Goal: Task Accomplishment & Management: Manage account settings

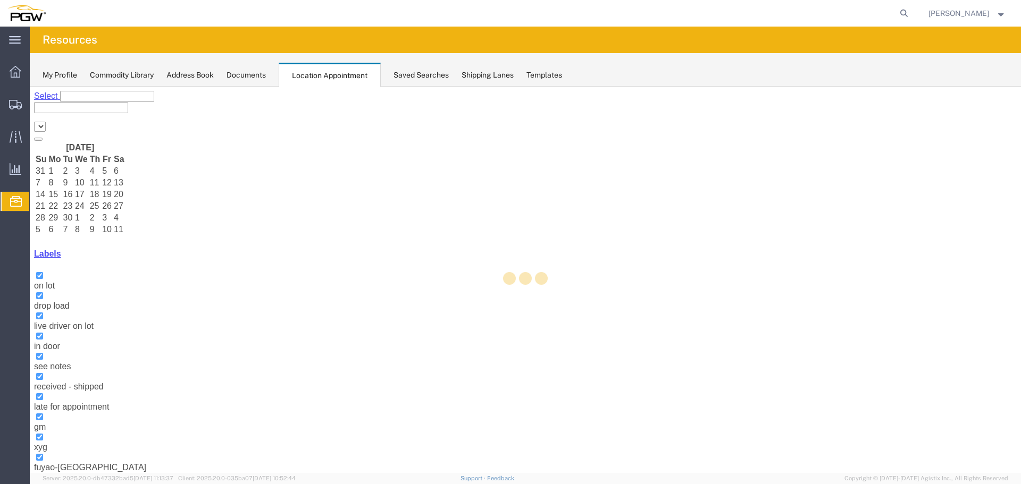
select select "28253"
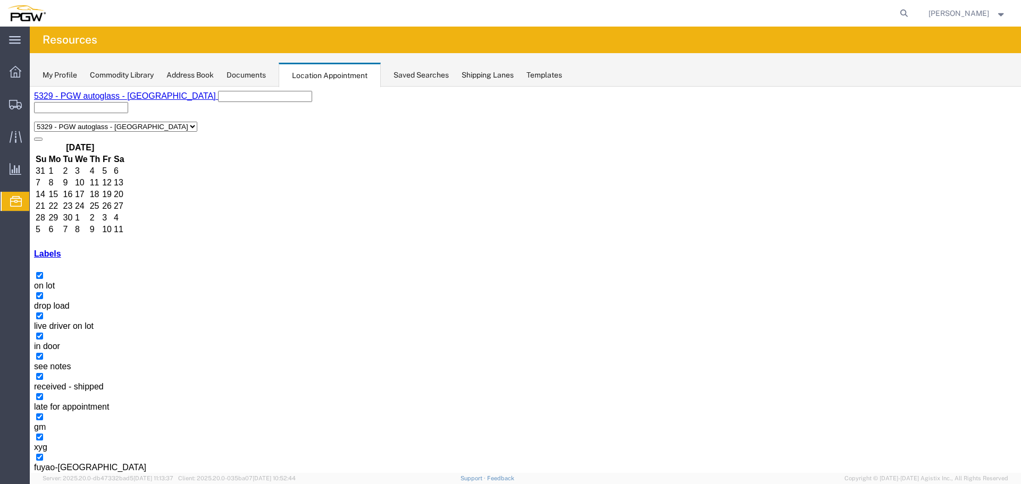
drag, startPoint x: 804, startPoint y: 191, endPoint x: 355, endPoint y: 385, distance: 489.6
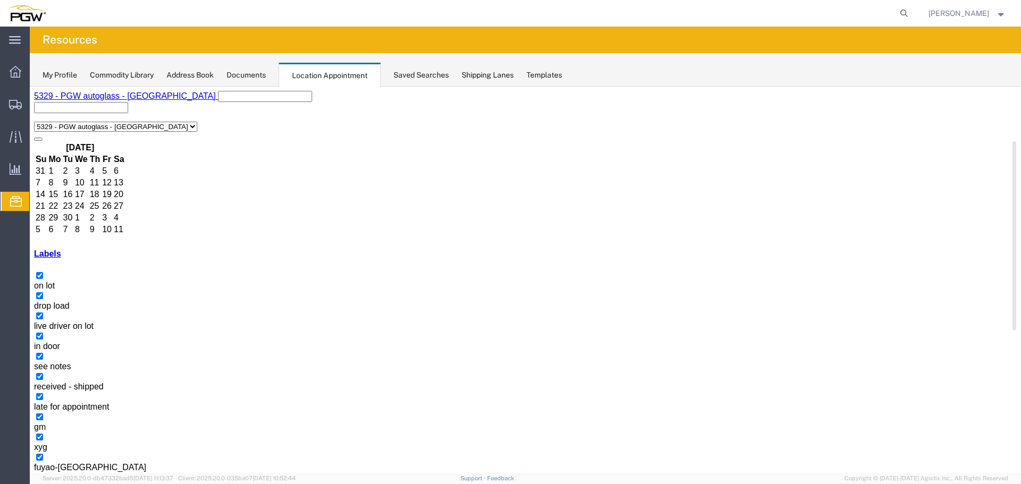
scroll to position [292, 0]
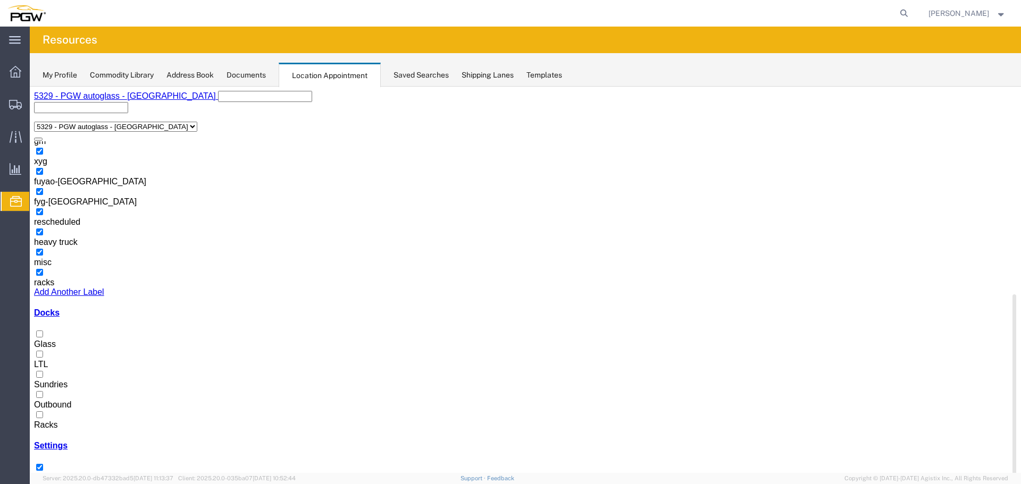
click at [57, 411] on label "Racks" at bounding box center [45, 420] width 23 height 19
click at [43, 411] on input "Racks" at bounding box center [39, 414] width 7 height 7
select select "3"
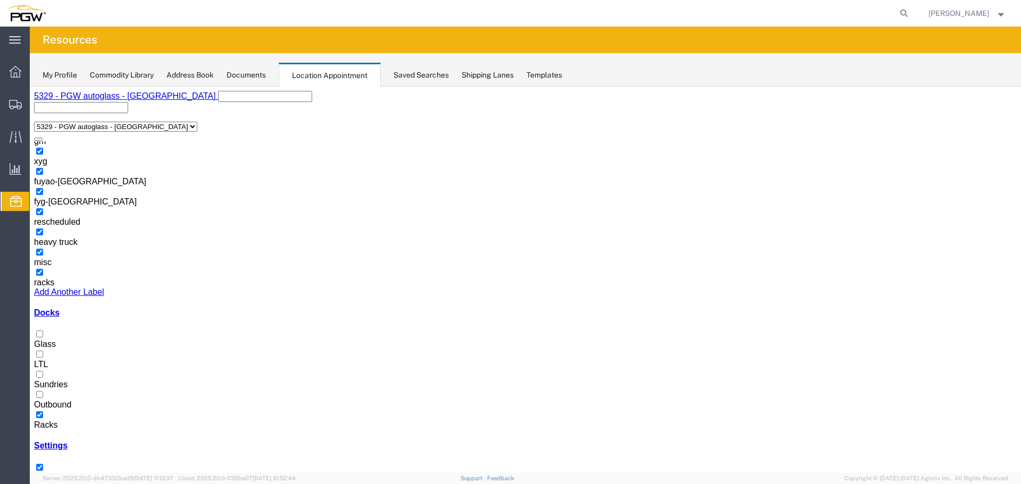
select select
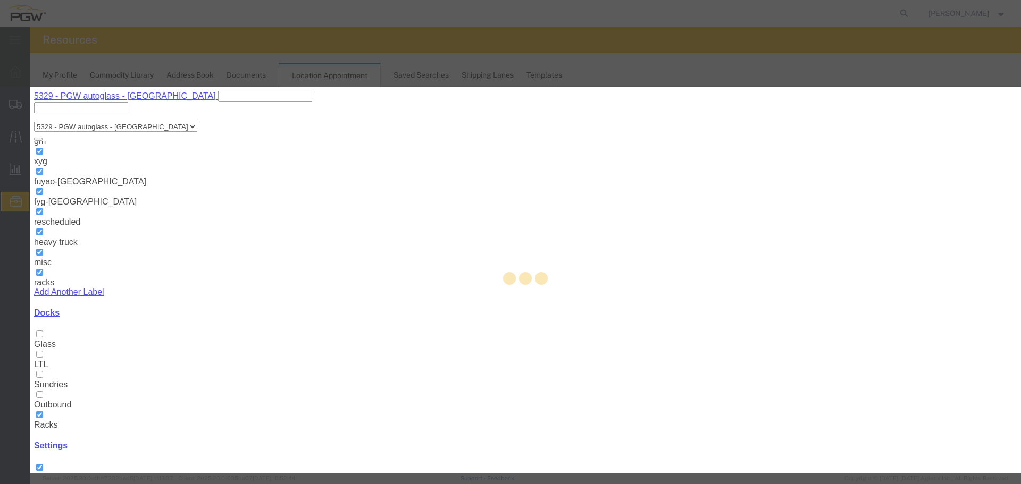
select select
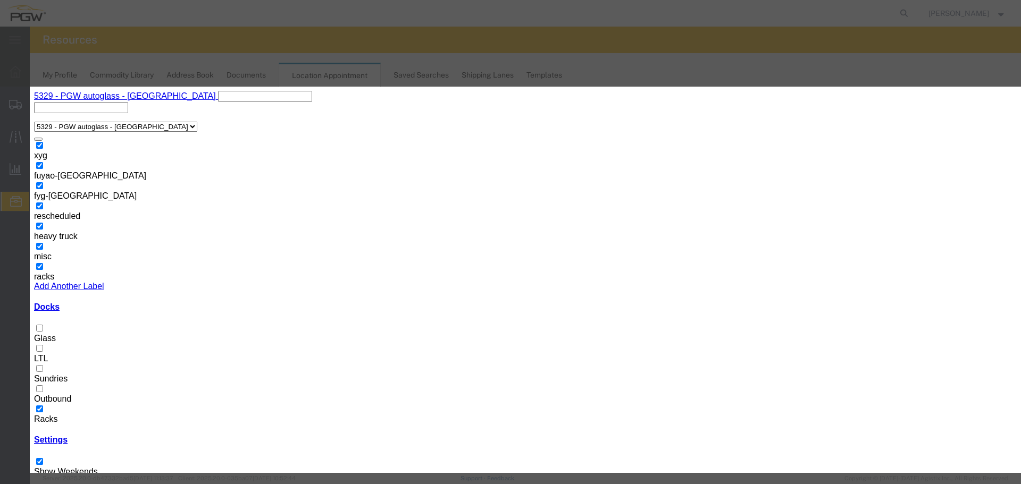
select select "200"
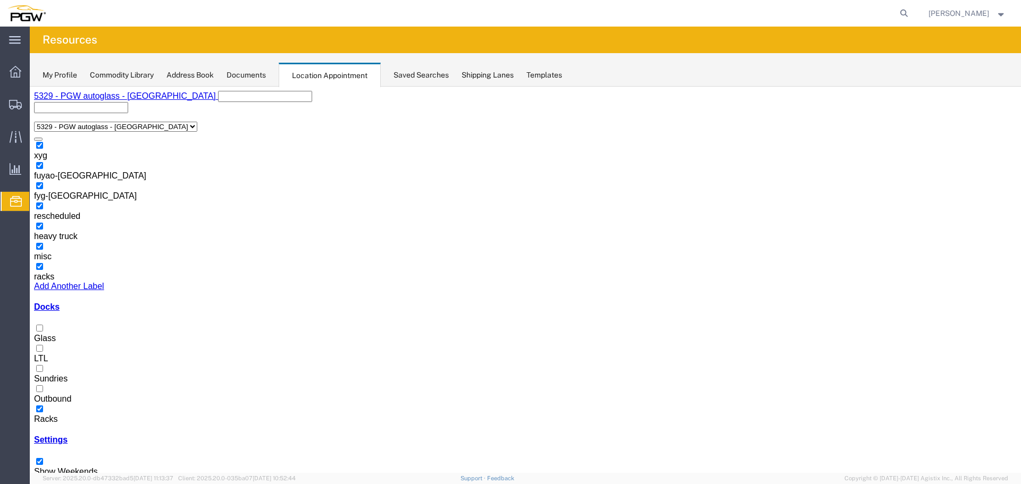
copy h3 "56997547"
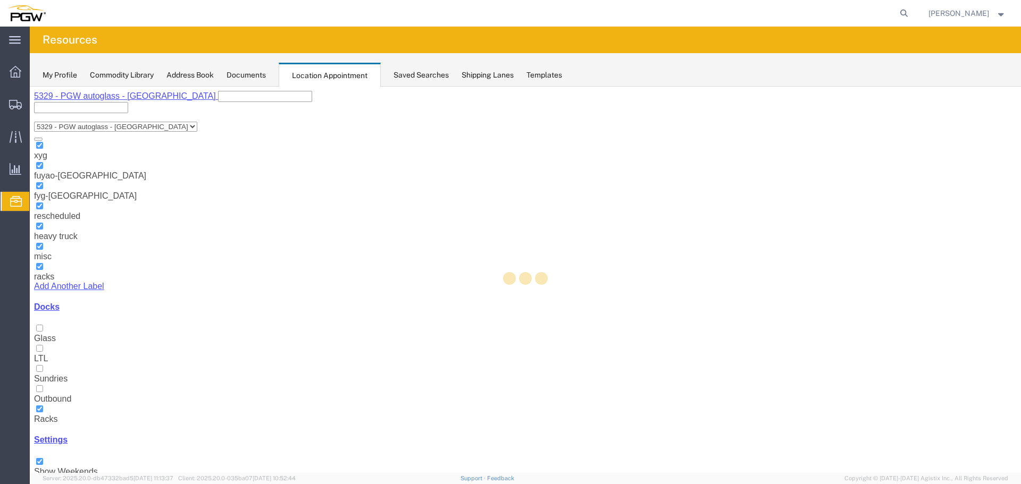
select select "100"
select select "3"
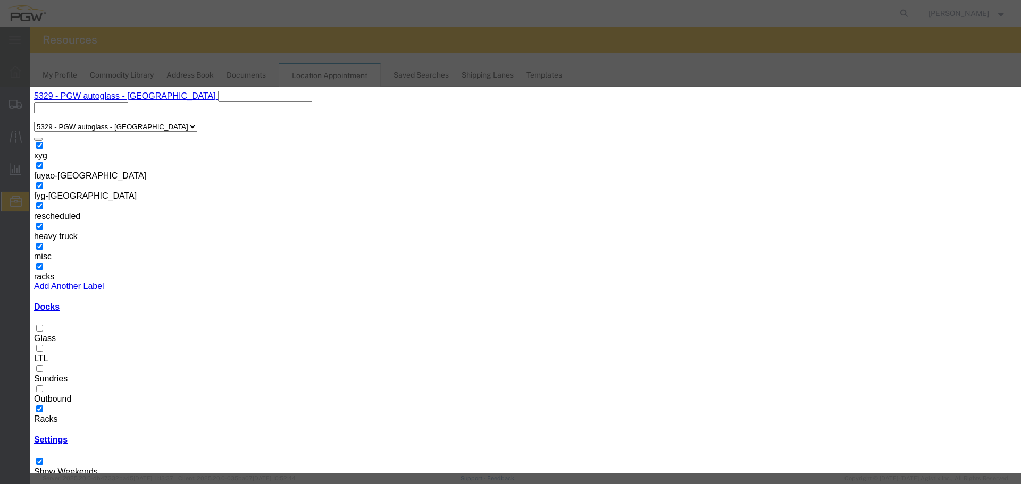
select select "260"
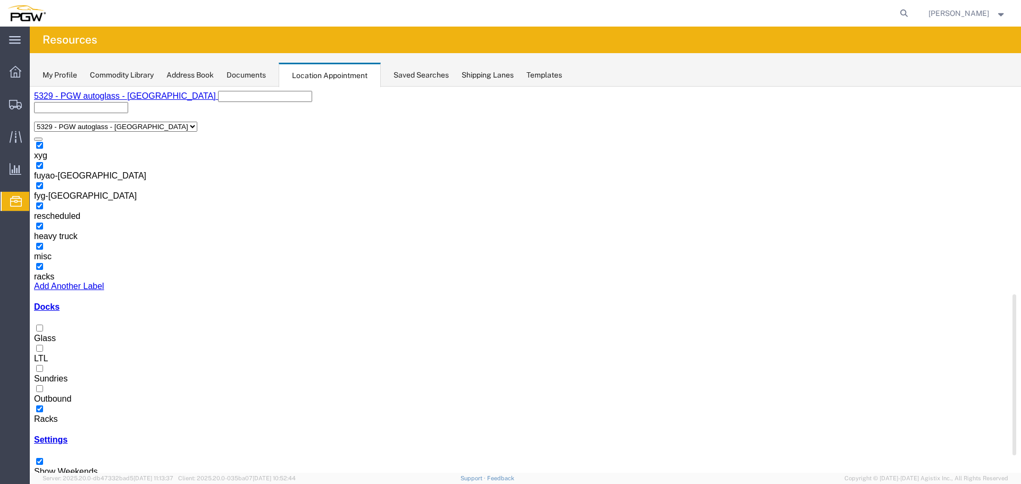
click at [56, 338] on label "Glass" at bounding box center [45, 333] width 22 height 19
click at [43, 332] on input "Glass" at bounding box center [39, 328] width 7 height 7
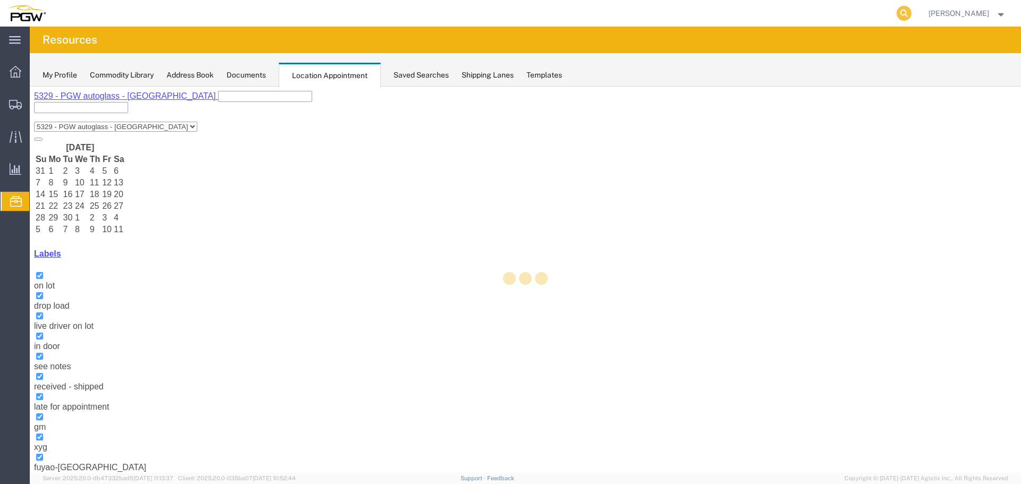
click at [911, 11] on icon at bounding box center [903, 13] width 15 height 15
select select "28253"
paste input "56997547"
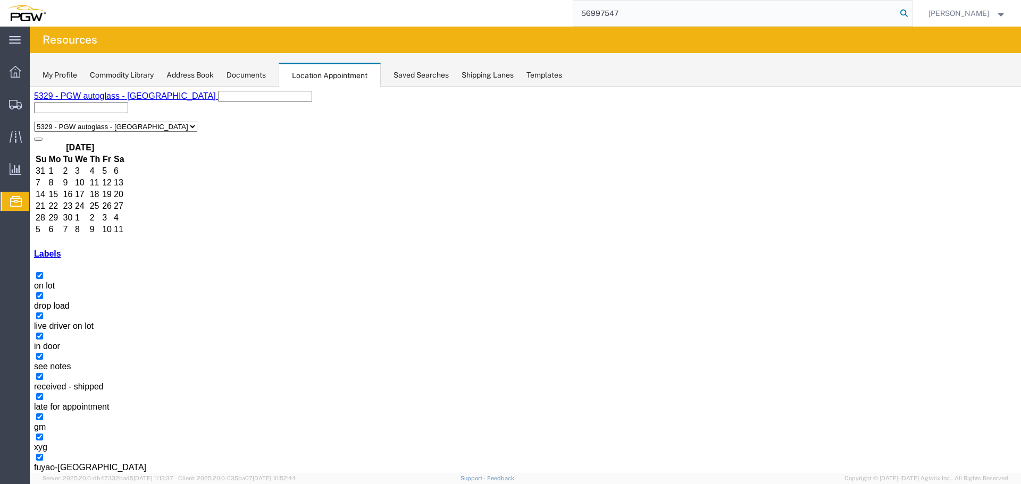
type input "56997547"
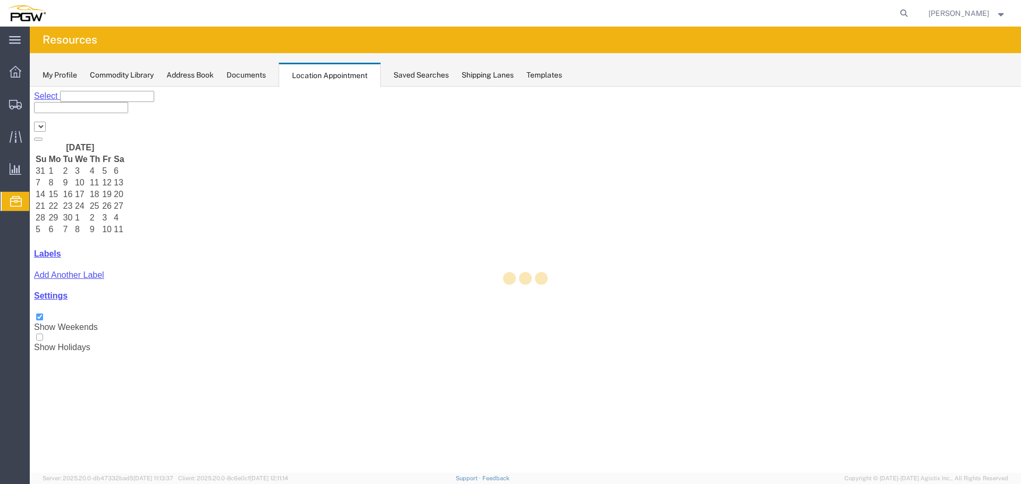
select select "28253"
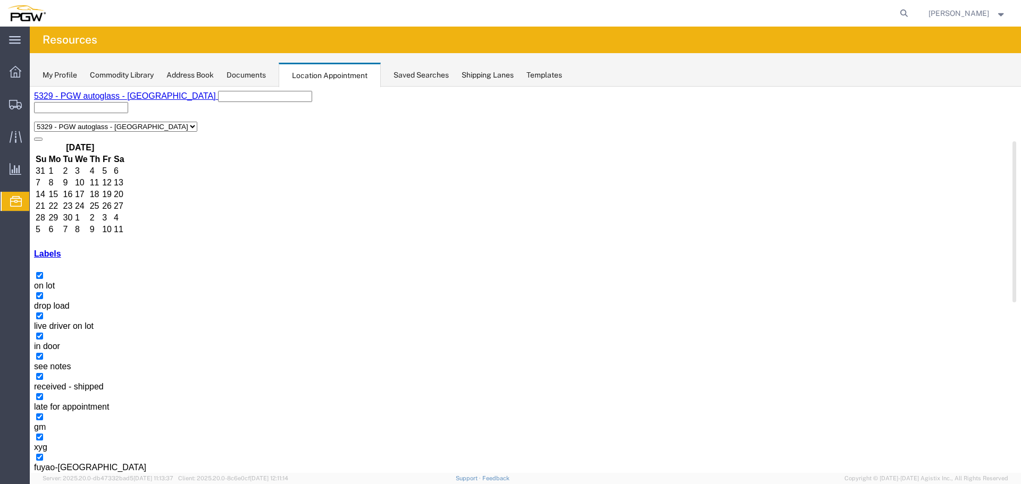
scroll to position [268, 0]
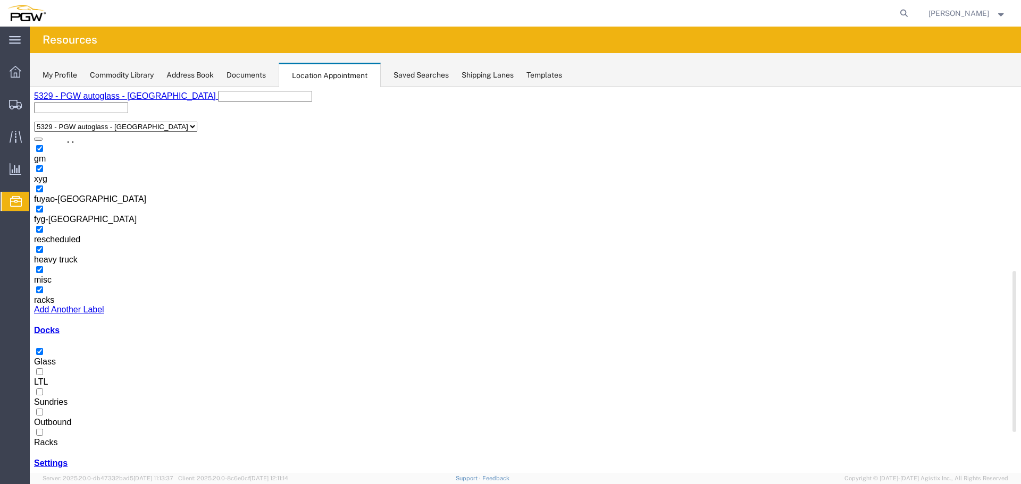
click at [57, 428] on label "Racks" at bounding box center [45, 437] width 23 height 19
click at [43, 429] on input "Racks" at bounding box center [39, 432] width 7 height 7
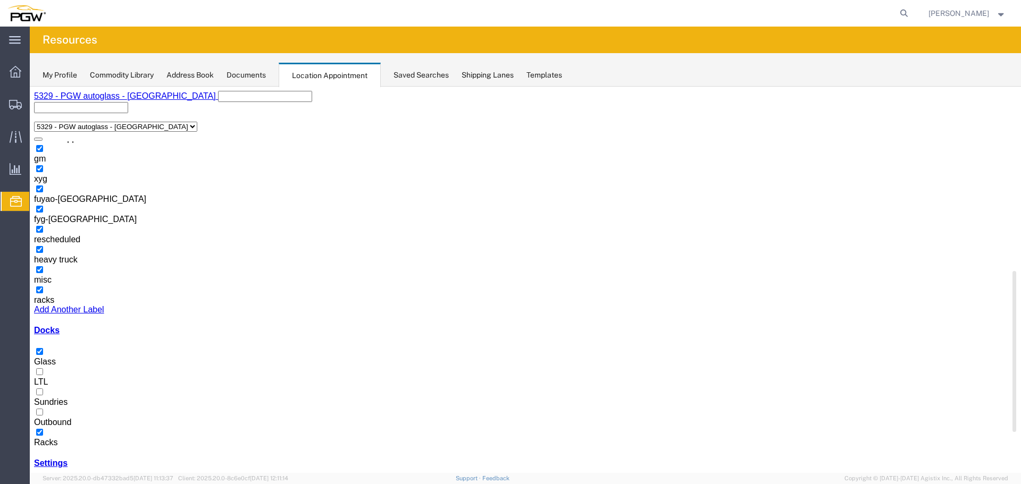
select select "3"
select select
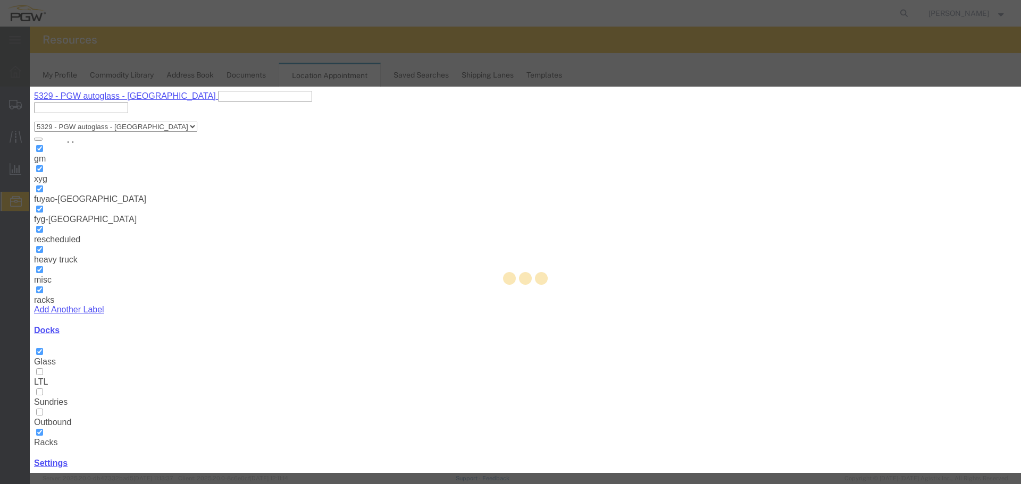
click at [568, 349] on div at bounding box center [525, 280] width 991 height 386
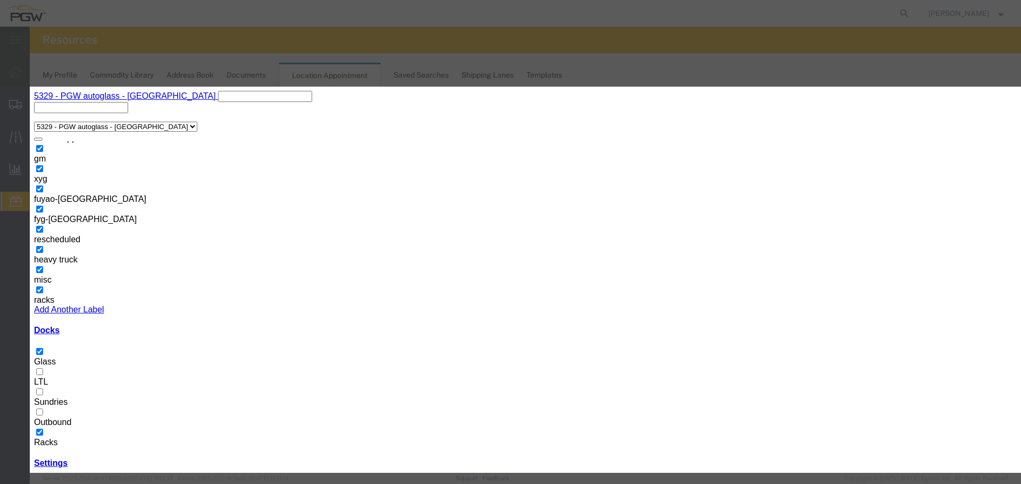
select select
select select "220"
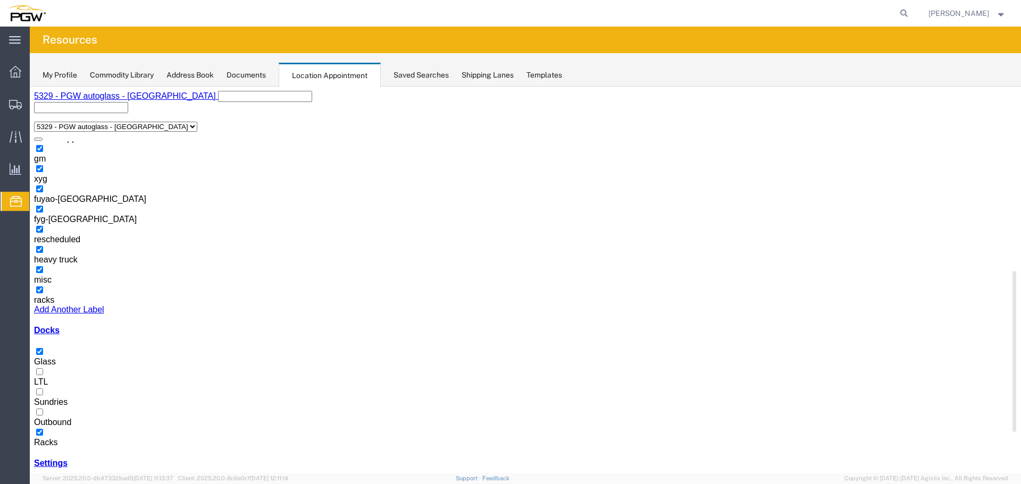
click at [57, 428] on label "Racks" at bounding box center [45, 437] width 23 height 19
click at [43, 429] on input "Racks" at bounding box center [39, 432] width 7 height 7
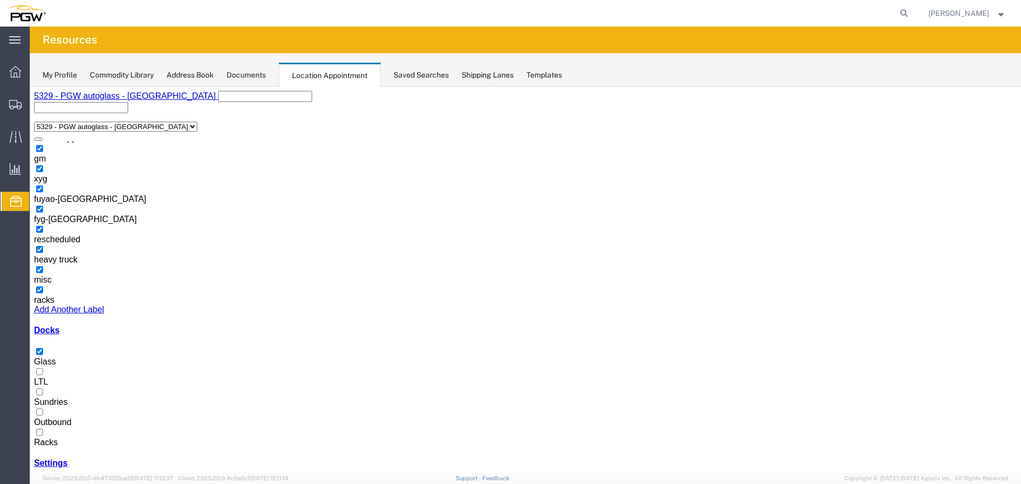
select select "1"
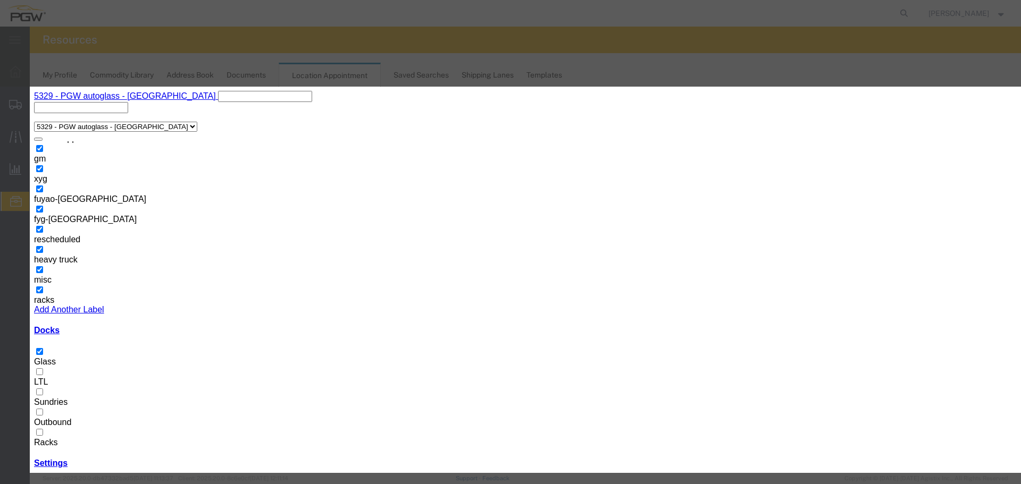
select select "340"
drag, startPoint x: 433, startPoint y: 159, endPoint x: 326, endPoint y: 163, distance: 106.9
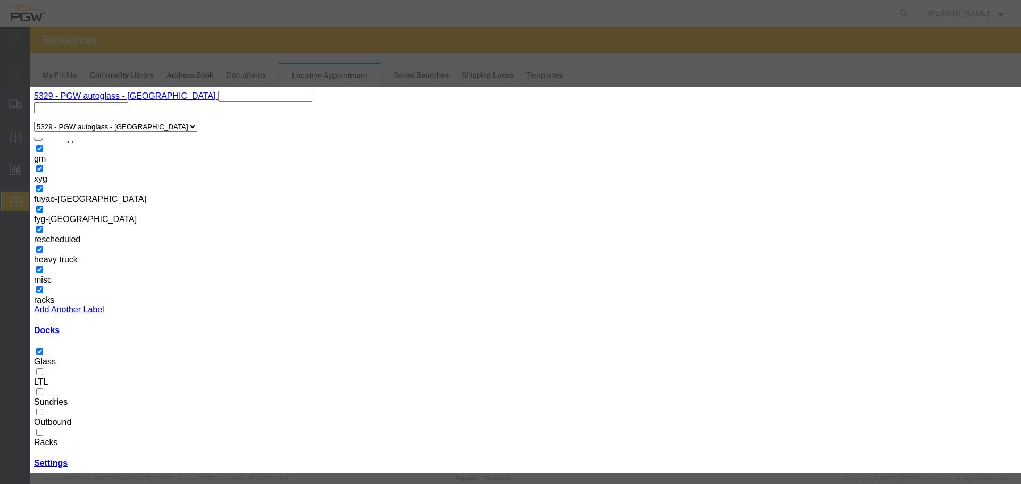
drag, startPoint x: 435, startPoint y: 159, endPoint x: 285, endPoint y: 150, distance: 150.2
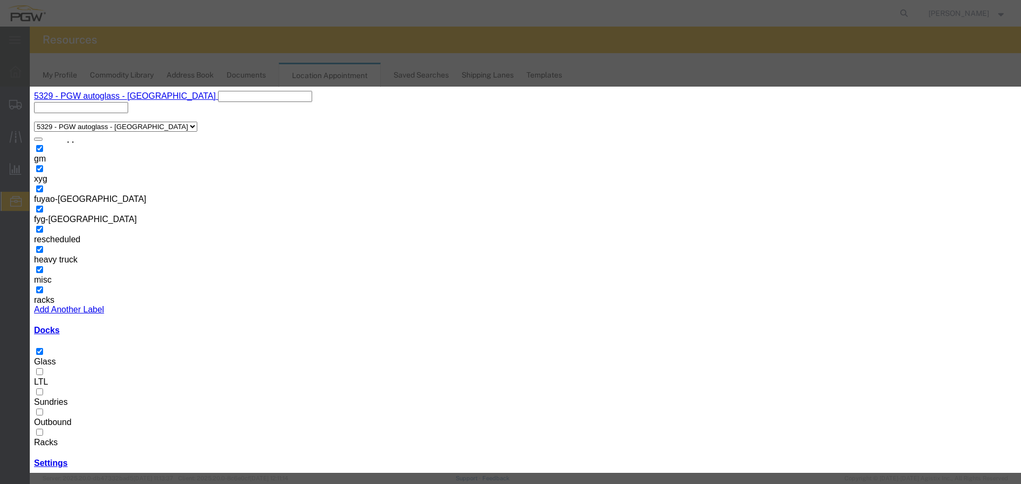
paste input "L850934"
type input "L850934 - GM"
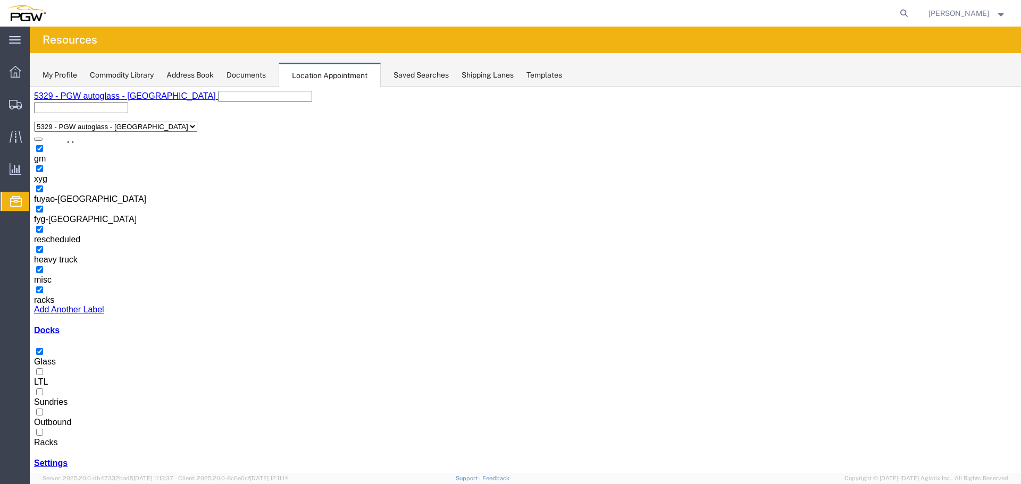
copy h3 "L851031"
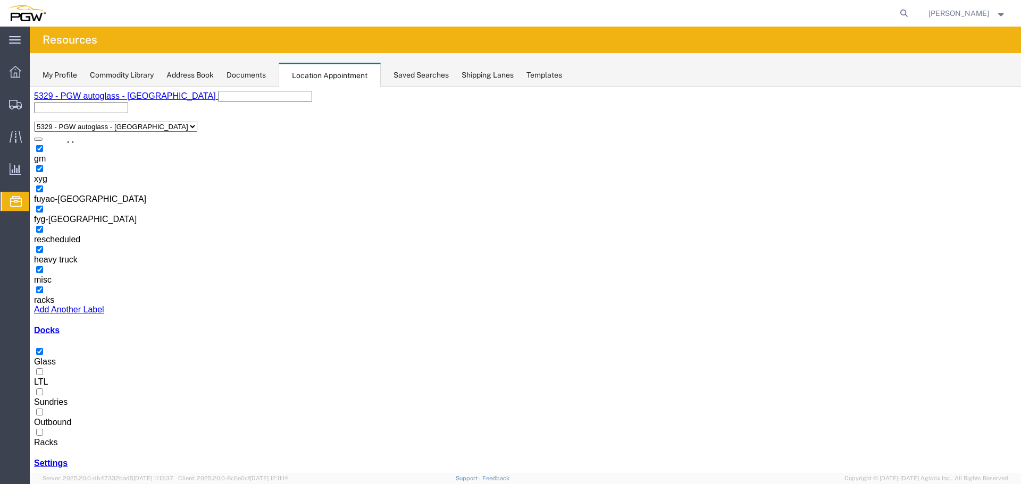
select select "1"
select select "340"
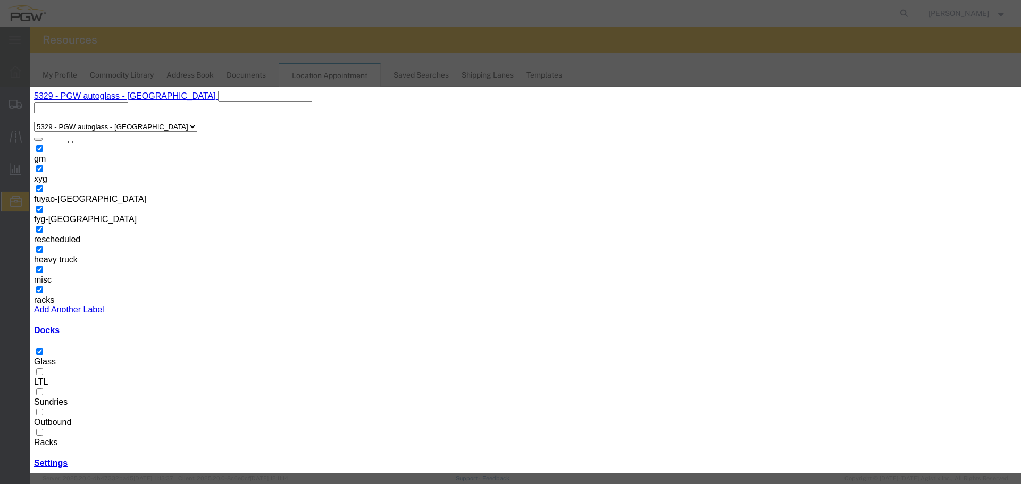
drag, startPoint x: 424, startPoint y: 162, endPoint x: 344, endPoint y: 163, distance: 79.7
paste input "text"
type input "L851031 - GM"
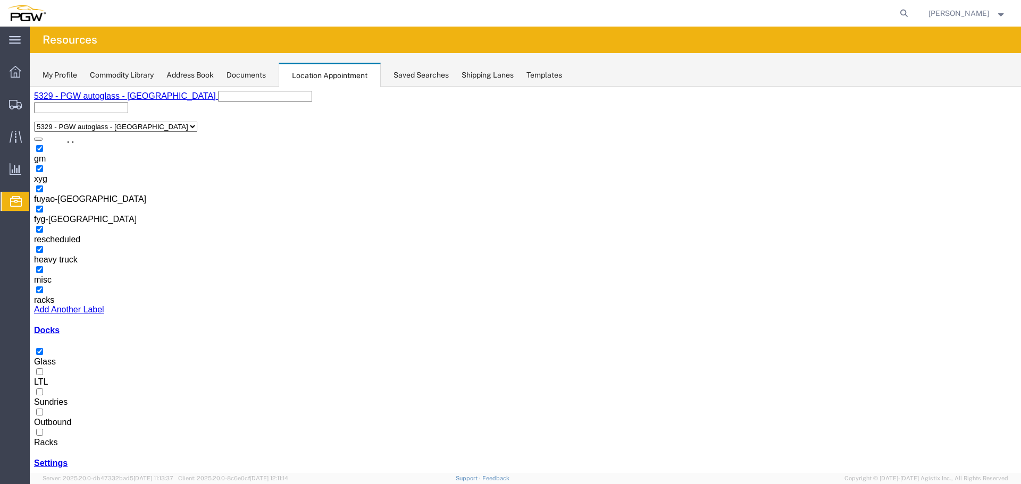
select select "1"
select select "12920"
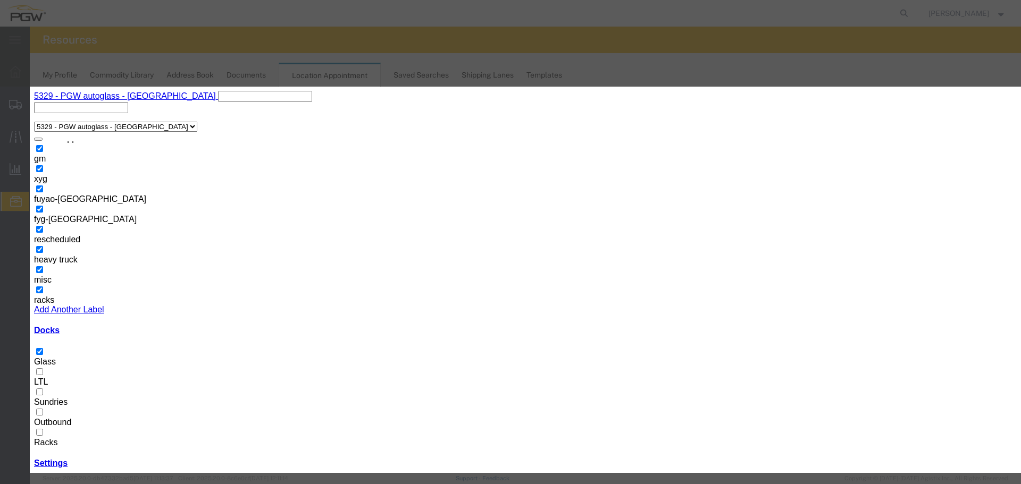
drag, startPoint x: 458, startPoint y: 163, endPoint x: 371, endPoint y: 171, distance: 87.5
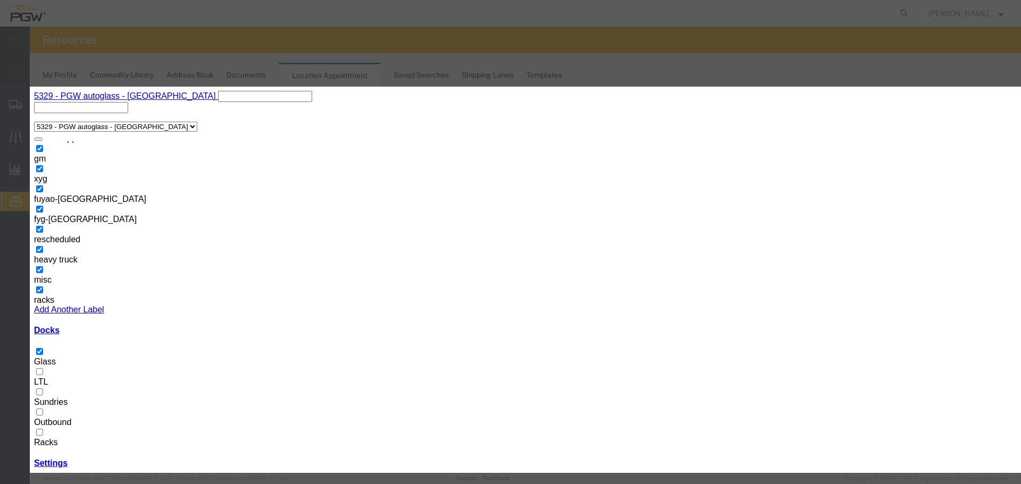
paste input "text"
type input "MRKU4813070 - XYG"
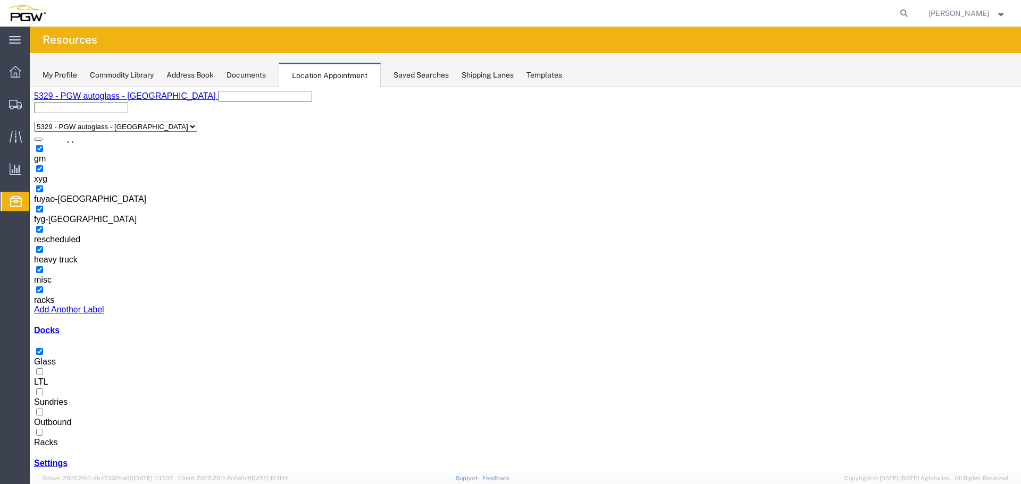
copy h3 "30930"
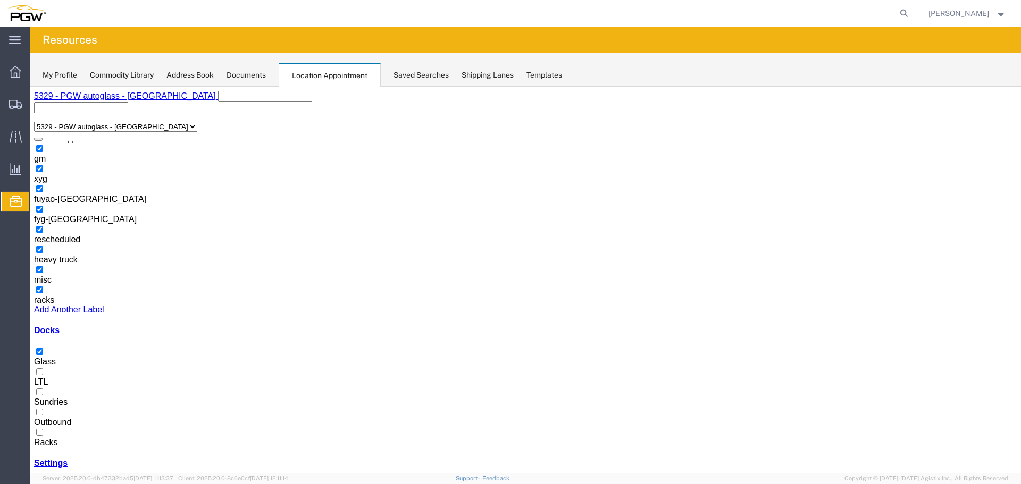
copy h3 "30929"
select select "1"
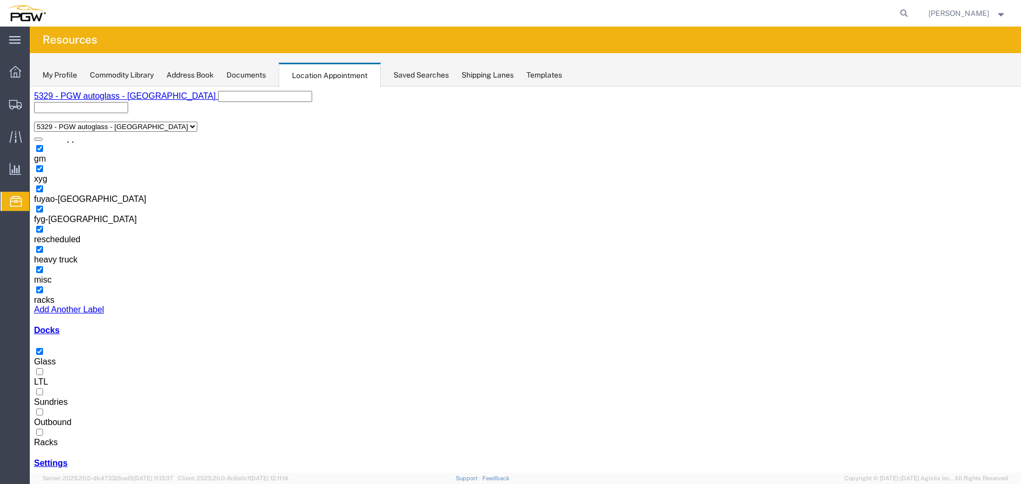
select select "12922"
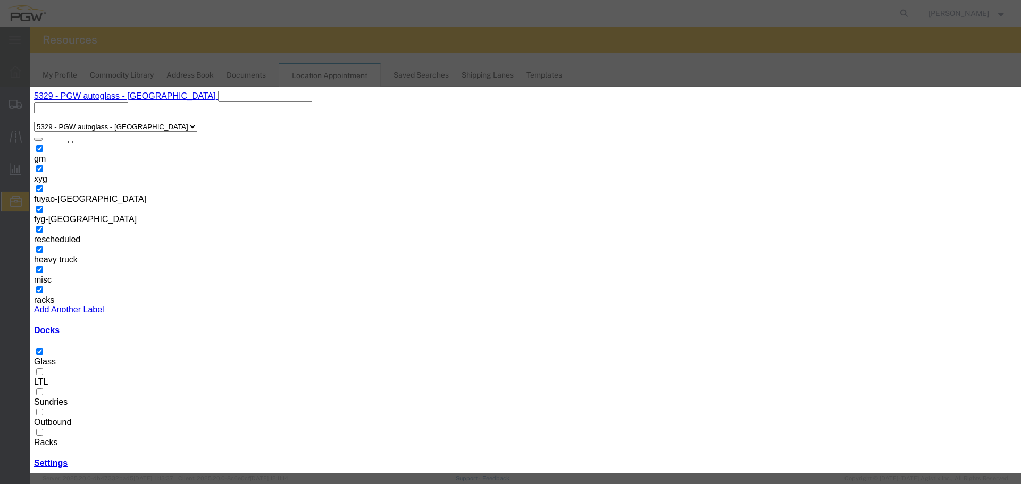
type input "OH 30929 & OH 30930 - VITRO // 5HT"
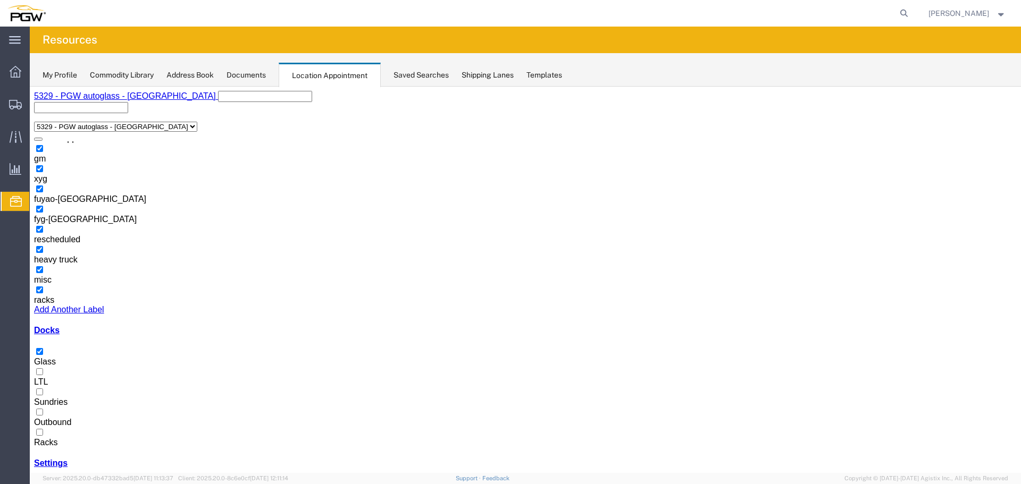
select select "1"
select select "12920"
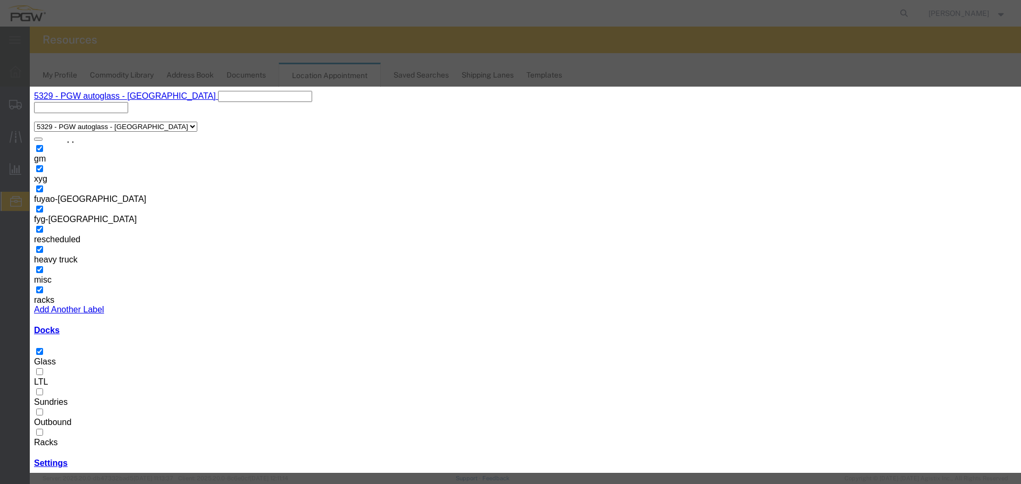
drag, startPoint x: 466, startPoint y: 154, endPoint x: 302, endPoint y: 163, distance: 163.5
paste input "text"
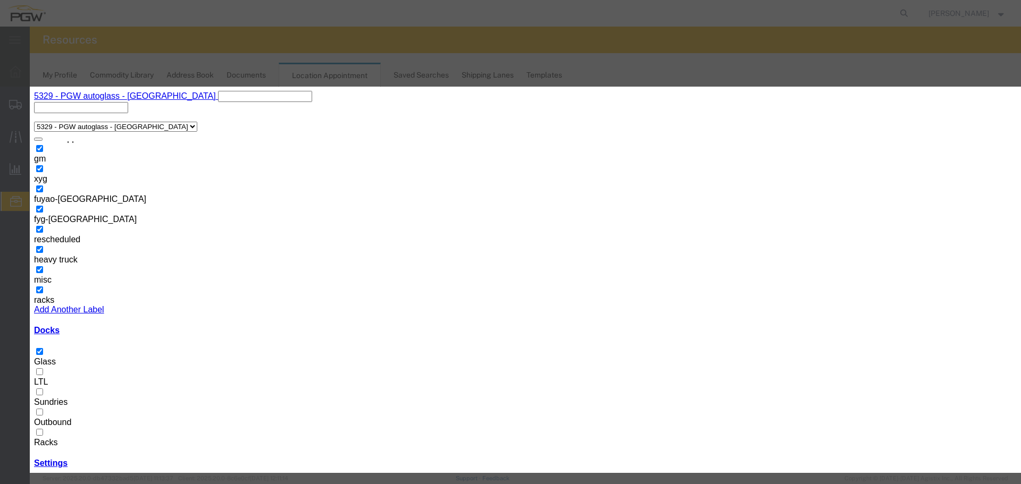
type input "CSNU7938946 - XYG"
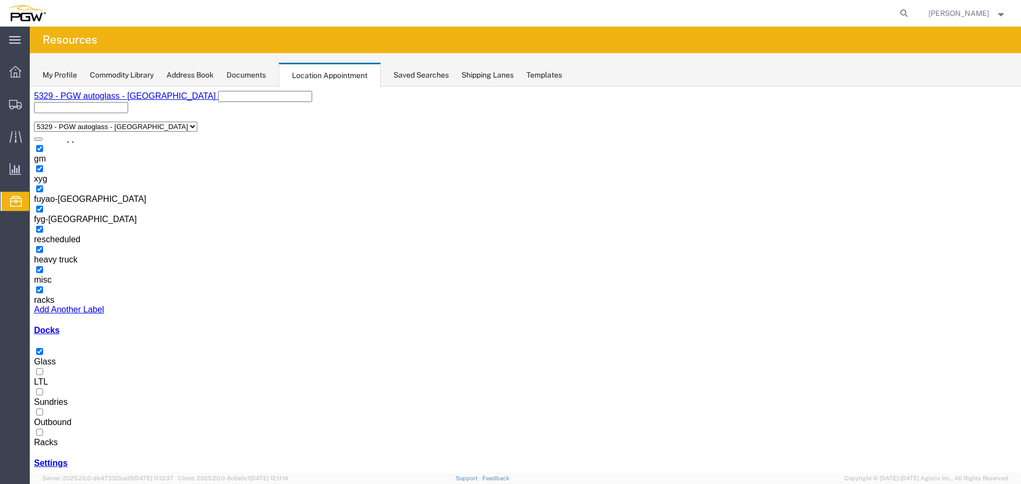
select select "1"
select select "12920"
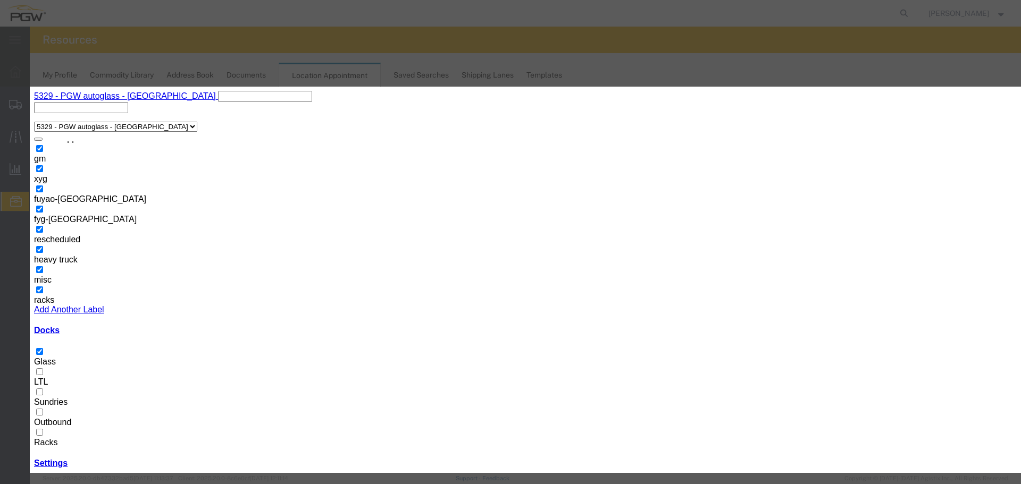
paste input "text"
type input "HAMU3957135 - XYG"
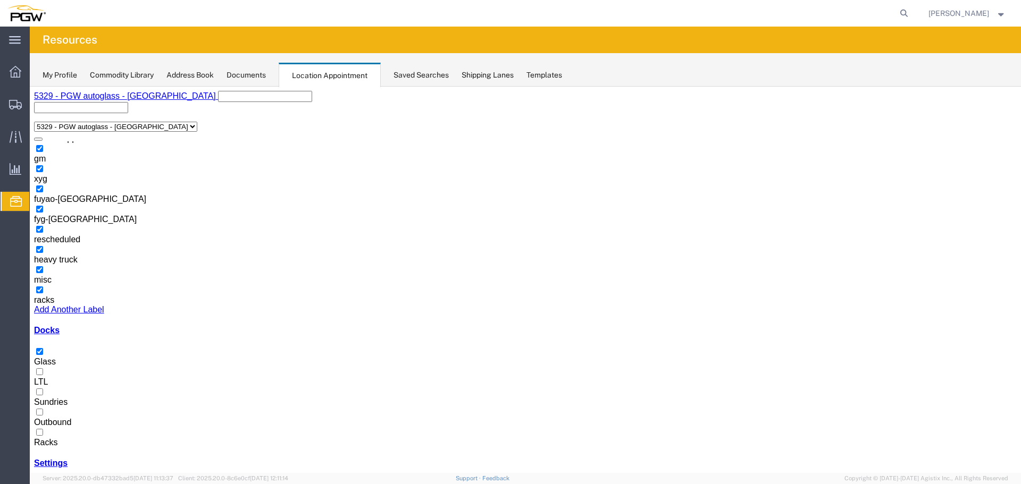
select select "1"
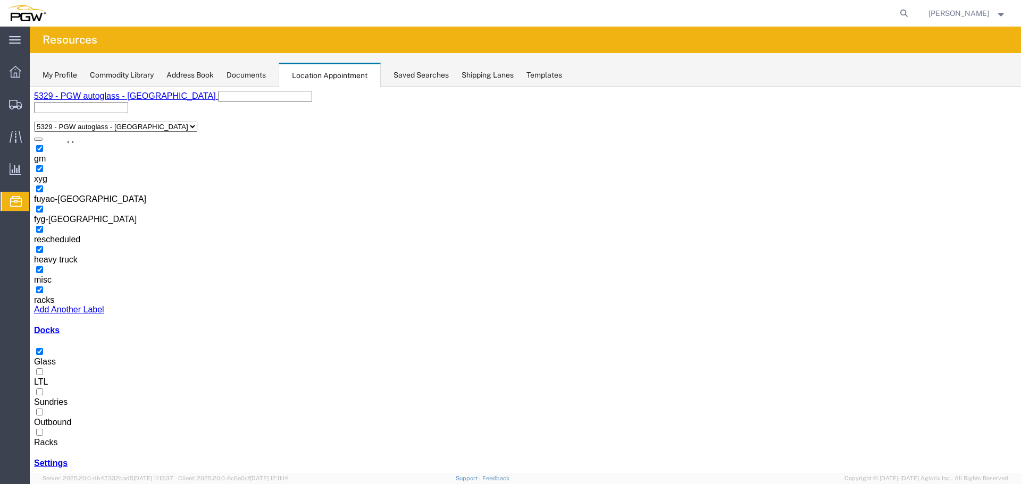
select select "12920"
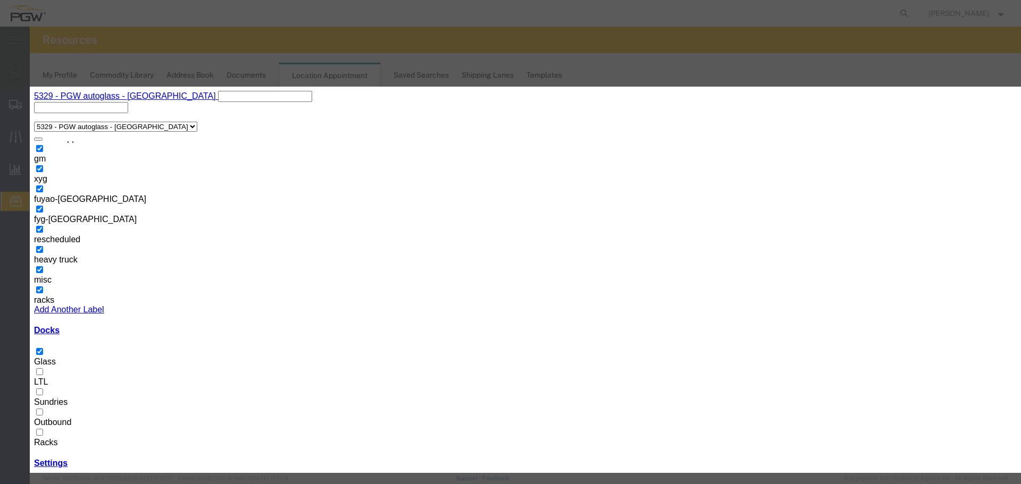
drag, startPoint x: 483, startPoint y: 157, endPoint x: 293, endPoint y: 166, distance: 190.0
paste input "text"
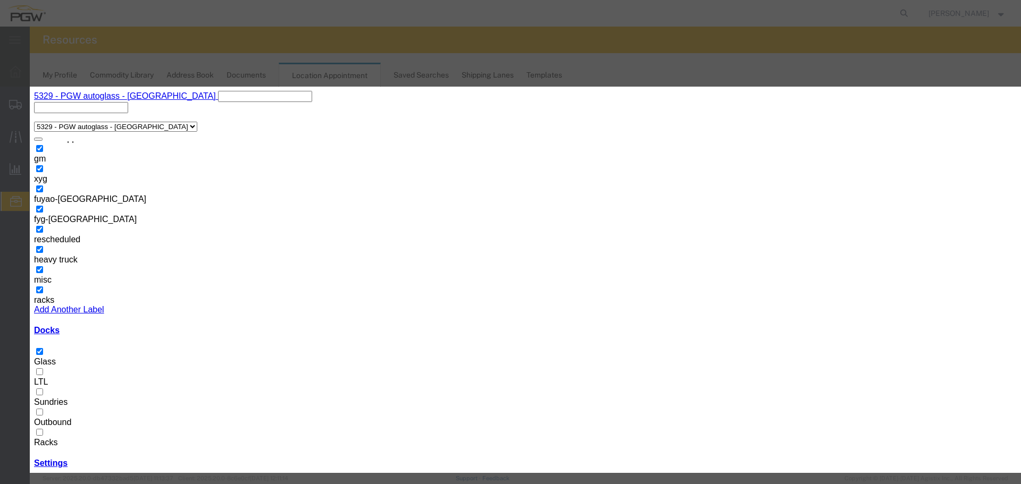
type input "FFAU5660036 - XYG"
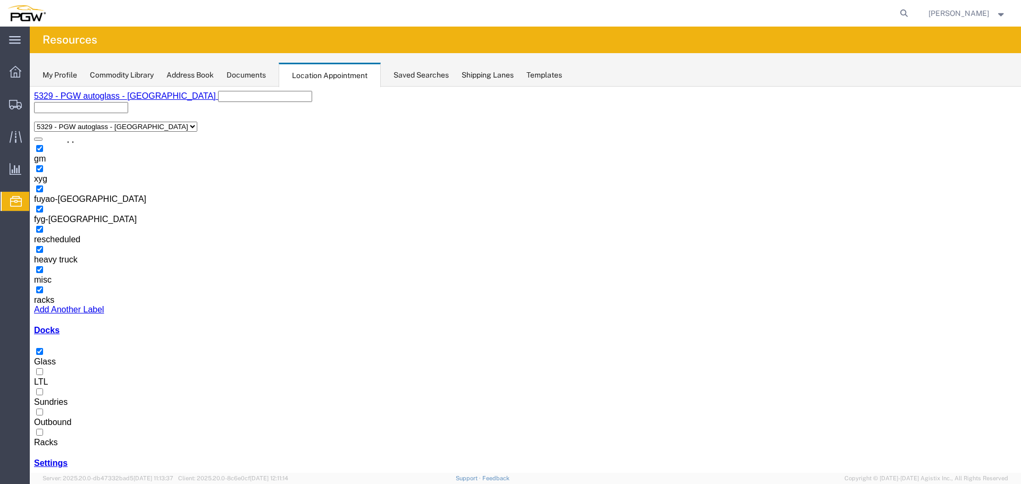
select select "1"
select select
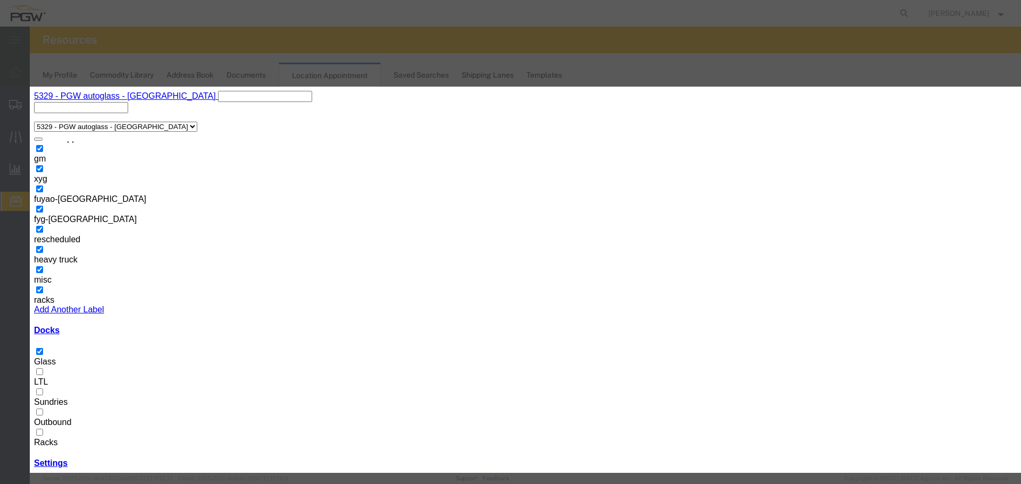
paste input "57026913"
type input "57026913 - FUYAO"
type input "2:00 PM"
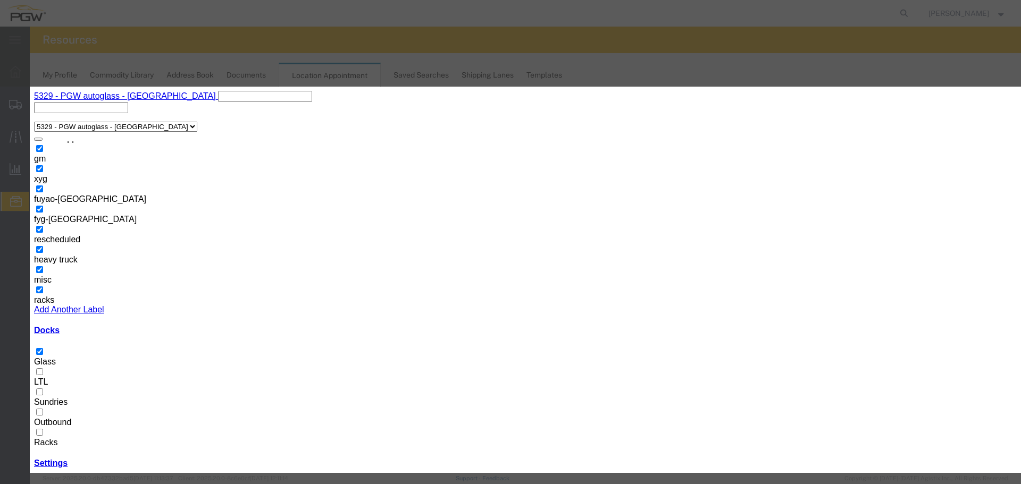
select select "12921"
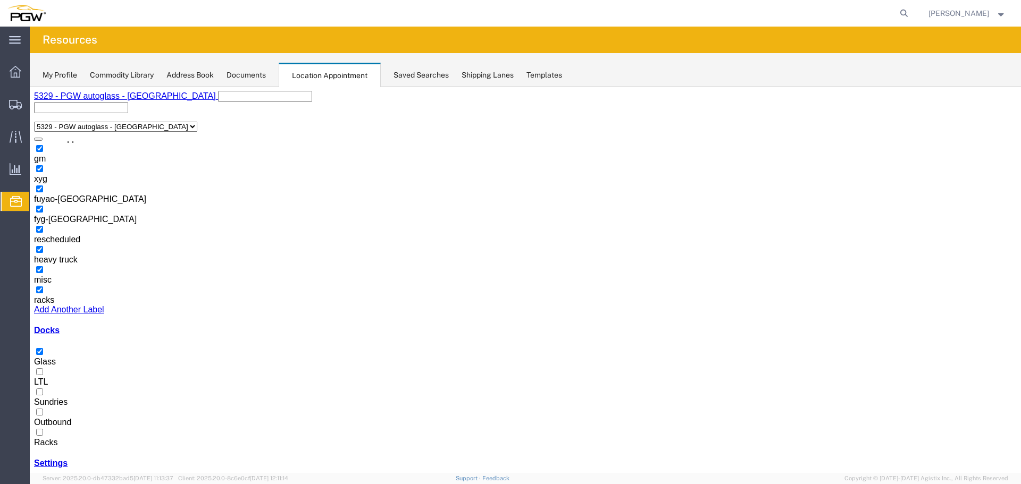
select select "1"
select select
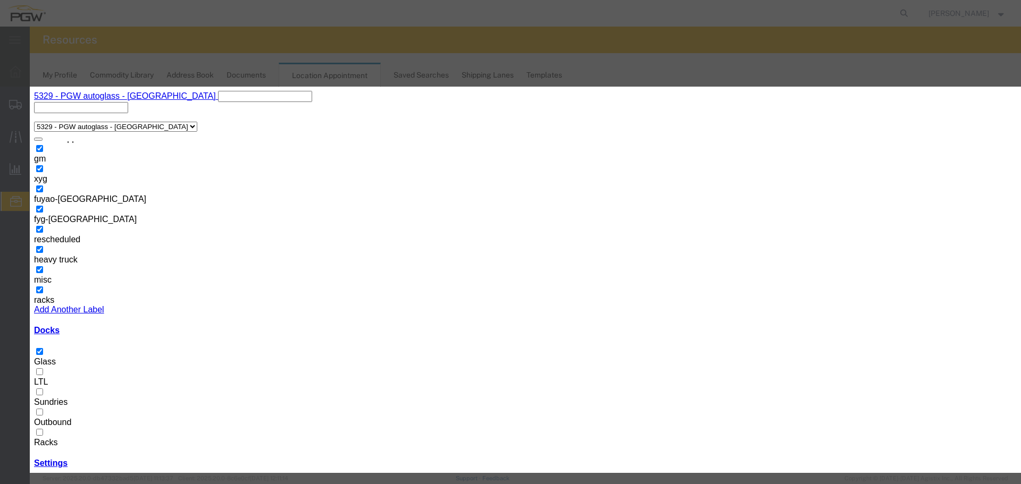
paste input "57026921"
type input "57026921 - FUYAO"
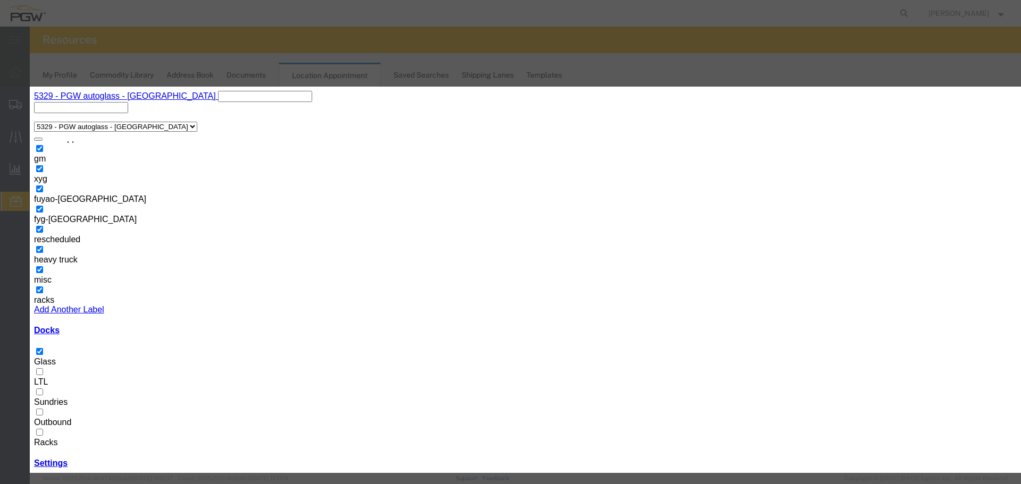
type input "3:00 PM"
select select "12921"
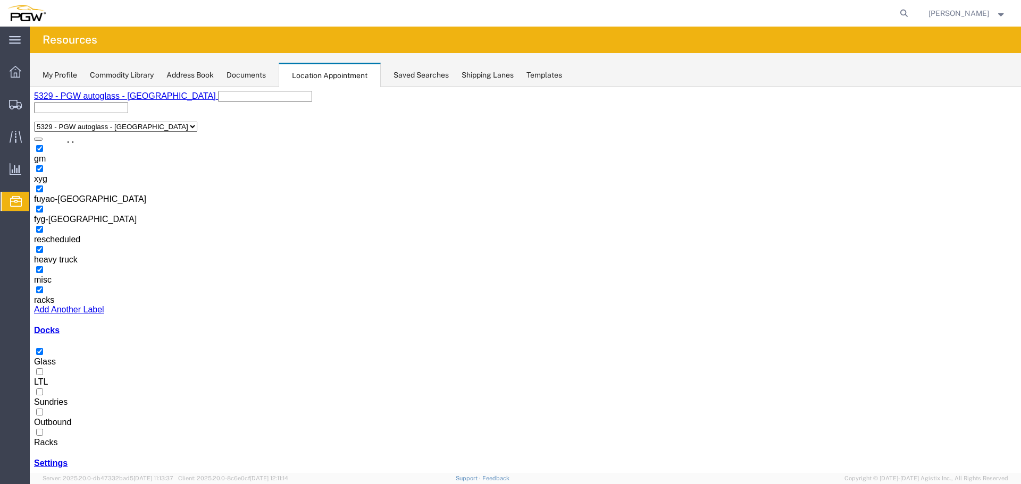
click at [842, 63] on div "My Profile Commodity Library Address Book Documents Location Appointment Saved …" at bounding box center [525, 69] width 991 height 33
drag, startPoint x: 403, startPoint y: 320, endPoint x: 413, endPoint y: 318, distance: 10.3
select select "1"
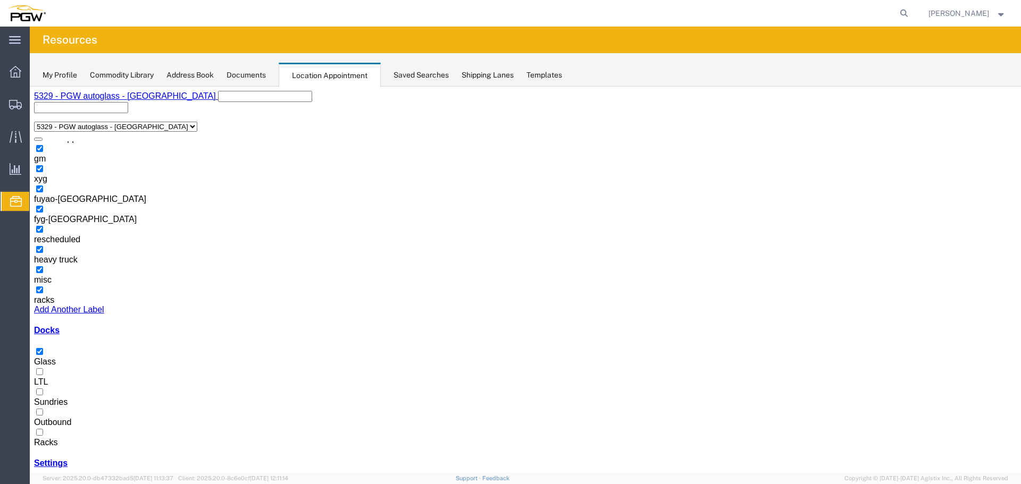
select select
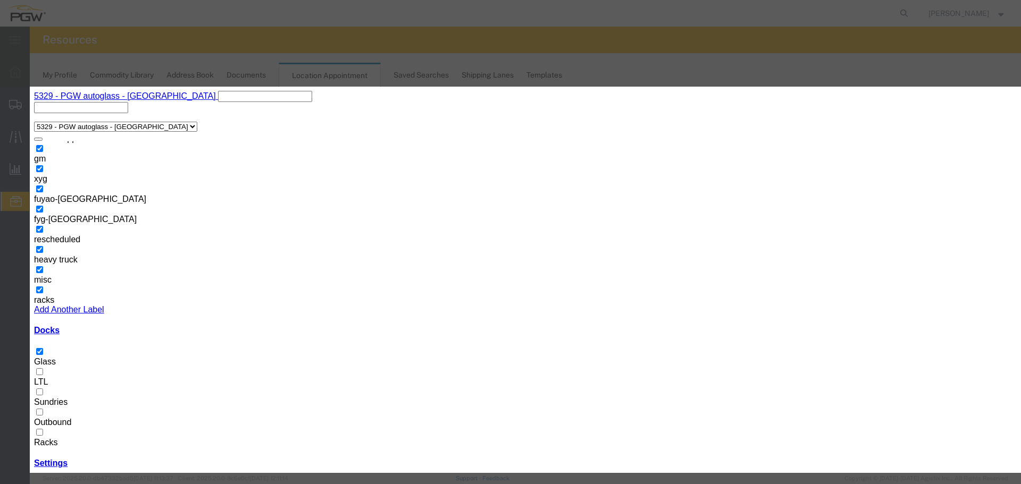
paste input "FSCU8466041"
type input "FSCU8466041 - XYG"
type input "12:00 PM"
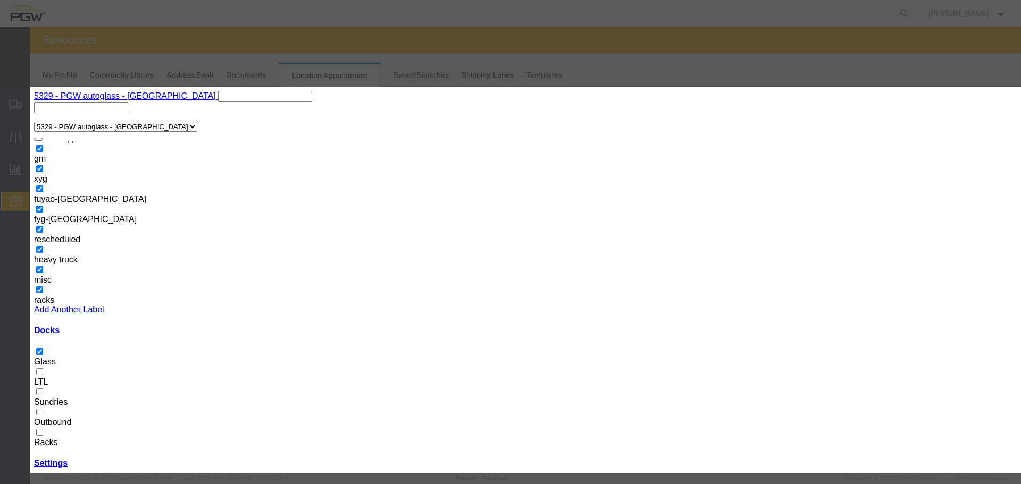
select select "12920"
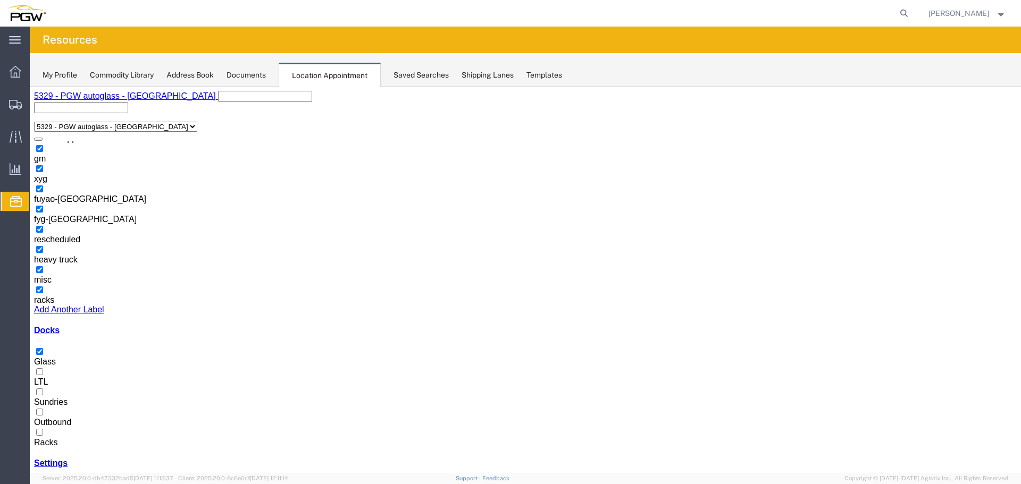
drag, startPoint x: 331, startPoint y: 251, endPoint x: 349, endPoint y: 254, distance: 18.3
select select "1"
select select
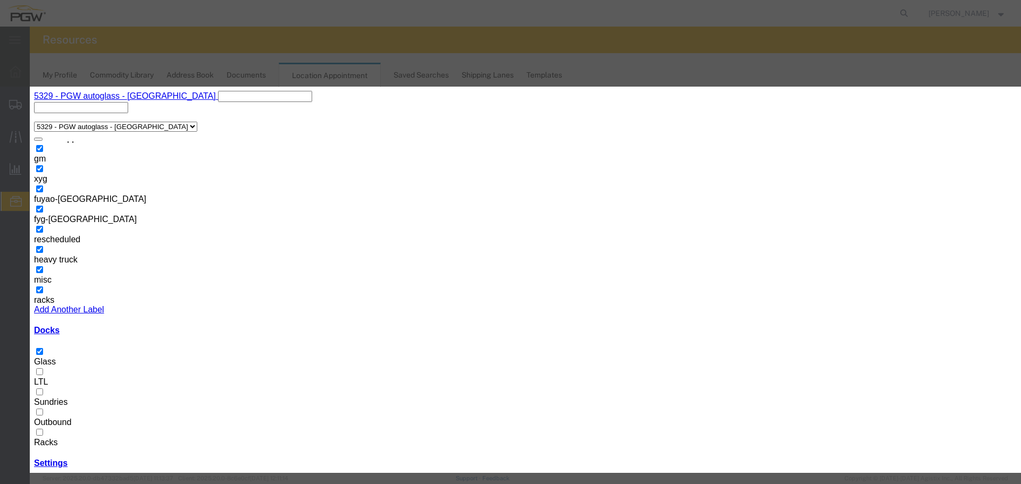
paste input "57008237"
type input "57008237 - FUYAO"
type input "2:00 PM"
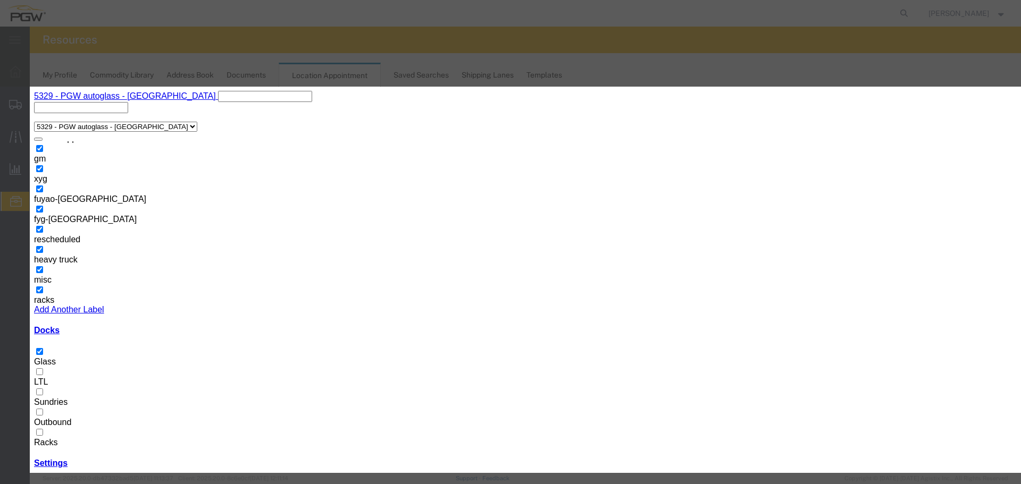
select select "12921"
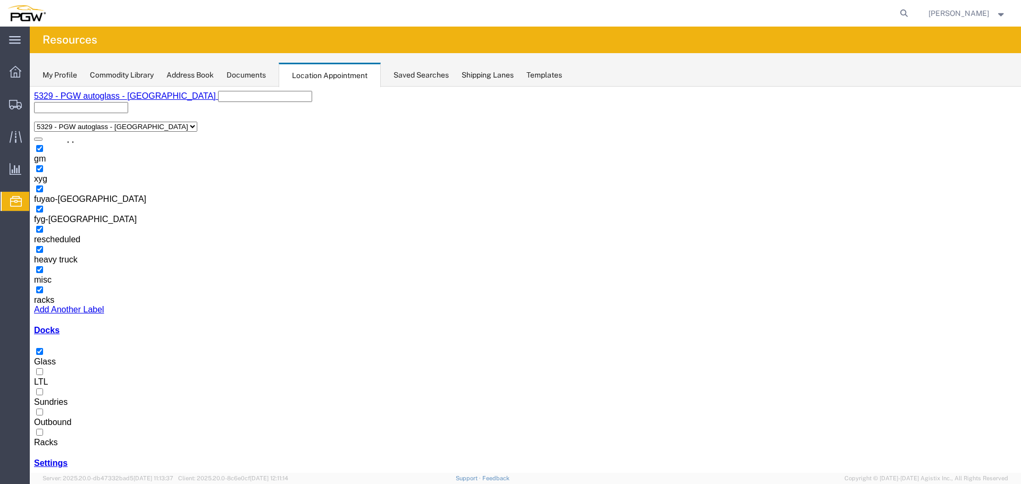
select select "1"
select select
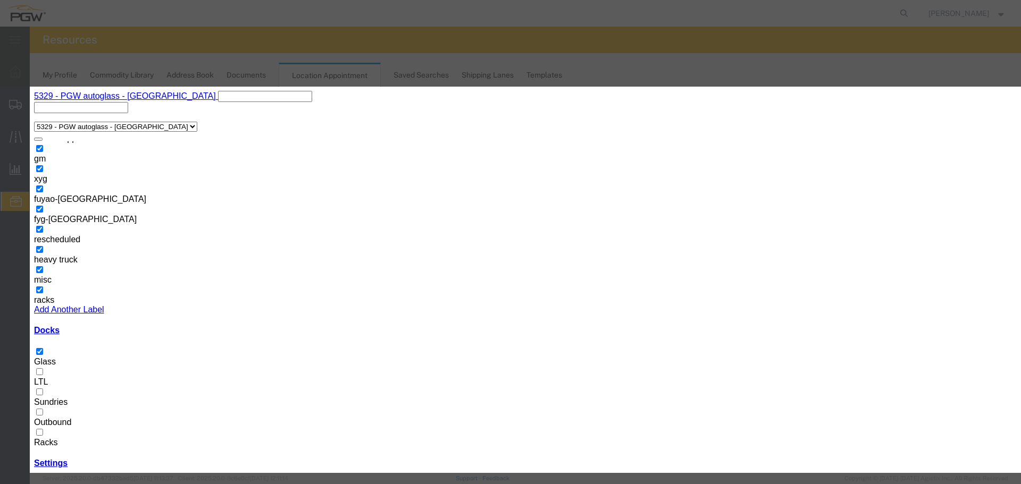
drag, startPoint x: 507, startPoint y: 287, endPoint x: 396, endPoint y: 162, distance: 167.6
paste input "57008235"
type input "57008235 - FUYAO"
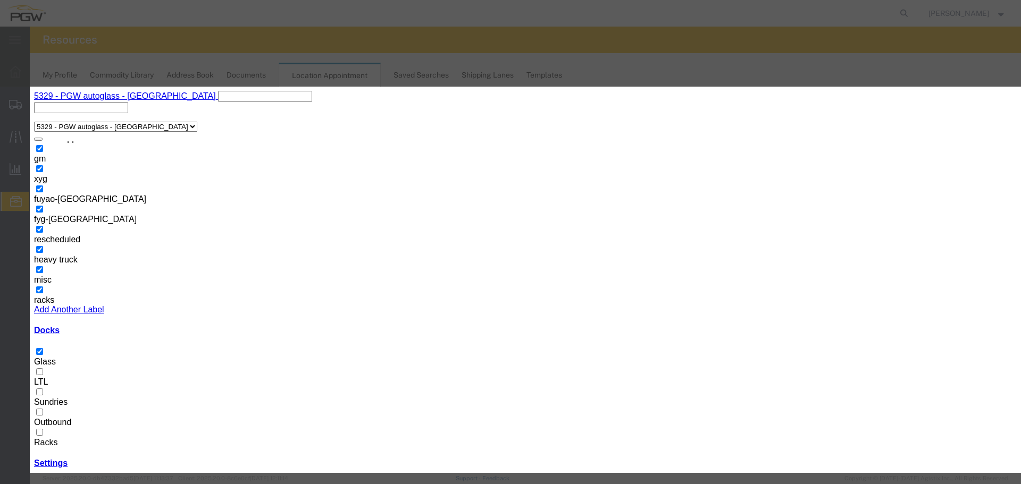
type input "1:00 PM"
select select "12921"
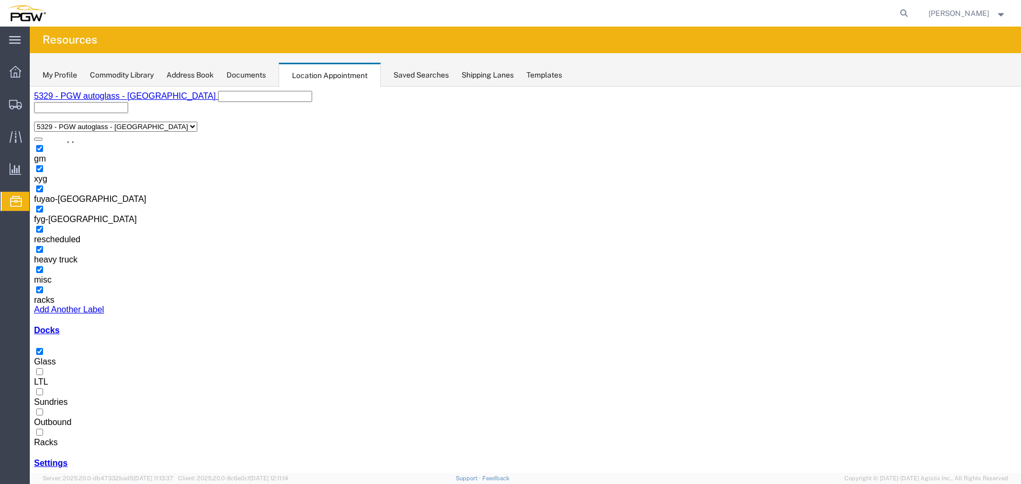
select select "1"
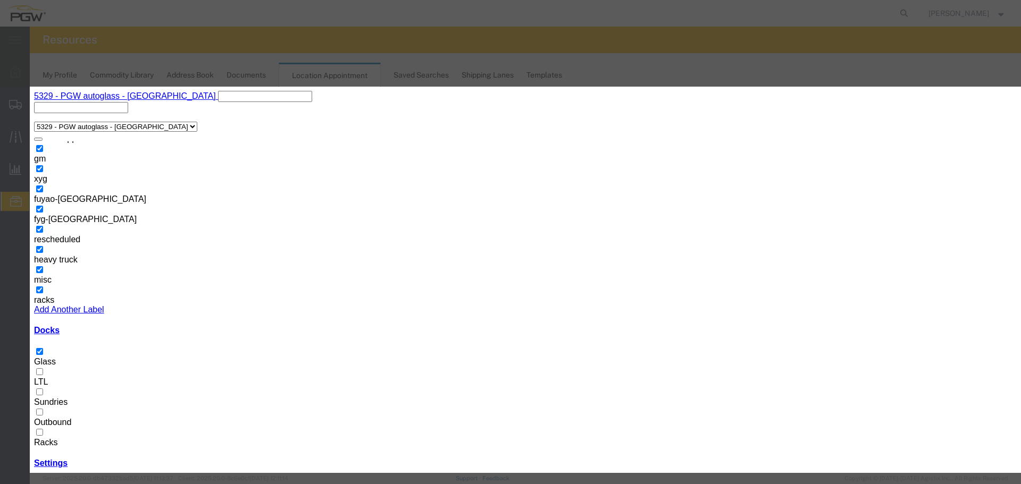
select select "521"
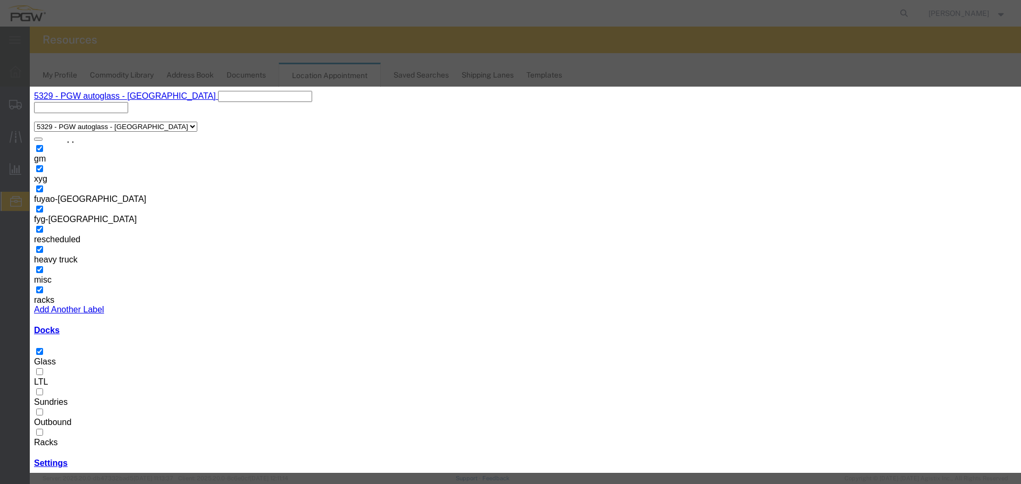
select select "220"
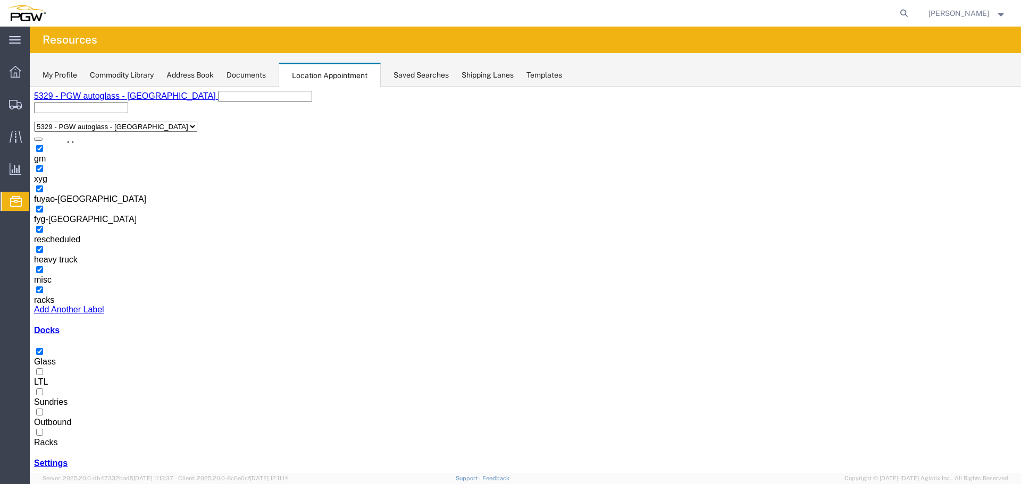
select select "1"
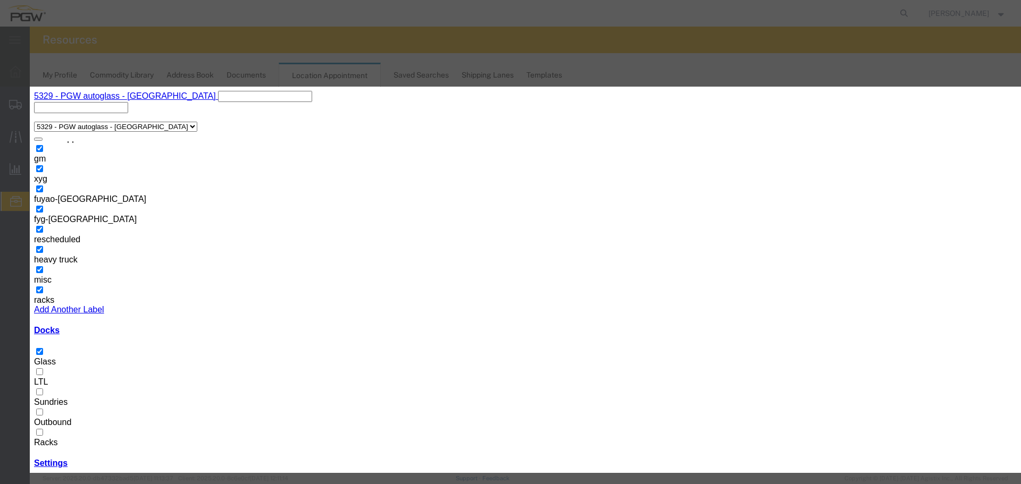
drag, startPoint x: 547, startPoint y: 348, endPoint x: 548, endPoint y: 339, distance: 8.5
select select "220"
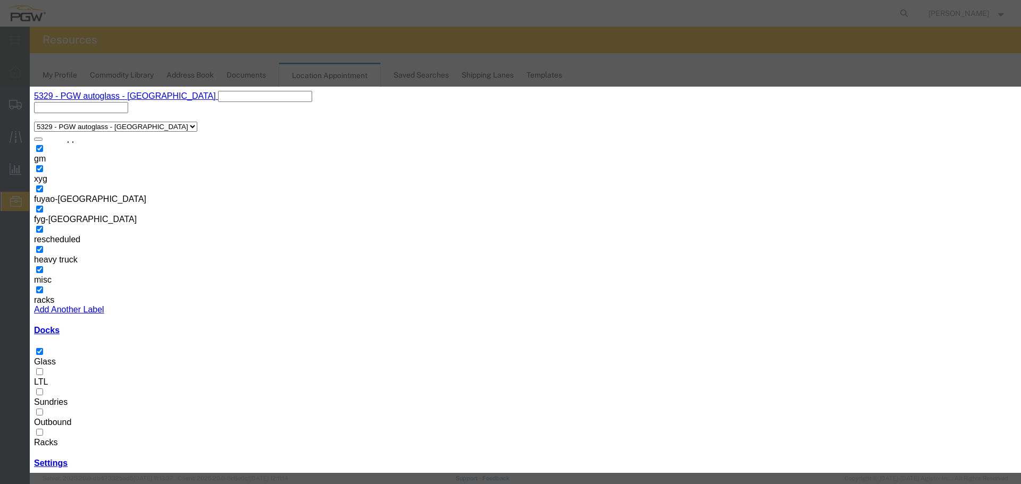
drag, startPoint x: 567, startPoint y: 335, endPoint x: 566, endPoint y: 309, distance: 25.6
select select "220"
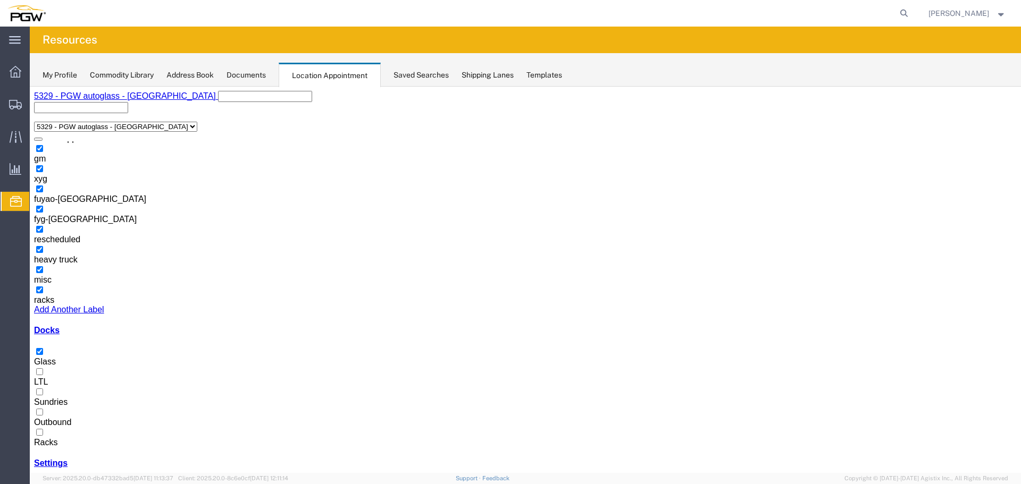
click at [911, 10] on icon at bounding box center [903, 13] width 15 height 15
paste input "56979853"
type input "56979853"
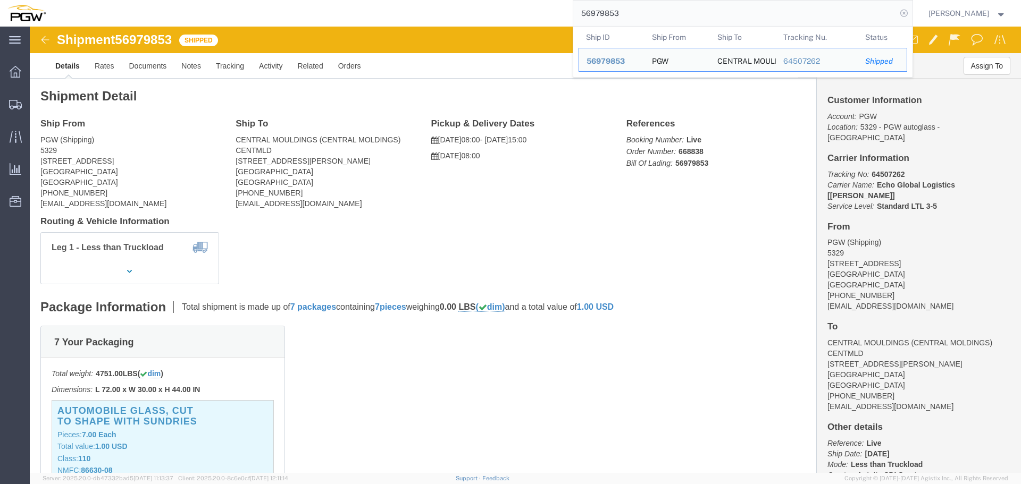
click at [905, 16] on icon at bounding box center [903, 13] width 15 height 15
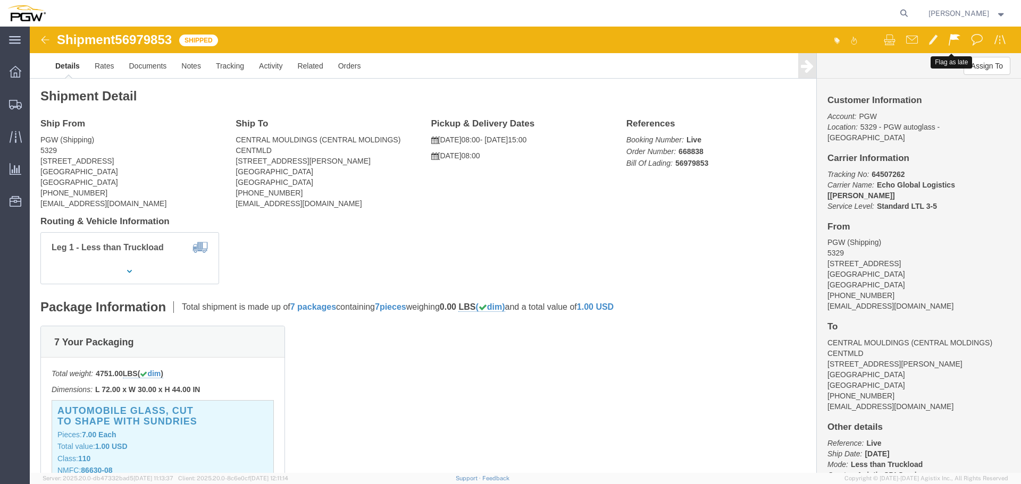
click span
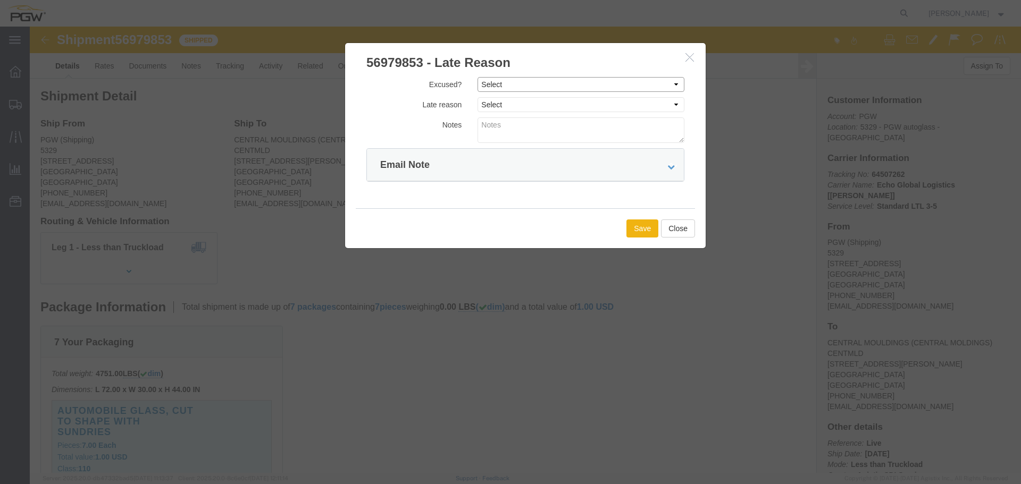
click select "Select Excused Not Excused"
select select "NOT_EXCUSED"
click select "Select Excused Not Excused"
click select "Select Bad Carrier Data Carrier Admin Error Delay Accident Driver Error Lack of…"
select select "OTHER"
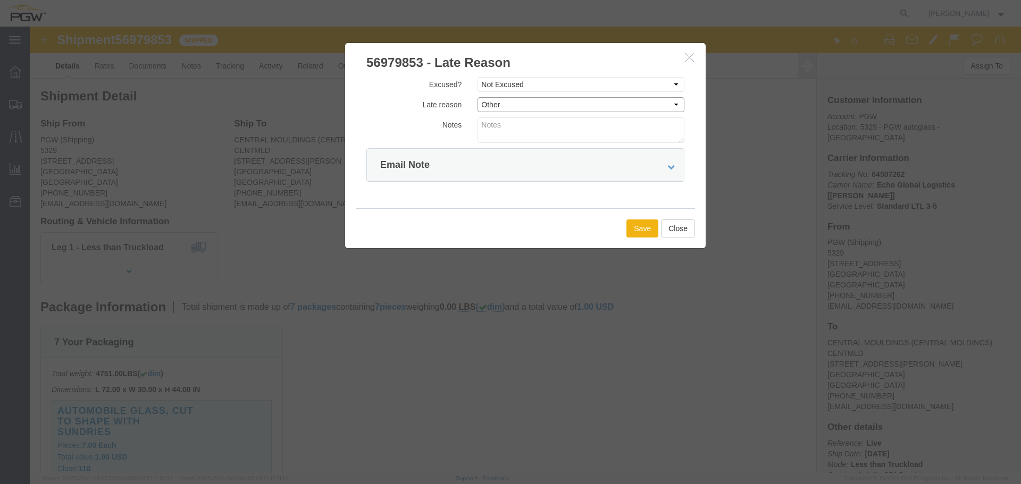
click select "Select Bad Carrier Data Carrier Admin Error Delay Accident Driver Error Lack of…"
click button "Save"
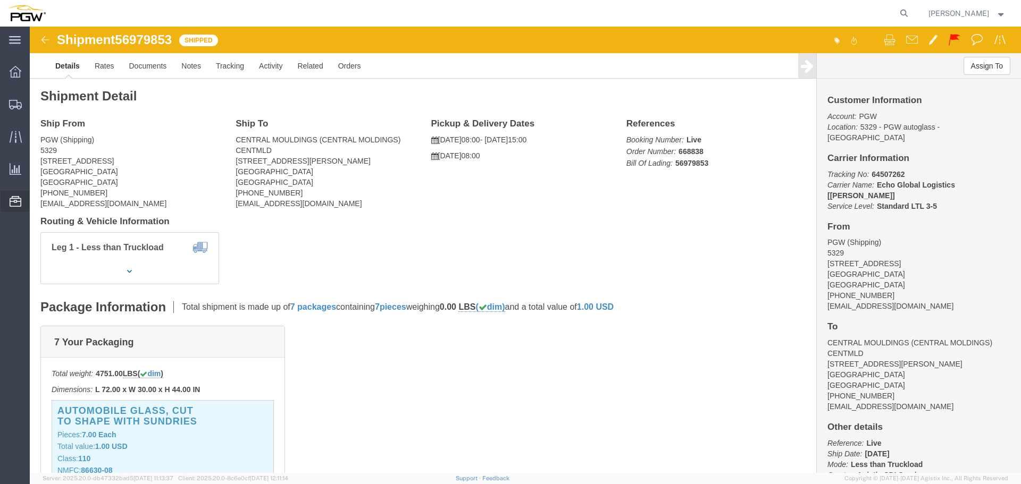
click at [0, 0] on span "Location Appointment" at bounding box center [0, 0] width 0 height 0
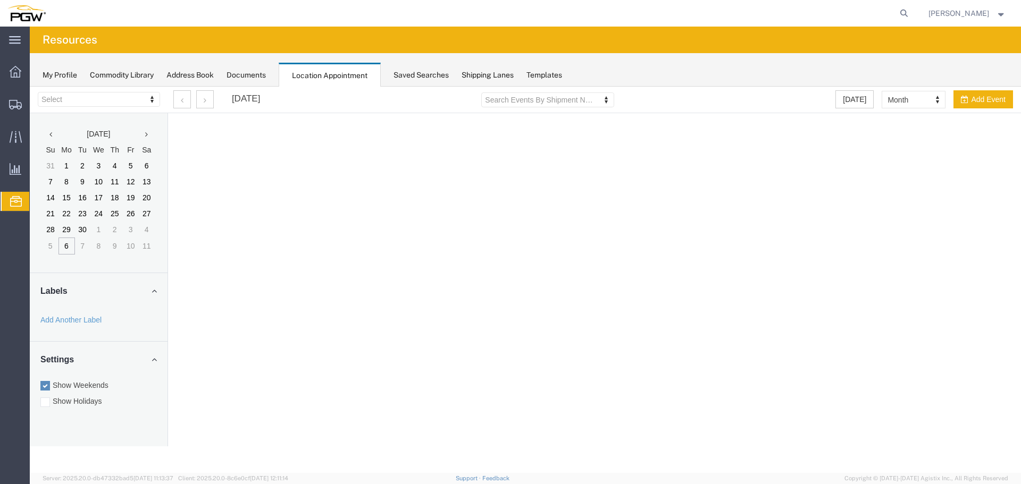
select select "28253"
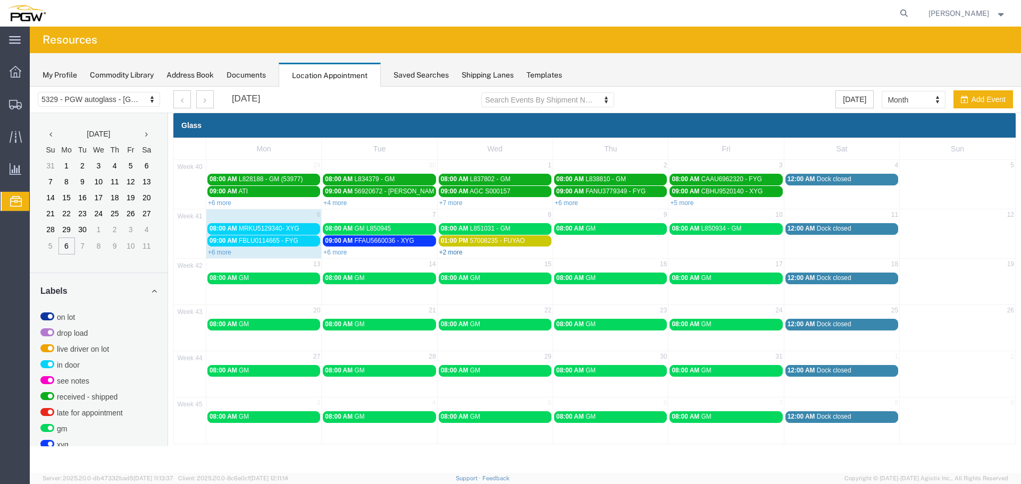
click at [450, 256] on link "+2 more" at bounding box center [450, 252] width 23 height 7
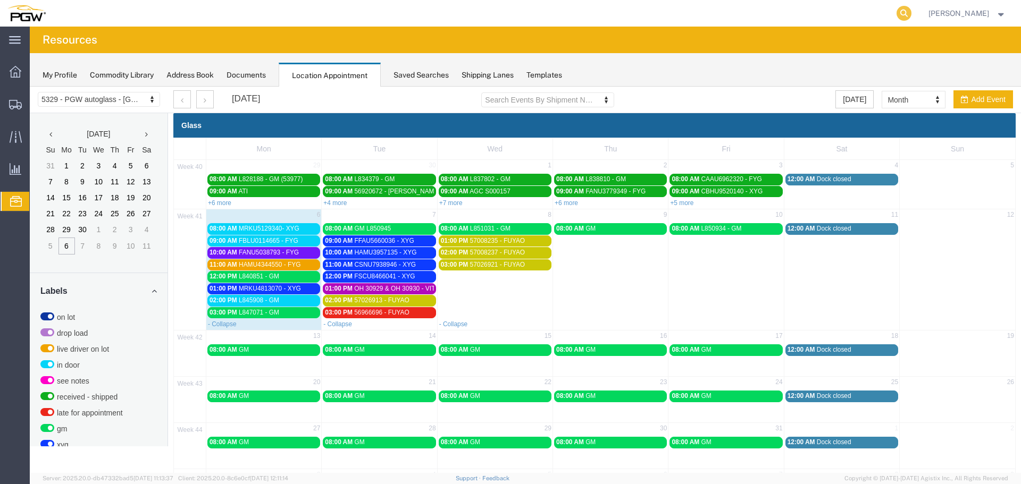
click at [906, 15] on icon at bounding box center [903, 13] width 15 height 15
paste input "56979827"
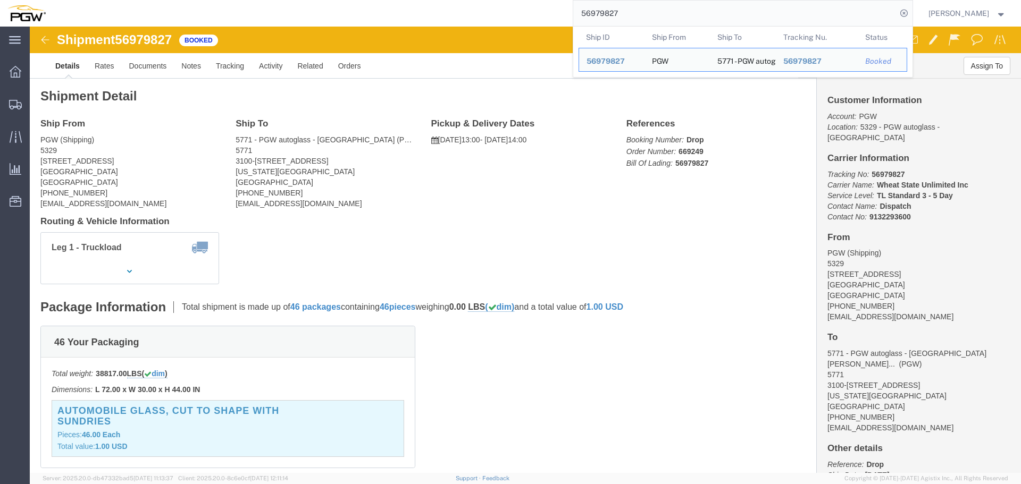
click at [663, 15] on input "56979827" at bounding box center [734, 14] width 323 height 26
paste input "669319"
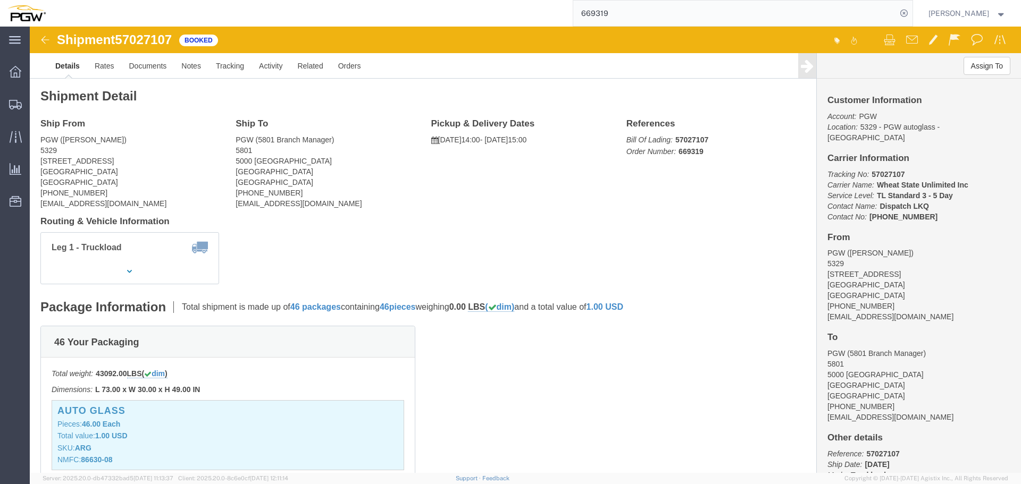
click span "57027107"
copy span "57027107"
click at [854, 15] on input "669319" at bounding box center [734, 14] width 323 height 26
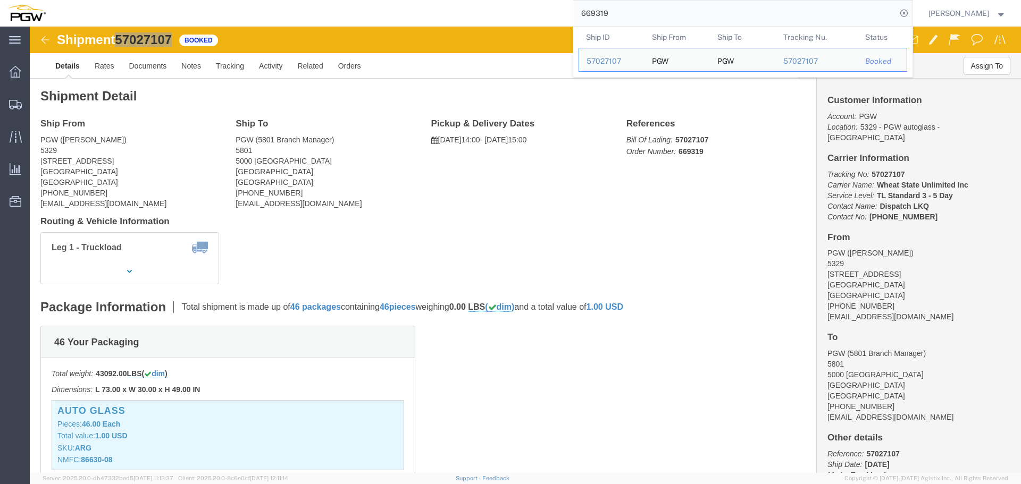
click at [854, 15] on input "669319" at bounding box center [734, 14] width 323 height 26
paste input "56968183"
type input "56968183"
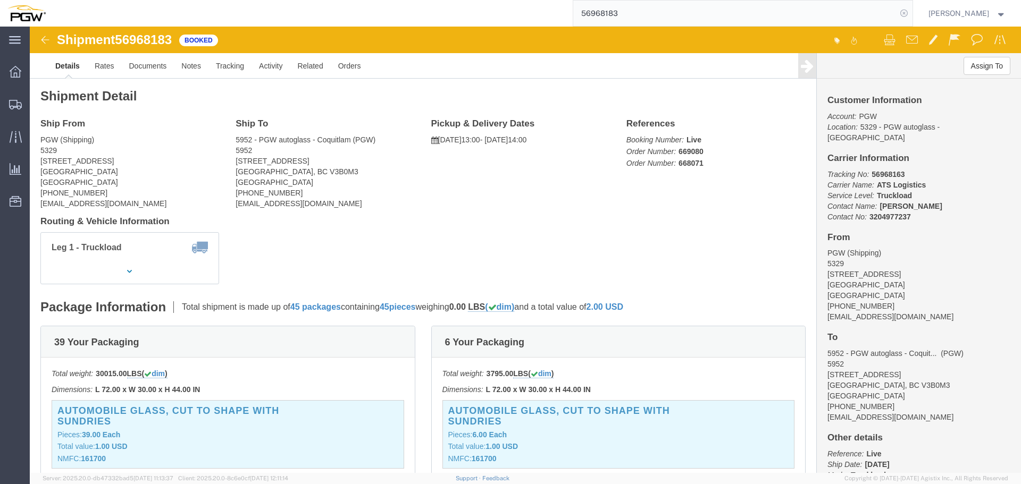
click at [907, 10] on icon at bounding box center [903, 13] width 15 height 15
click at [909, 12] on icon at bounding box center [903, 13] width 15 height 15
paste input "669395"
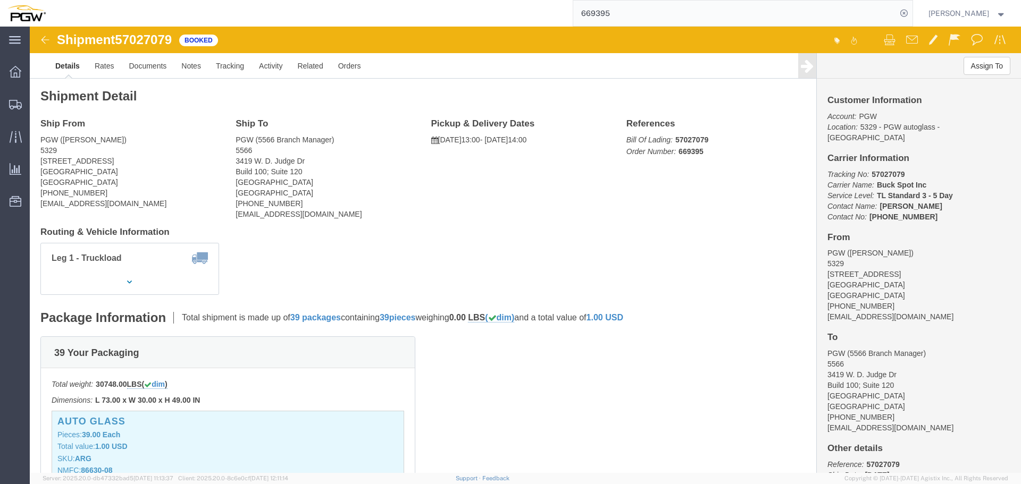
click span "57027079"
copy span "57027079"
click at [808, 11] on input "669395" at bounding box center [734, 14] width 323 height 26
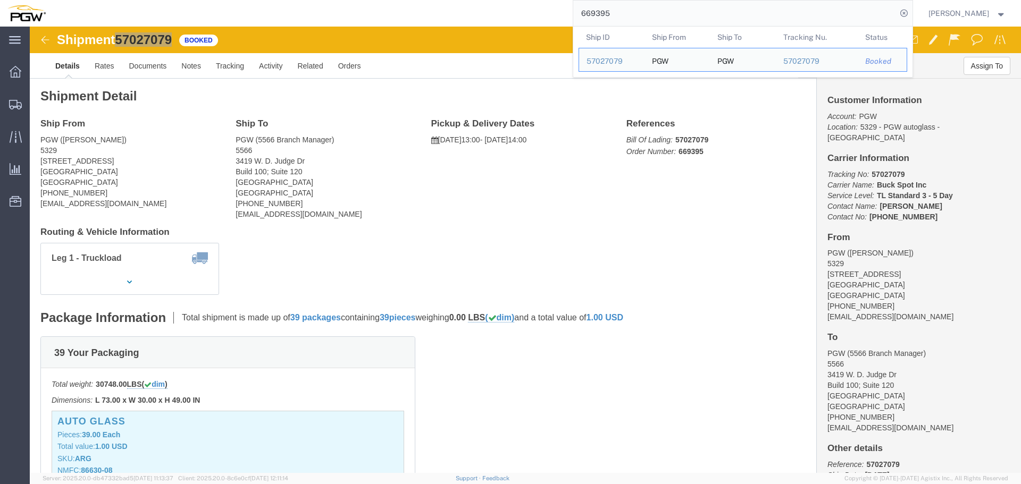
click at [808, 11] on input "669395" at bounding box center [734, 14] width 323 height 26
paste input "20"
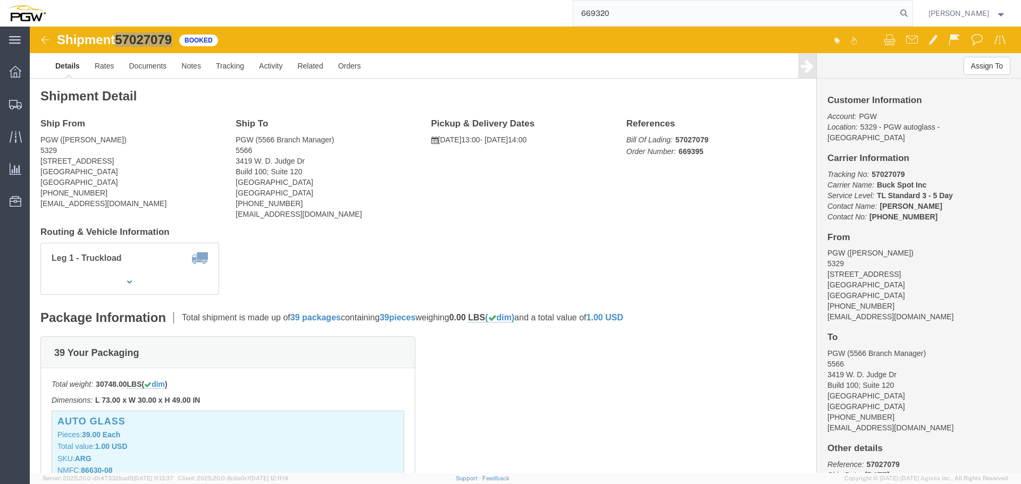
type input "669320"
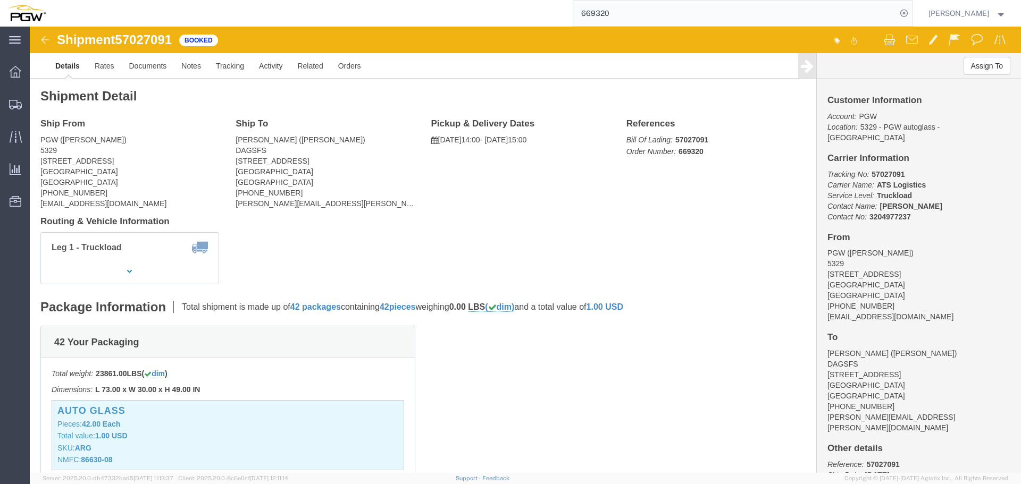
click span "57027091"
copy span "57027091"
click at [911, 12] on icon at bounding box center [903, 13] width 15 height 15
click at [0, 0] on span "Location Appointment" at bounding box center [0, 0] width 0 height 0
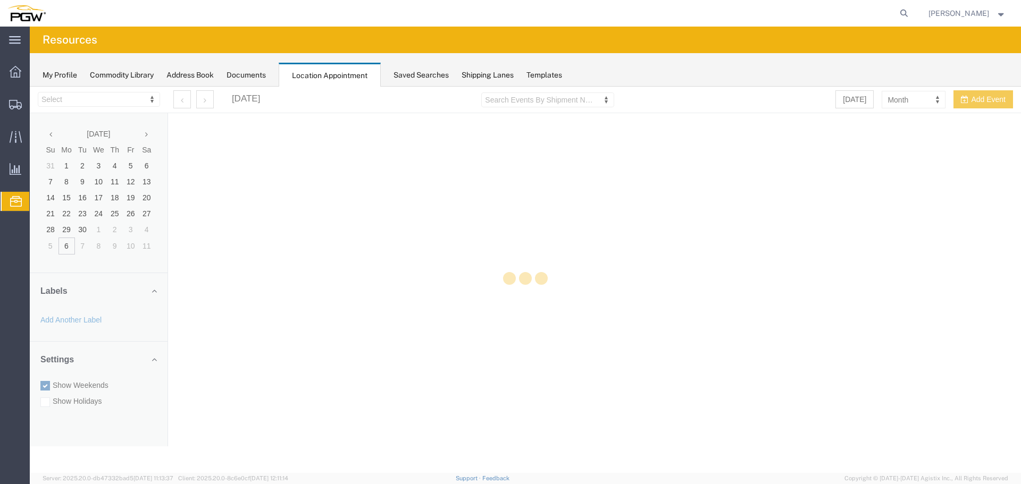
select select "28253"
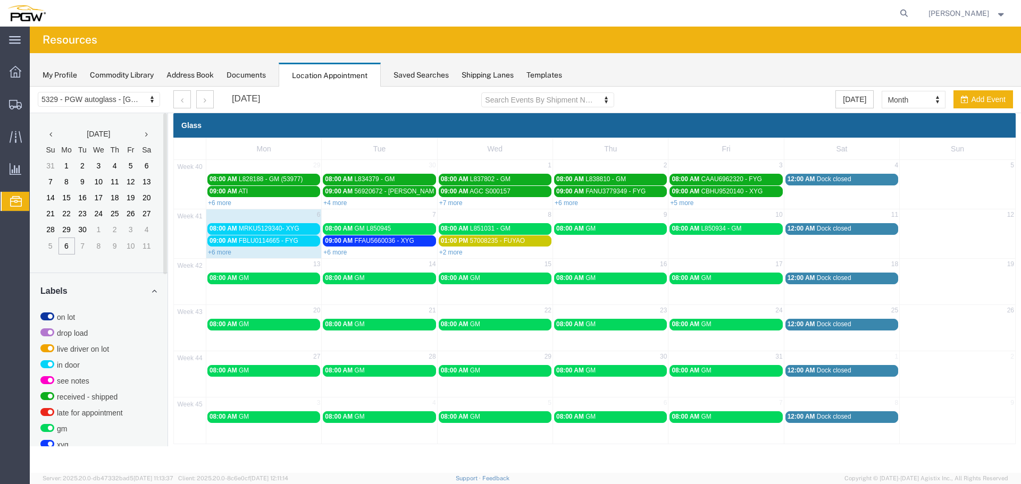
click at [229, 224] on link "08:00 AM MRKU5129340- XYG" at bounding box center [263, 228] width 113 height 11
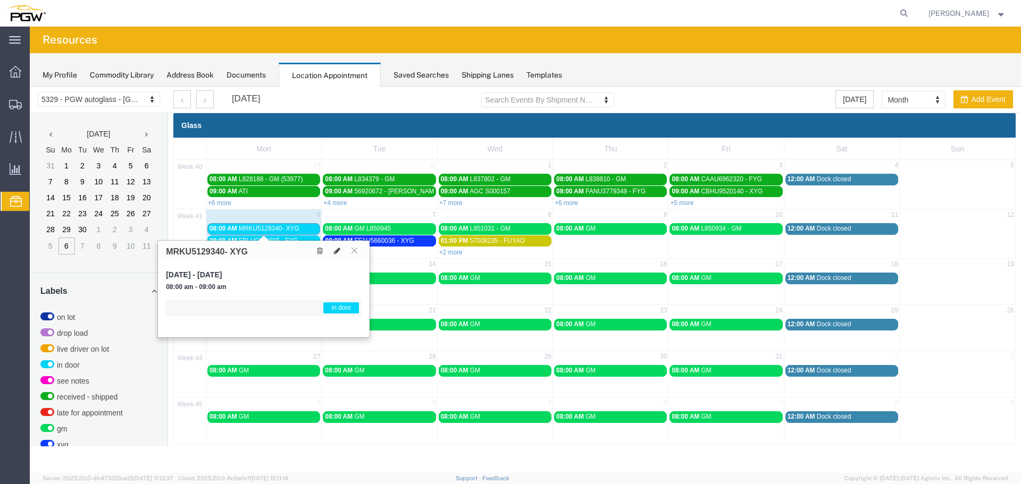
click at [341, 251] on button at bounding box center [337, 251] width 15 height 11
select select "1"
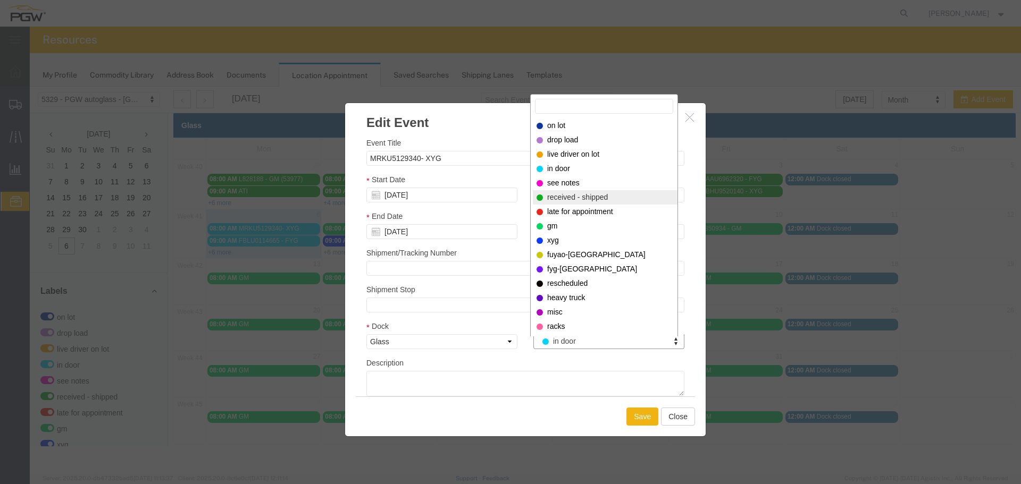
select select "200"
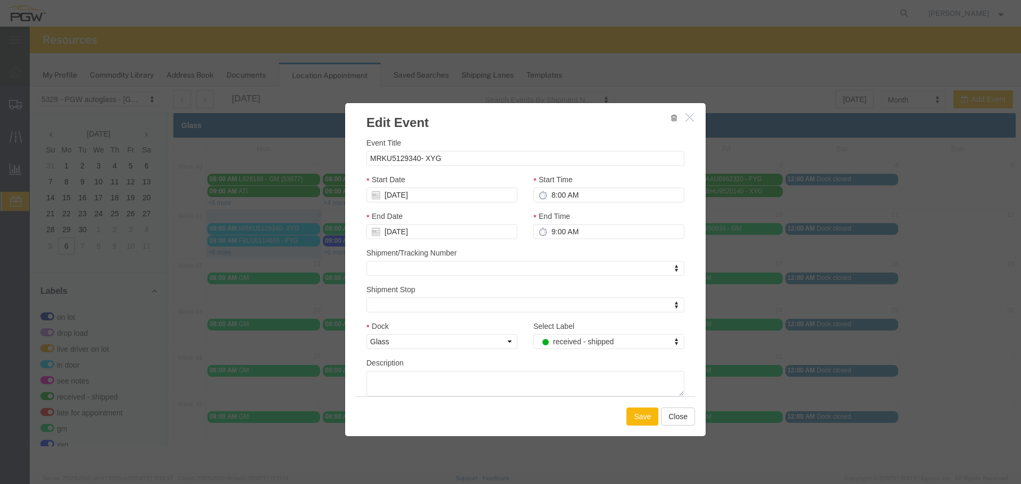
click at [642, 416] on button "Save" at bounding box center [642, 417] width 32 height 18
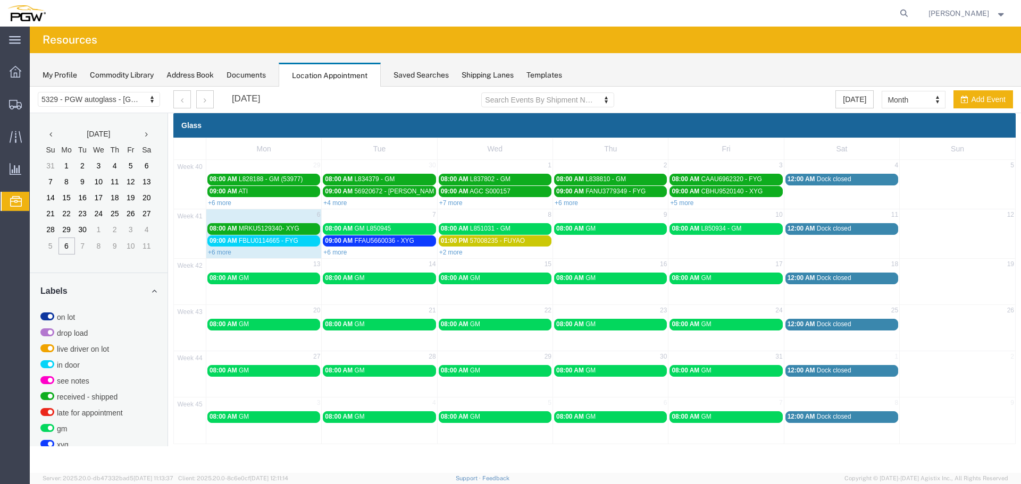
click at [333, 248] on div "+6 more" at bounding box center [379, 252] width 115 height 11
select select "1"
select select
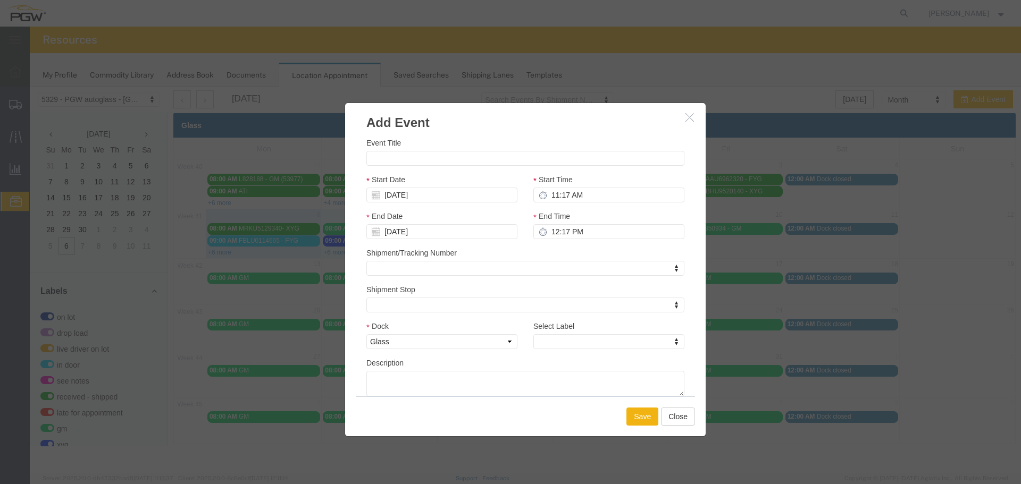
click at [688, 117] on icon "button" at bounding box center [689, 117] width 9 height 9
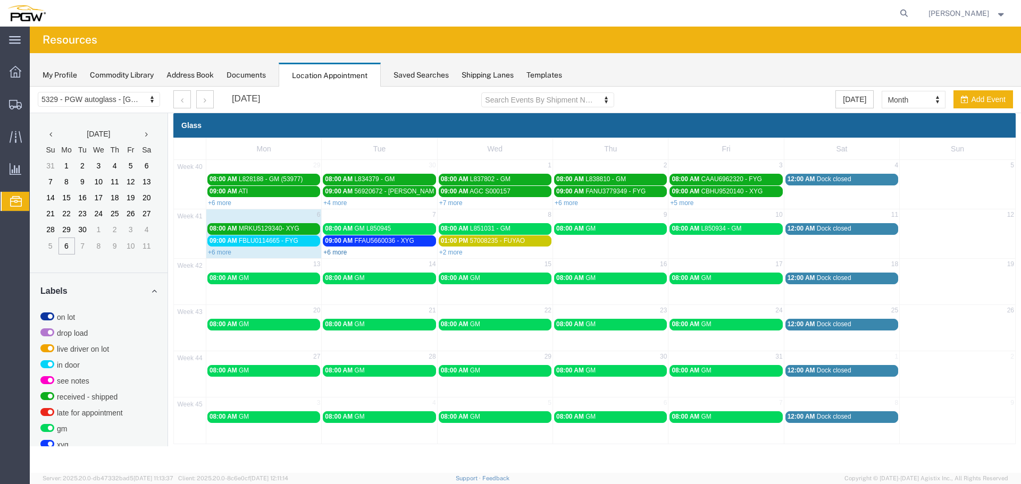
click at [343, 252] on link "+6 more" at bounding box center [334, 252] width 23 height 7
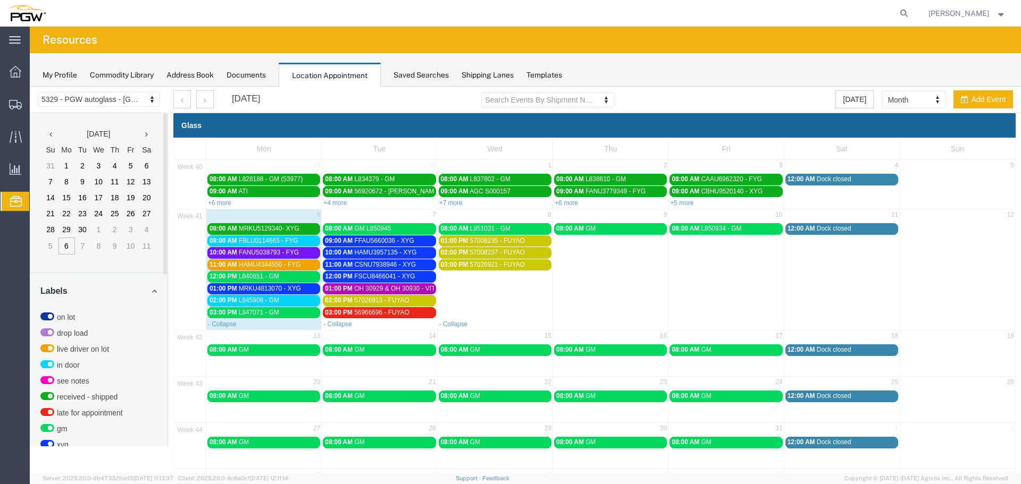
click at [231, 241] on span "09:00 AM" at bounding box center [223, 240] width 28 height 7
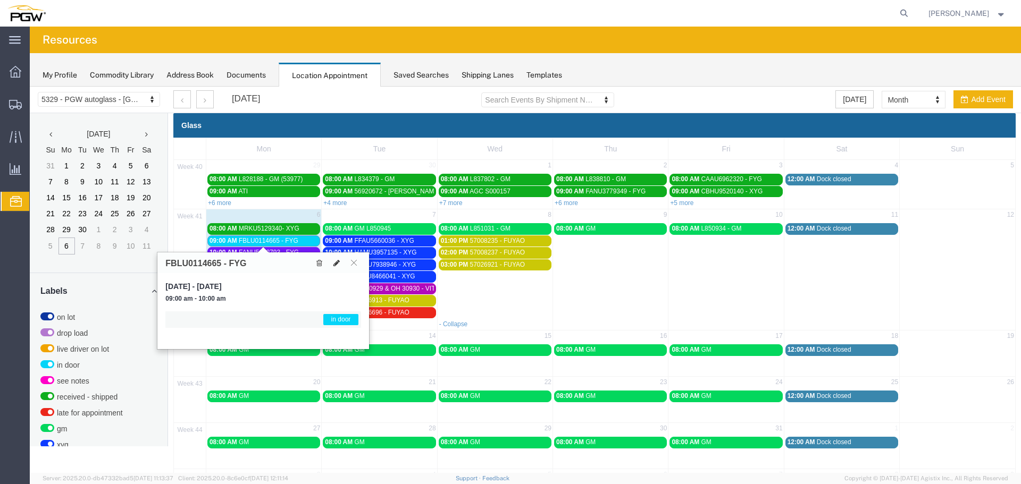
click at [334, 267] on button at bounding box center [336, 262] width 15 height 11
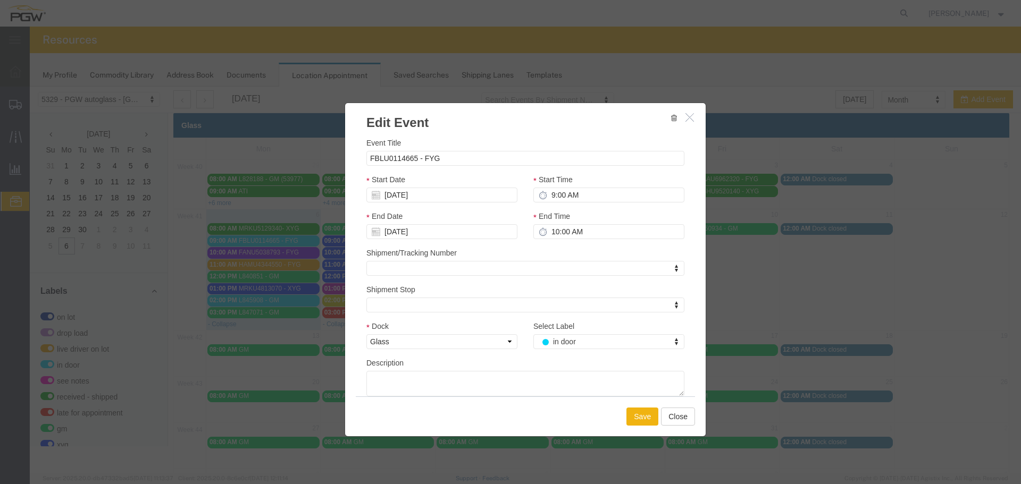
click at [558, 333] on div "Select Label in door Select Label Select Label on lot drop load live driver on …" at bounding box center [608, 335] width 151 height 29
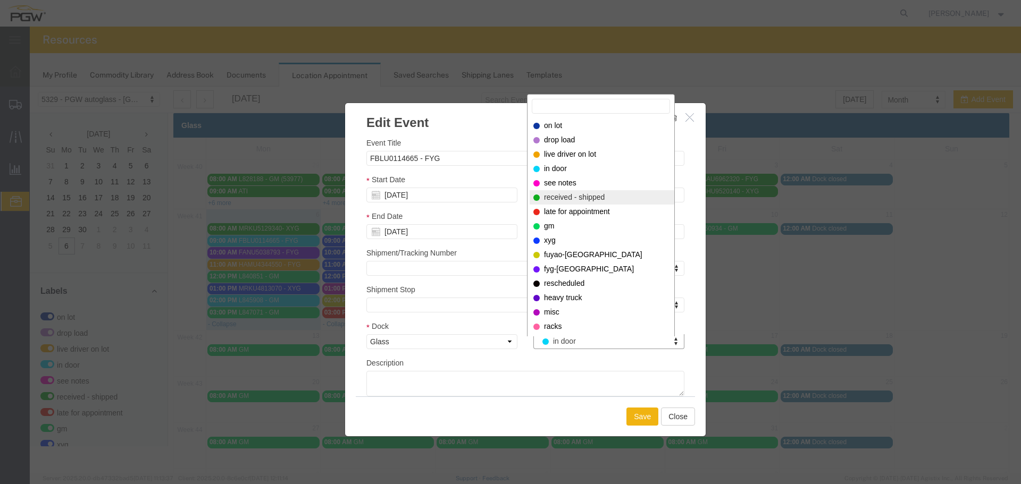
select select "200"
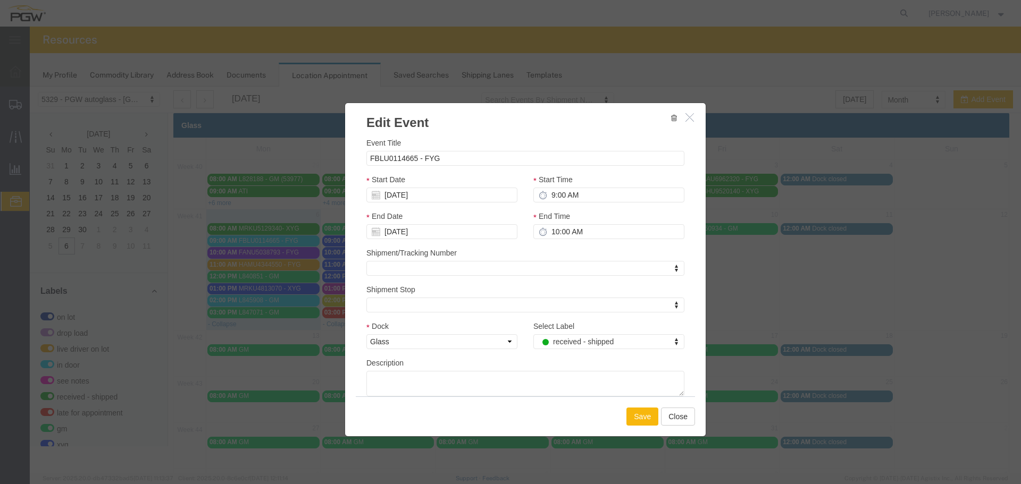
click at [638, 415] on button "Save" at bounding box center [642, 417] width 32 height 18
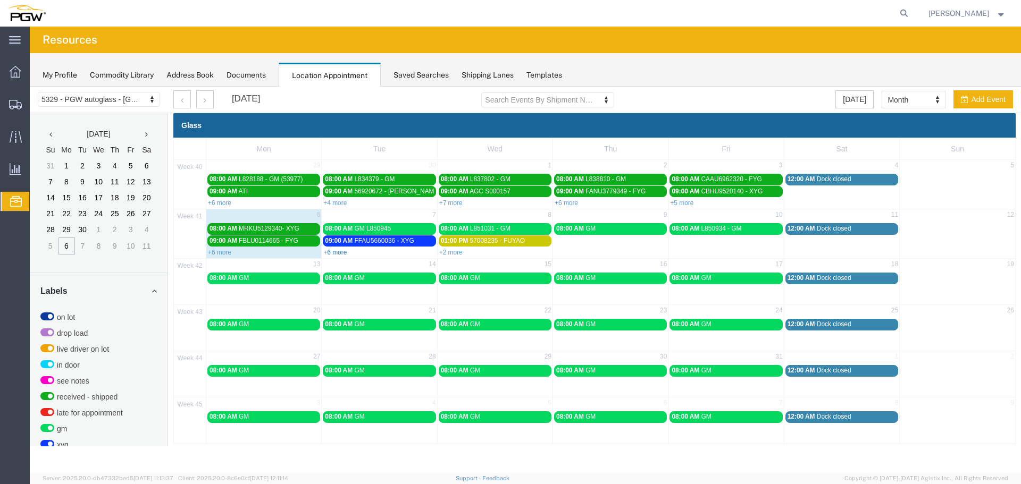
click at [339, 252] on link "+6 more" at bounding box center [334, 252] width 23 height 7
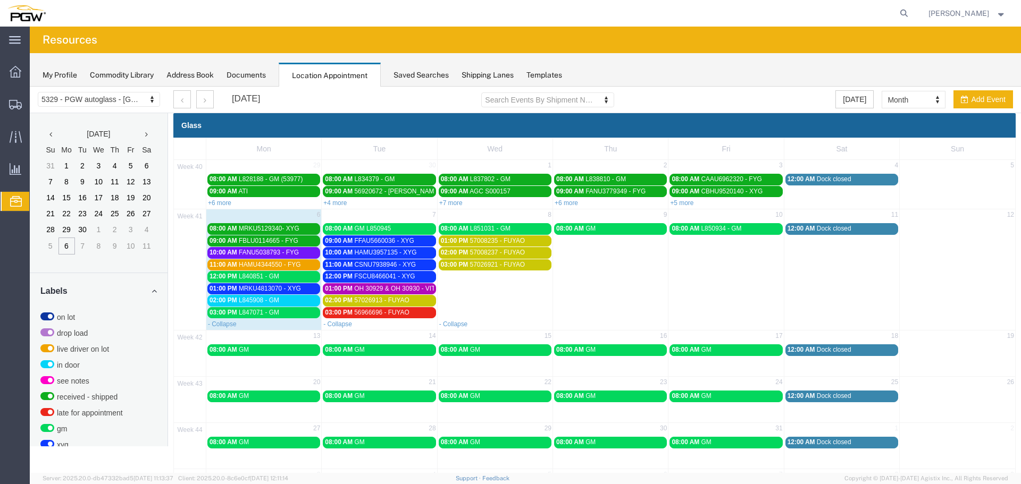
click at [271, 265] on span "HAMU4344550 - FYG" at bounding box center [270, 264] width 62 height 7
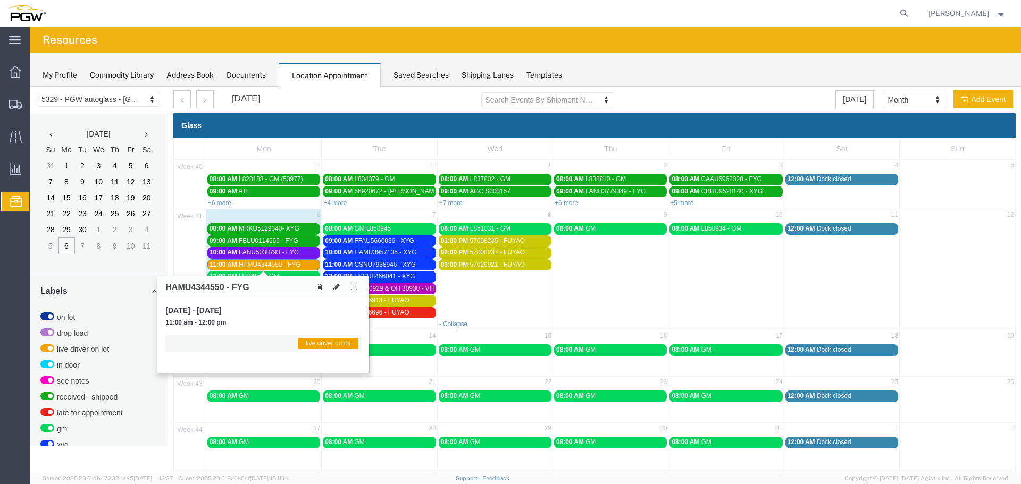
click at [334, 287] on icon at bounding box center [336, 286] width 6 height 7
select select "1"
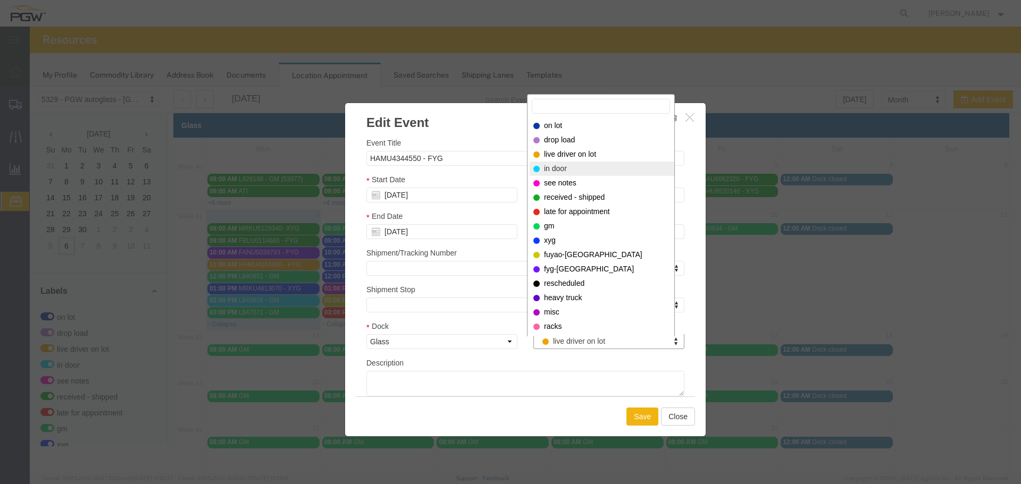
select select "220"
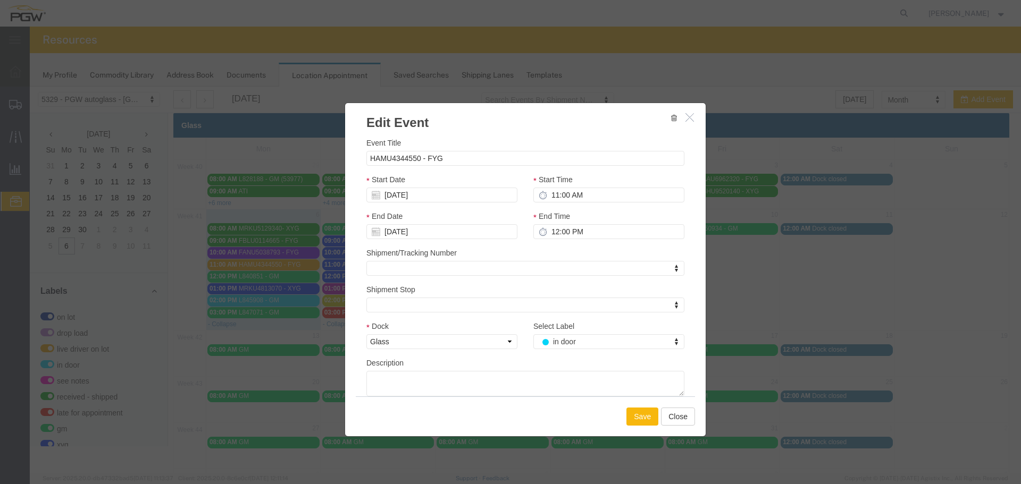
click at [637, 423] on button "Save" at bounding box center [642, 417] width 32 height 18
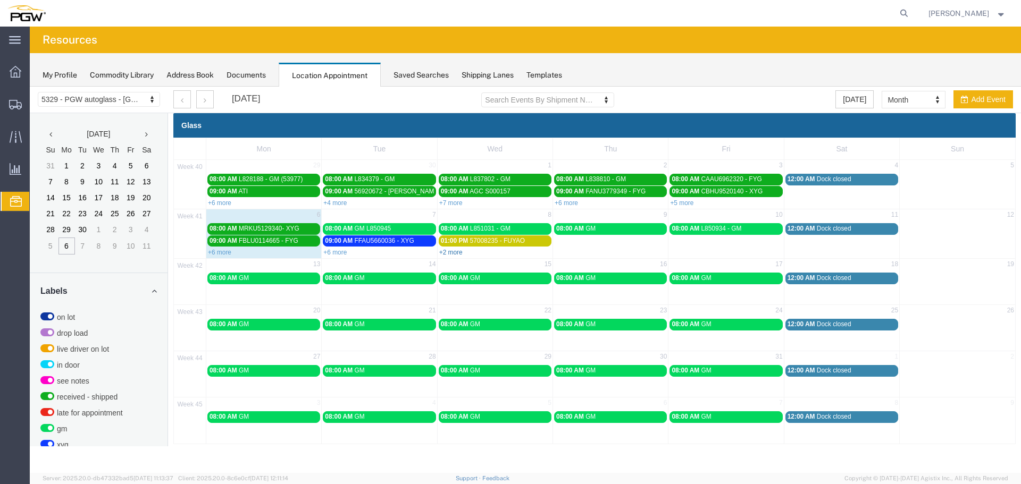
click at [452, 250] on link "+2 more" at bounding box center [450, 252] width 23 height 7
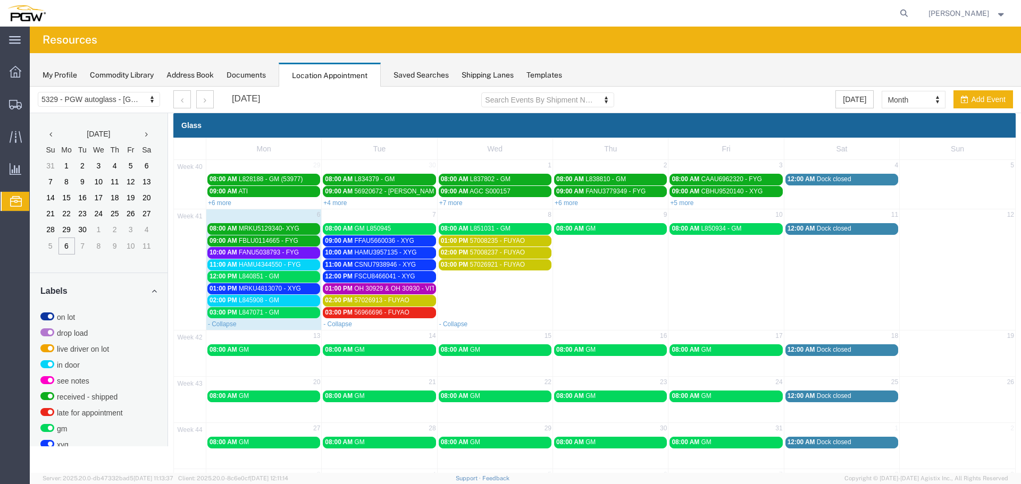
click at [476, 302] on td "03:00 PM 57026921 - FUYAO" at bounding box center [494, 289] width 115 height 60
select select "1"
select select
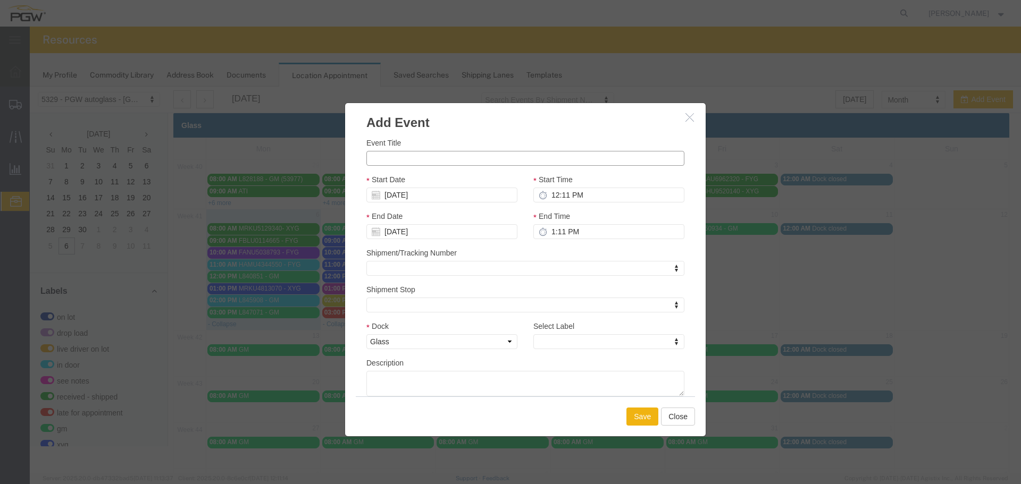
click at [425, 161] on input "Event Title" at bounding box center [525, 158] width 318 height 15
paste input "1290126G"
type input "CTS - 1290126G - GM"
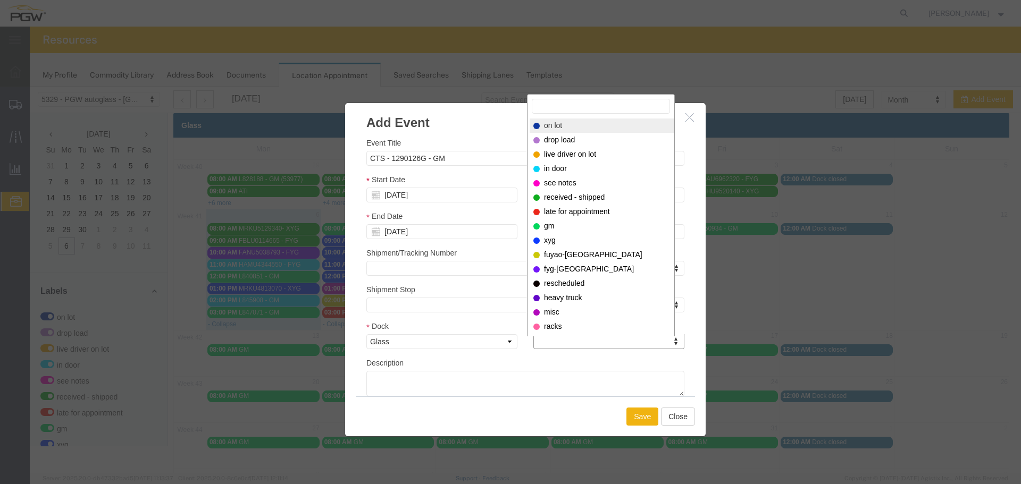
select select "300"
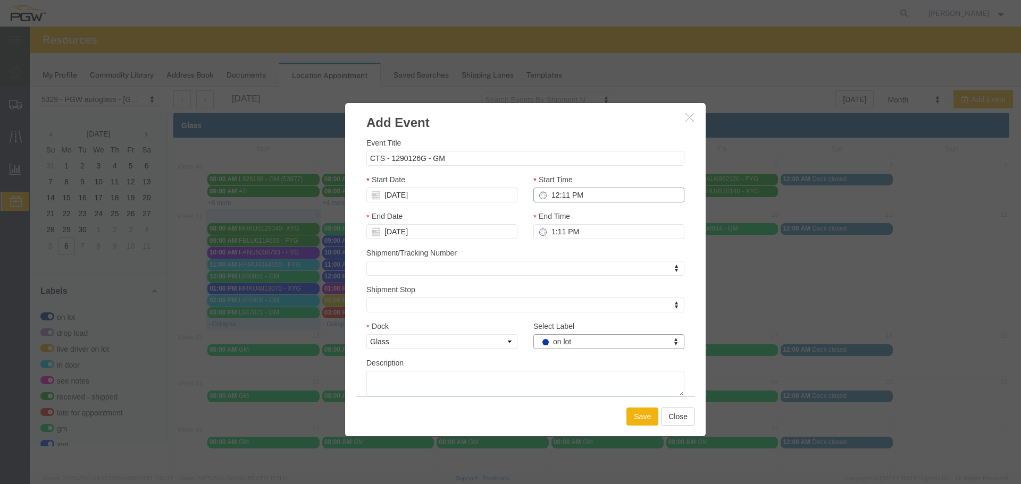
click at [553, 193] on input "12:11 PM" at bounding box center [608, 195] width 151 height 15
type input "9:00 AM"
click at [636, 418] on button "Save" at bounding box center [642, 417] width 32 height 18
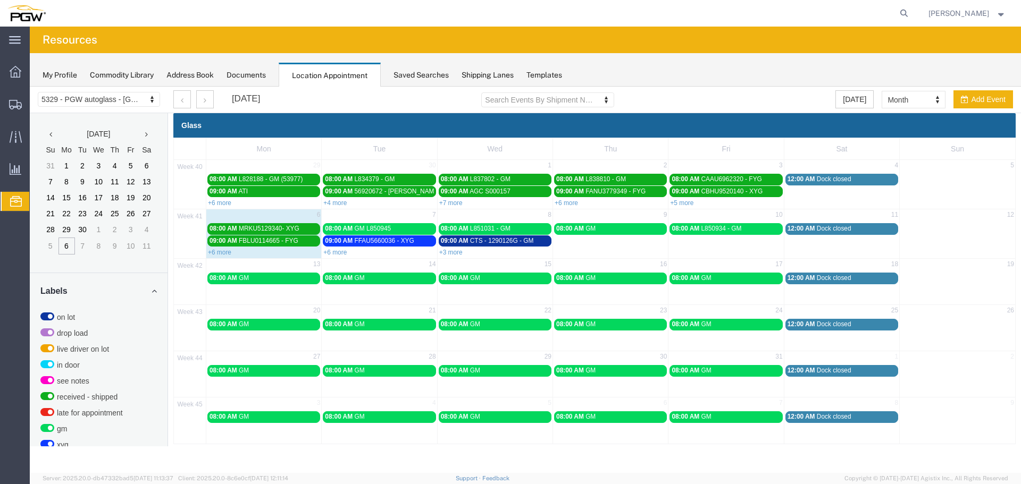
click at [365, 231] on span "GM L850945" at bounding box center [372, 228] width 37 height 7
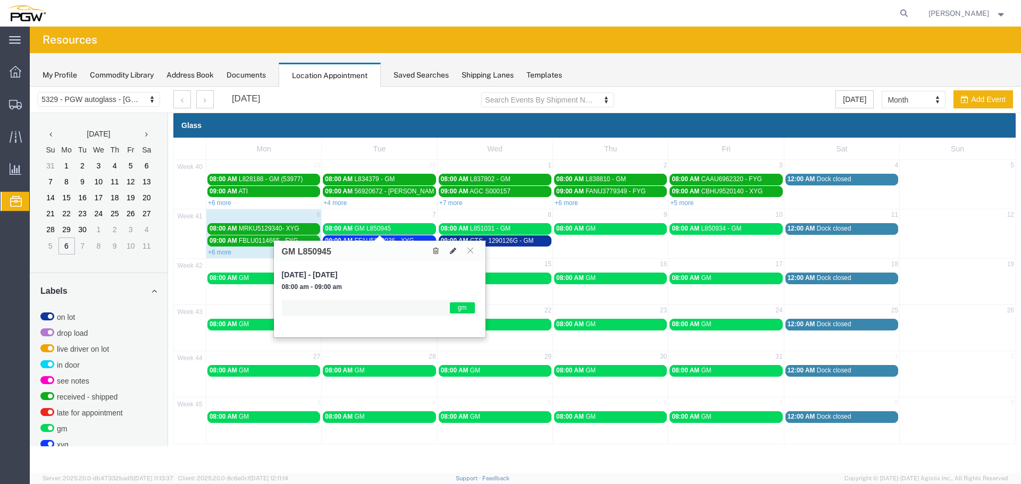
click at [315, 247] on h3 "GM L850945" at bounding box center [306, 252] width 49 height 10
copy h3 "L850945"
click at [452, 254] on icon at bounding box center [453, 250] width 6 height 7
select select "1"
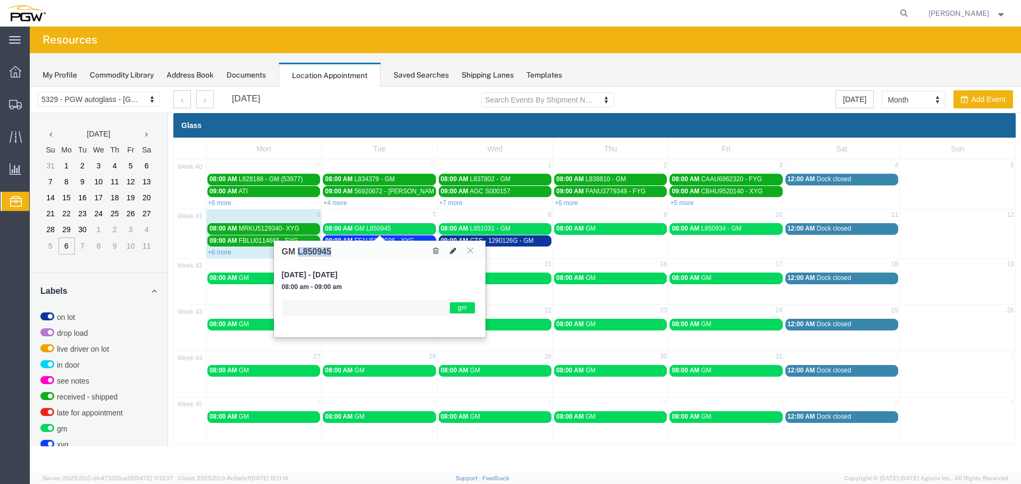
select select "340"
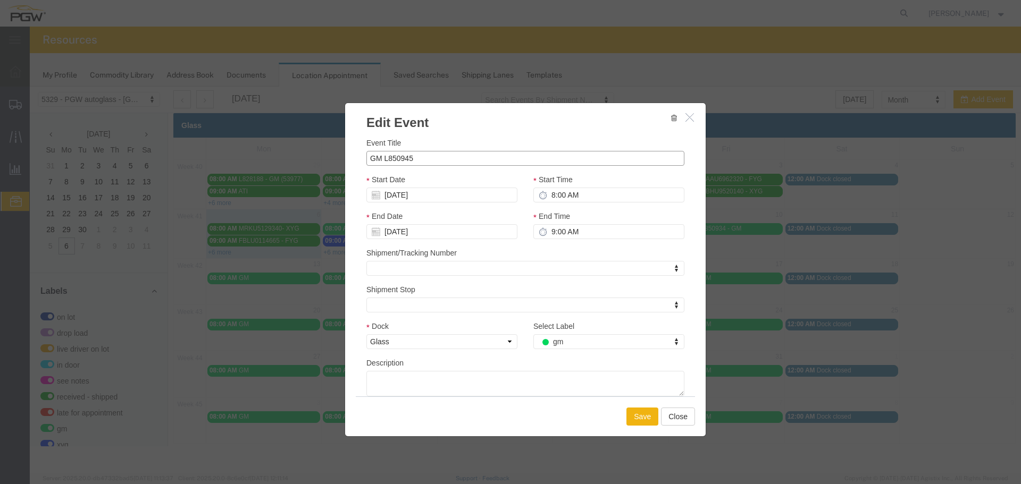
drag, startPoint x: 421, startPoint y: 157, endPoint x: 337, endPoint y: 159, distance: 84.0
click at [337, 159] on div "Edit Event Event Title GM L850945 Start Date 10/07/2025 Start Time 8:00 AM End …" at bounding box center [525, 280] width 991 height 386
paste input "text"
type input "L850945 - GM"
click at [638, 411] on button "Save" at bounding box center [642, 417] width 32 height 18
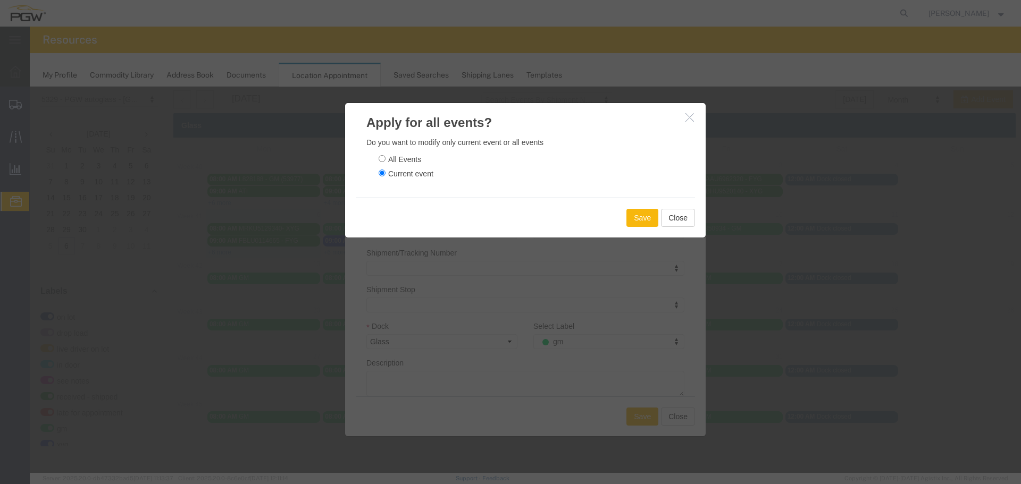
click at [629, 223] on button "Save" at bounding box center [642, 218] width 32 height 18
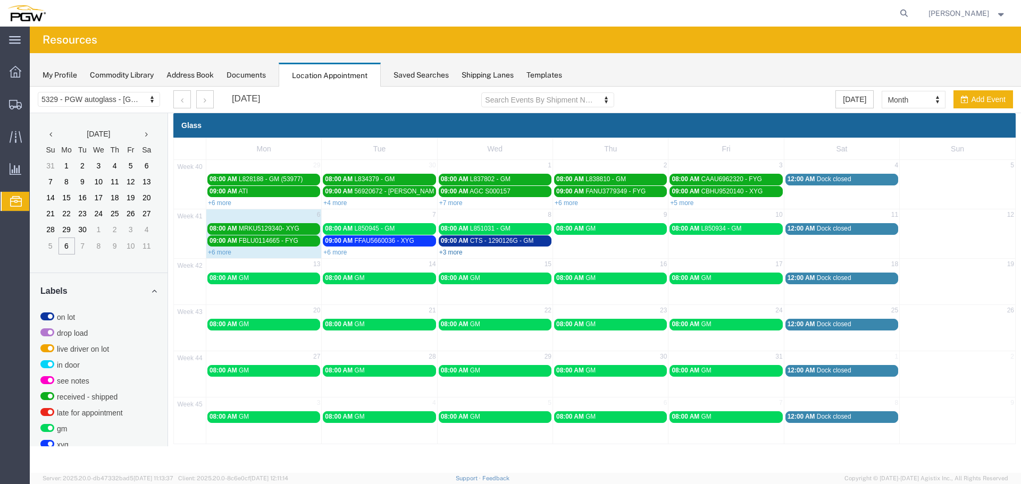
click at [444, 251] on link "+3 more" at bounding box center [450, 252] width 23 height 7
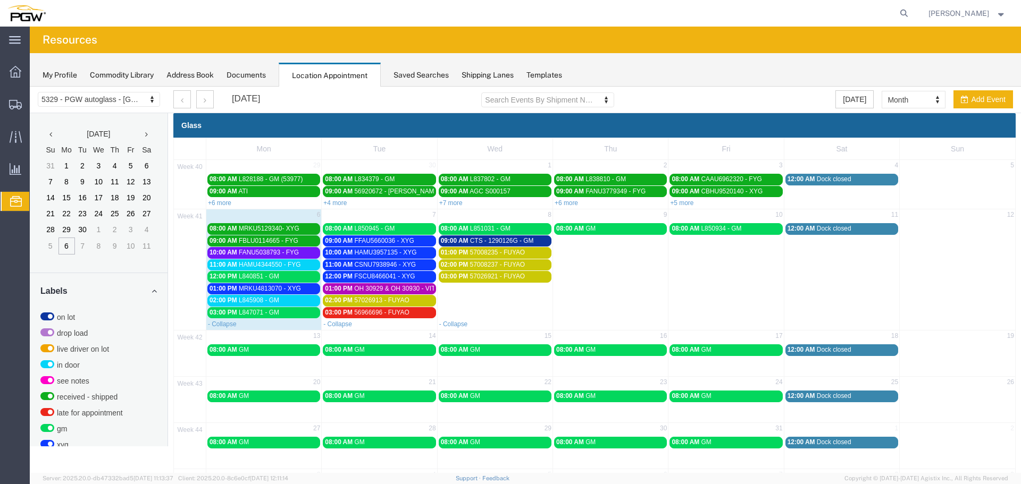
click at [286, 254] on span "FANU5038793 - FYG" at bounding box center [269, 252] width 60 height 7
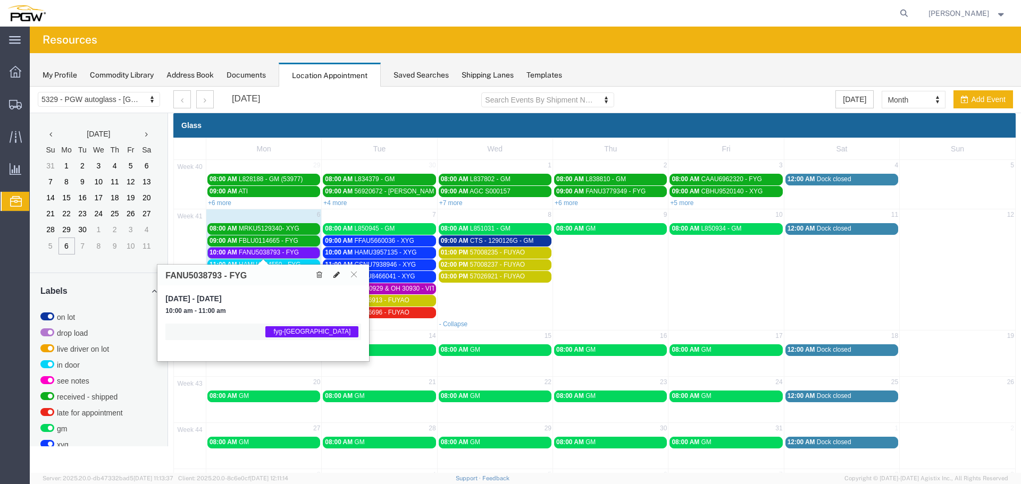
click at [329, 272] on button at bounding box center [336, 275] width 15 height 11
select select "1"
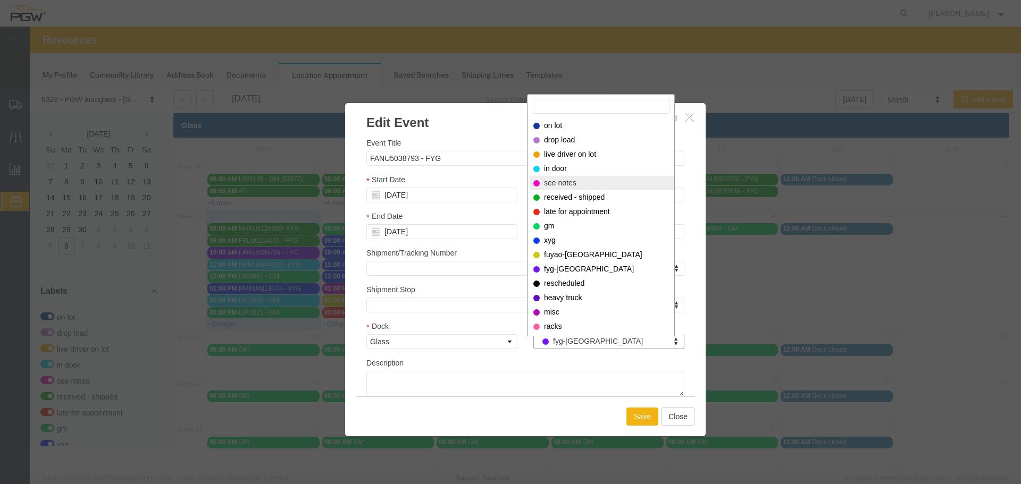
select select "220"
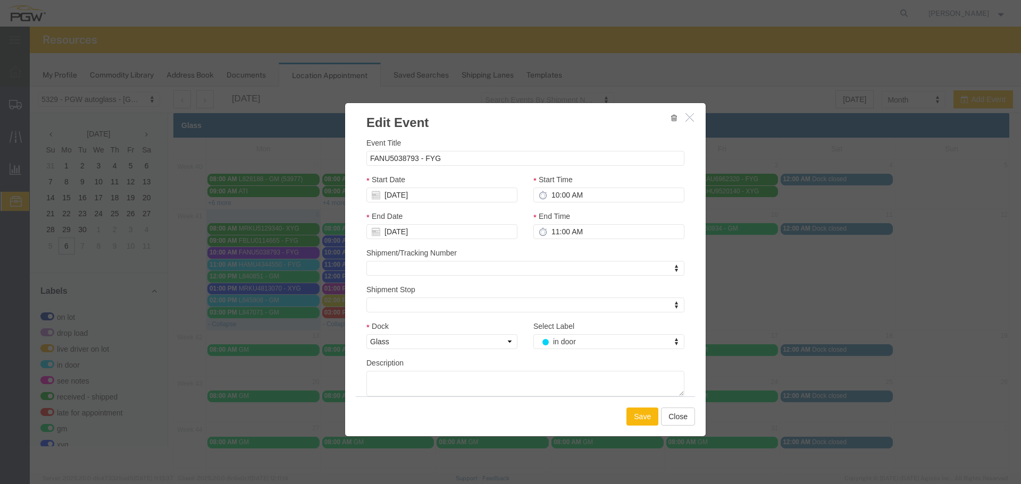
click at [645, 424] on button "Save" at bounding box center [642, 417] width 32 height 18
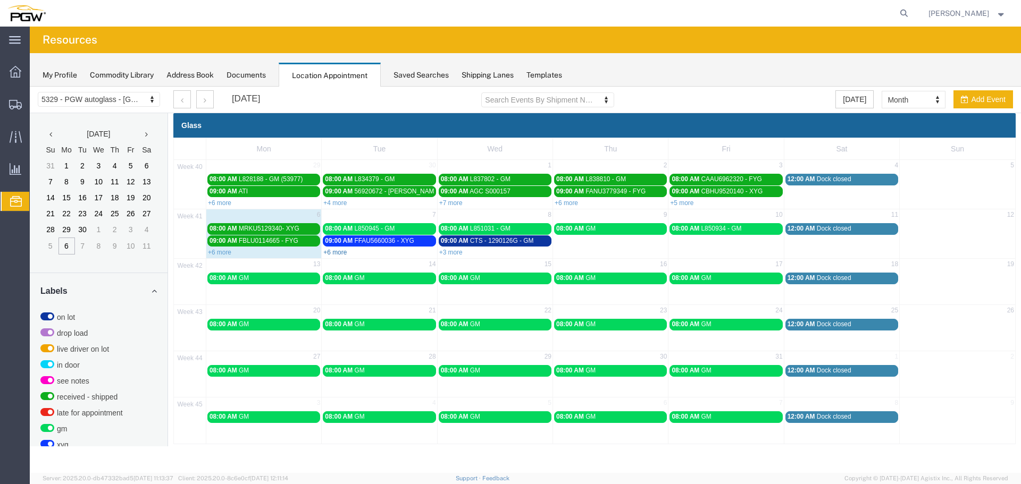
click at [344, 251] on link "+6 more" at bounding box center [334, 252] width 23 height 7
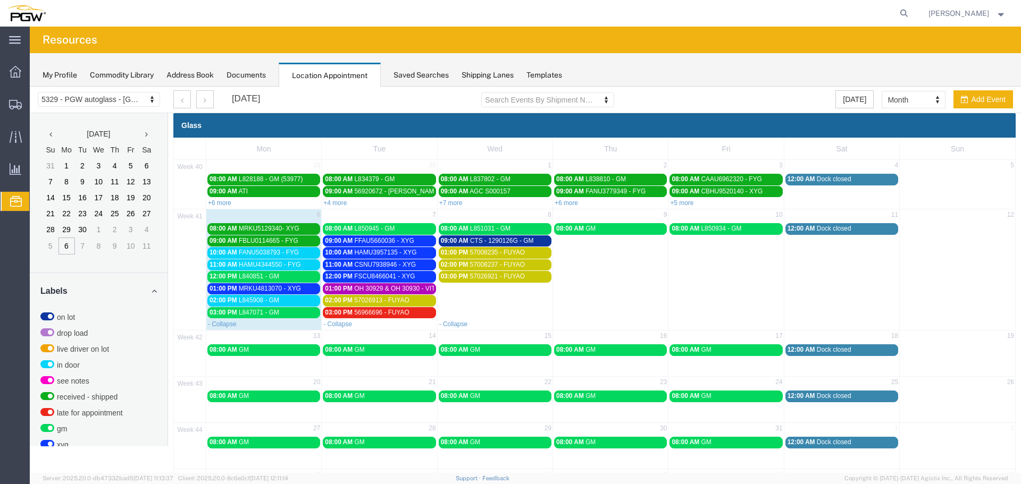
click at [275, 299] on span "L845908 - GM" at bounding box center [259, 300] width 40 height 7
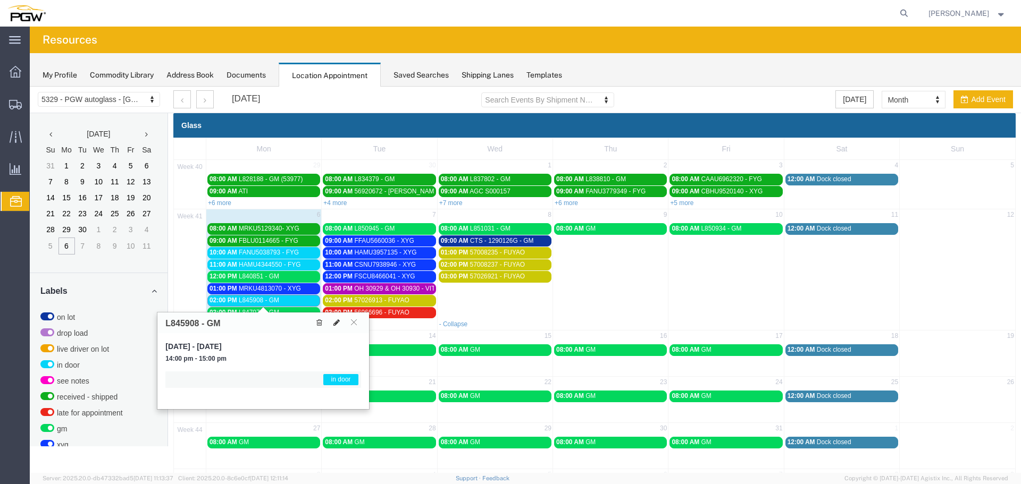
click at [337, 321] on icon at bounding box center [336, 322] width 6 height 7
select select "1"
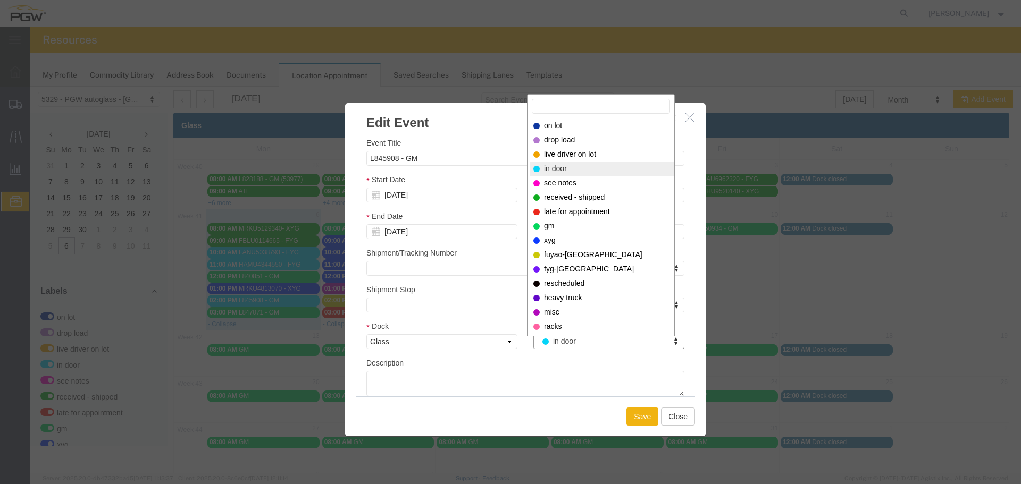
drag, startPoint x: 548, startPoint y: 343, endPoint x: 549, endPoint y: 338, distance: 5.3
select select "200"
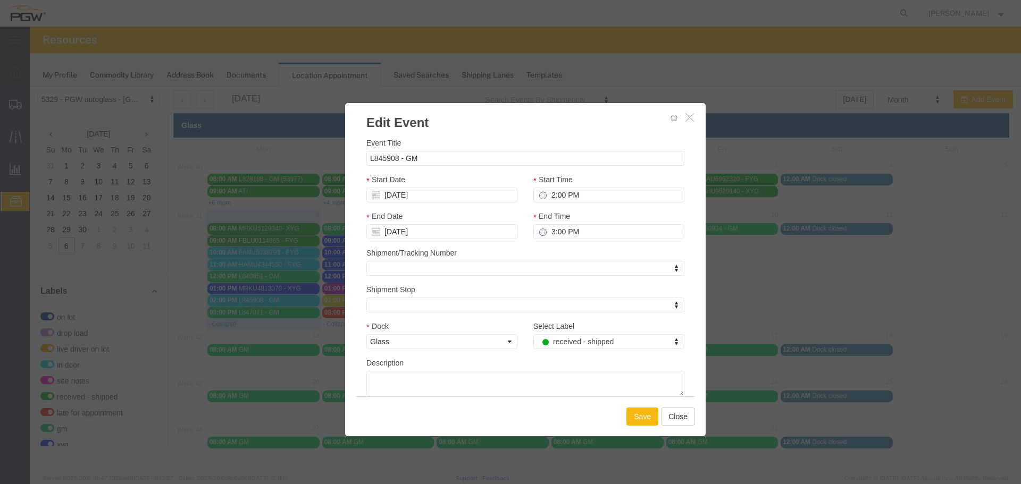
click at [631, 416] on button "Save" at bounding box center [642, 417] width 32 height 18
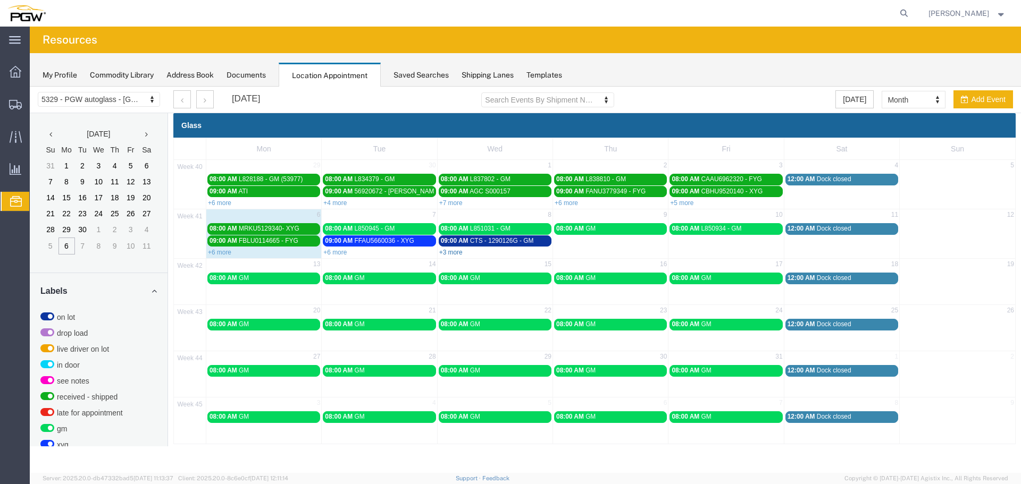
click at [450, 255] on link "+3 more" at bounding box center [450, 252] width 23 height 7
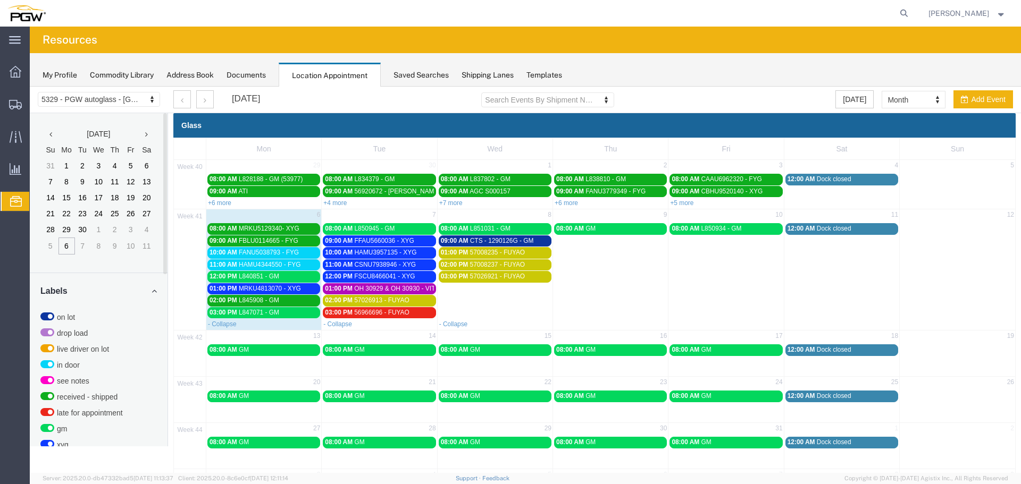
click at [377, 288] on span "OH 30929 & OH 30930 - VITRO // 5HT" at bounding box center [409, 288] width 110 height 7
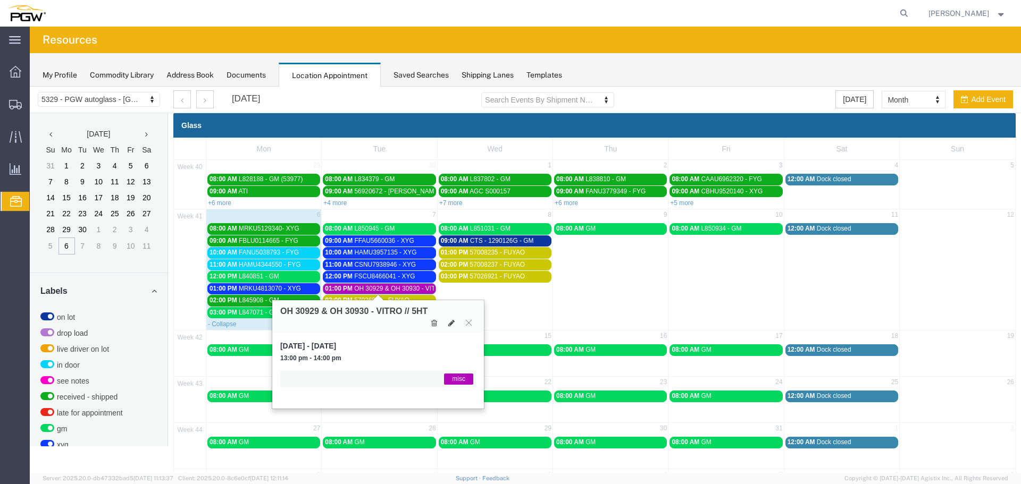
click at [309, 312] on h3 "OH 30929 & OH 30930 - VITRO // 5HT" at bounding box center [353, 312] width 147 height 10
copy h3 "30929"
click at [406, 288] on span "OH 30929 & OH 30930 - VITRO // 5HT" at bounding box center [409, 288] width 110 height 7
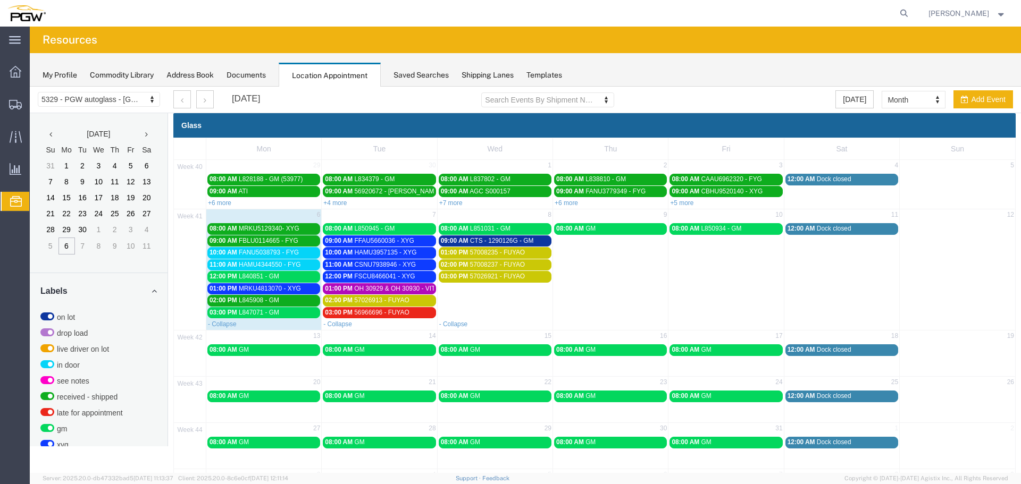
click at [234, 315] on span "03:00 PM" at bounding box center [223, 312] width 28 height 7
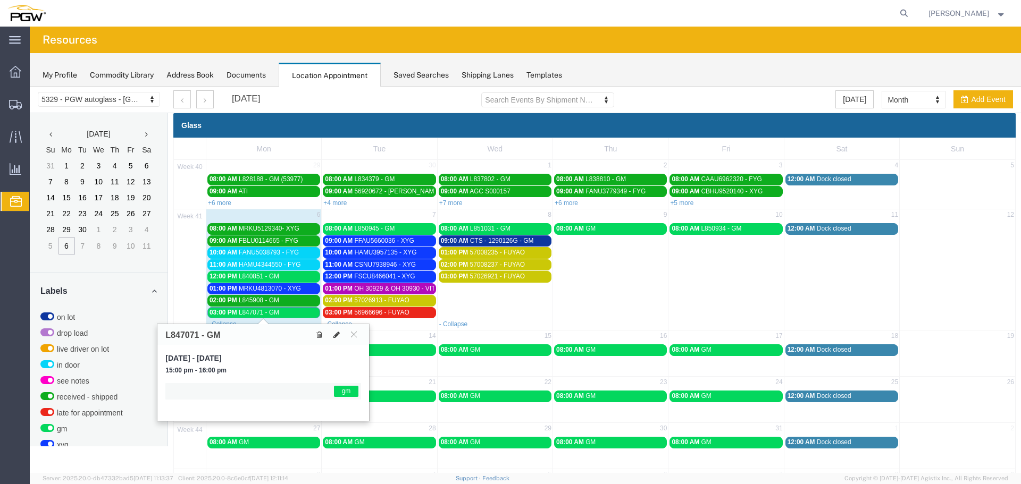
click at [335, 334] on icon at bounding box center [336, 334] width 6 height 7
select select "1"
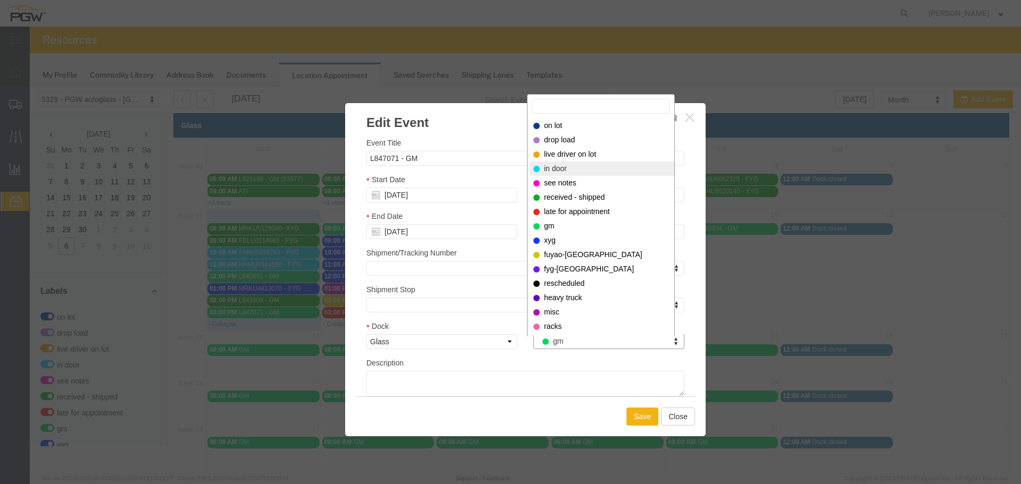
select select "220"
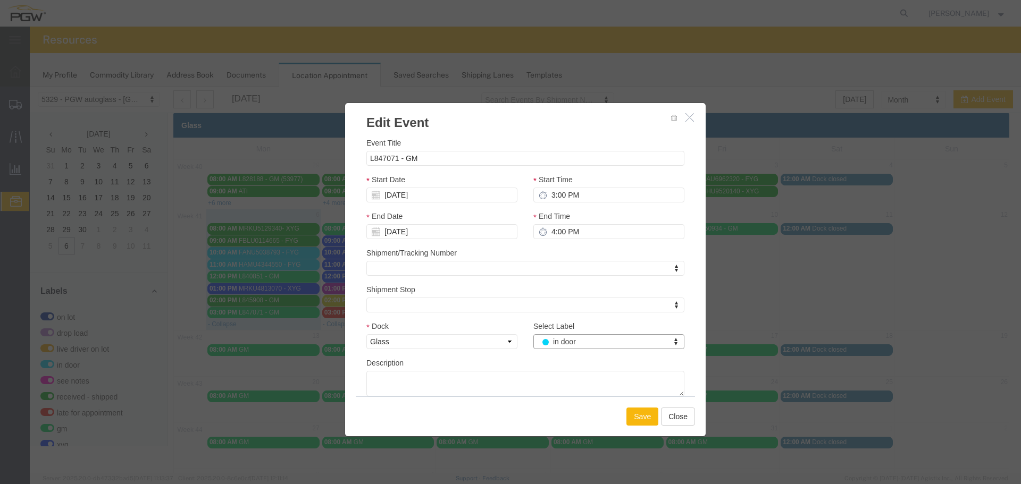
click at [638, 410] on button "Save" at bounding box center [642, 417] width 32 height 18
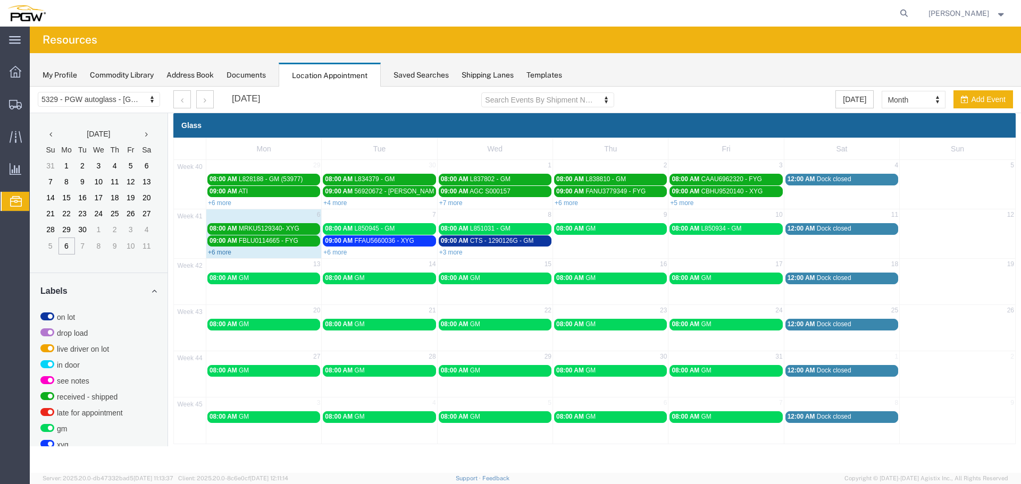
click at [222, 253] on link "+6 more" at bounding box center [219, 252] width 23 height 7
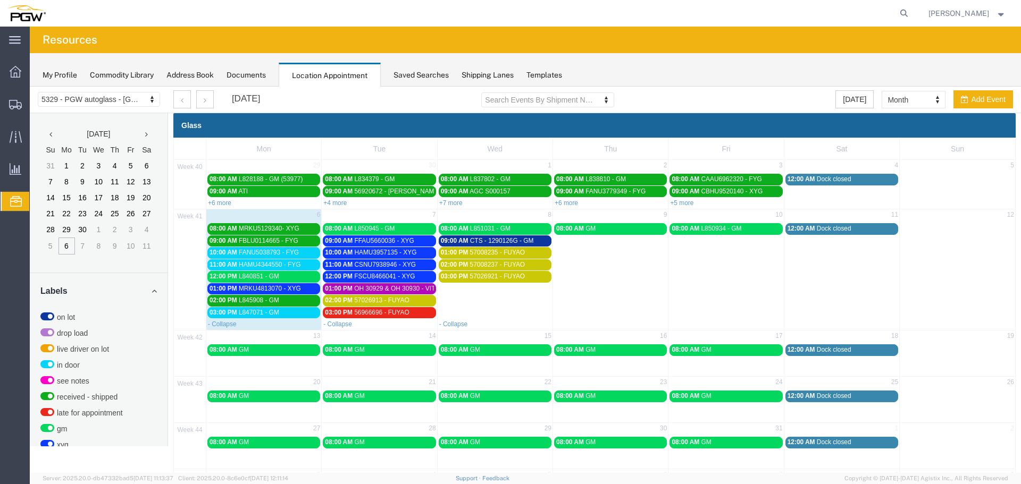
click at [239, 264] on span "HAMU4344550 - FYG" at bounding box center [270, 264] width 62 height 7
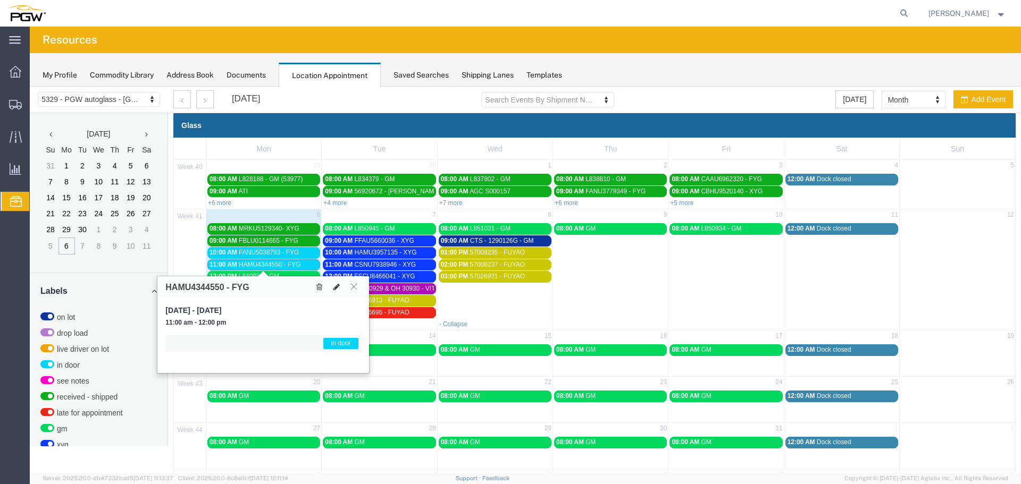
click at [341, 288] on button at bounding box center [336, 286] width 15 height 11
select select "1"
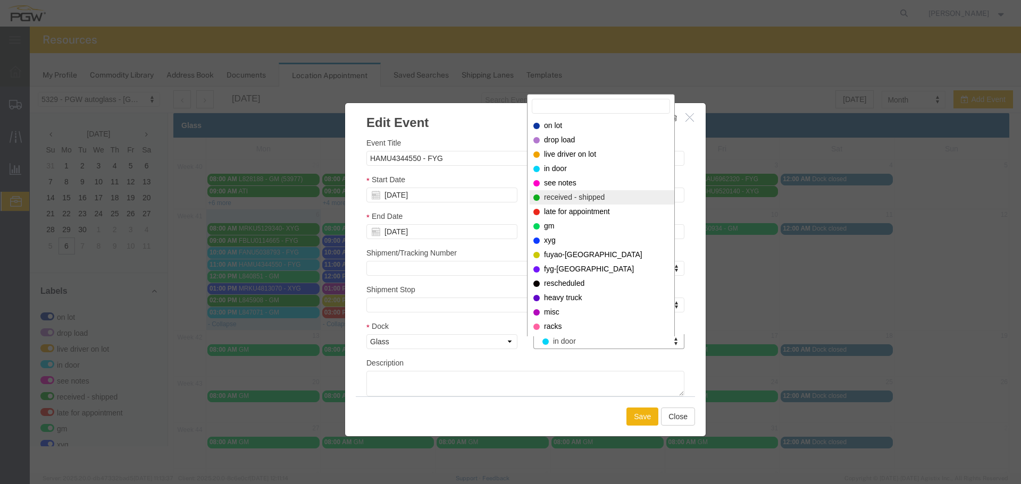
select select "200"
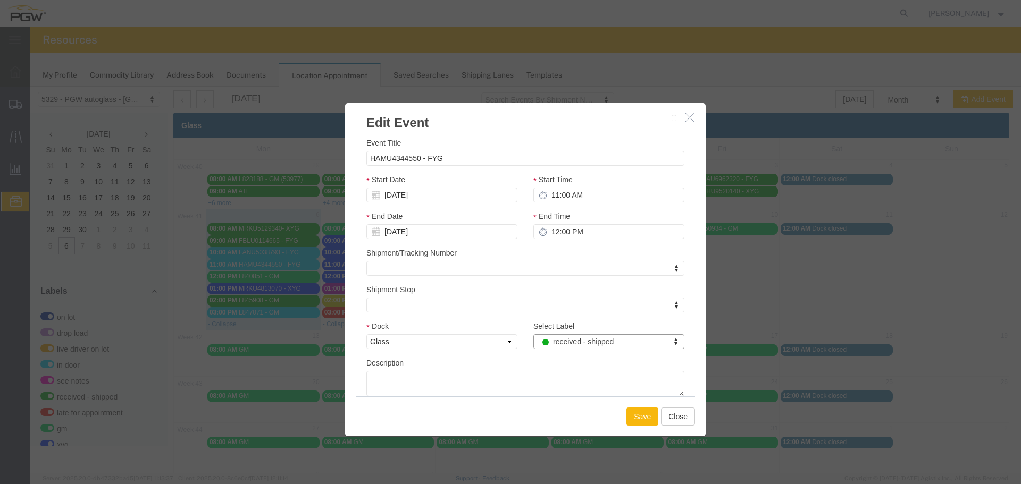
click at [640, 423] on button "Save" at bounding box center [642, 417] width 32 height 18
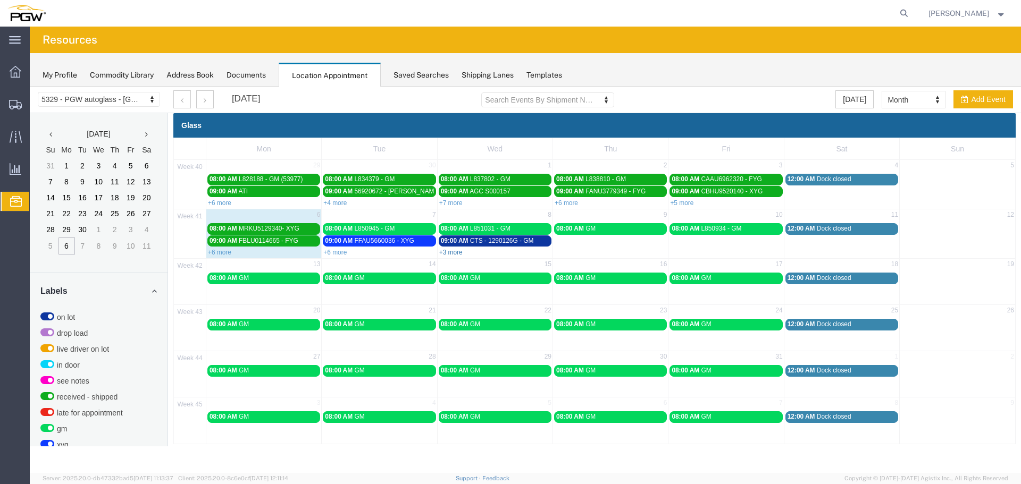
click at [453, 251] on link "+3 more" at bounding box center [450, 252] width 23 height 7
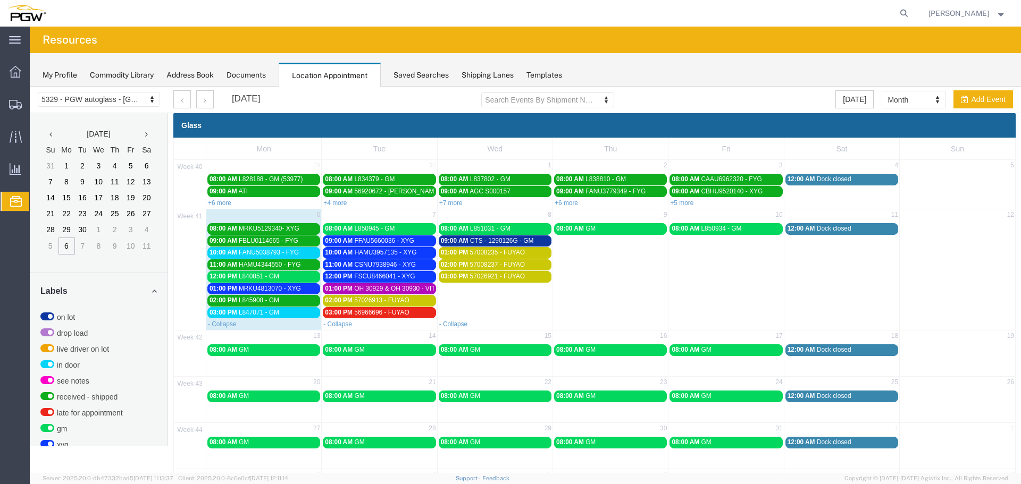
click at [467, 292] on td "03:00 PM 57026921 - FUYAO" at bounding box center [494, 295] width 115 height 48
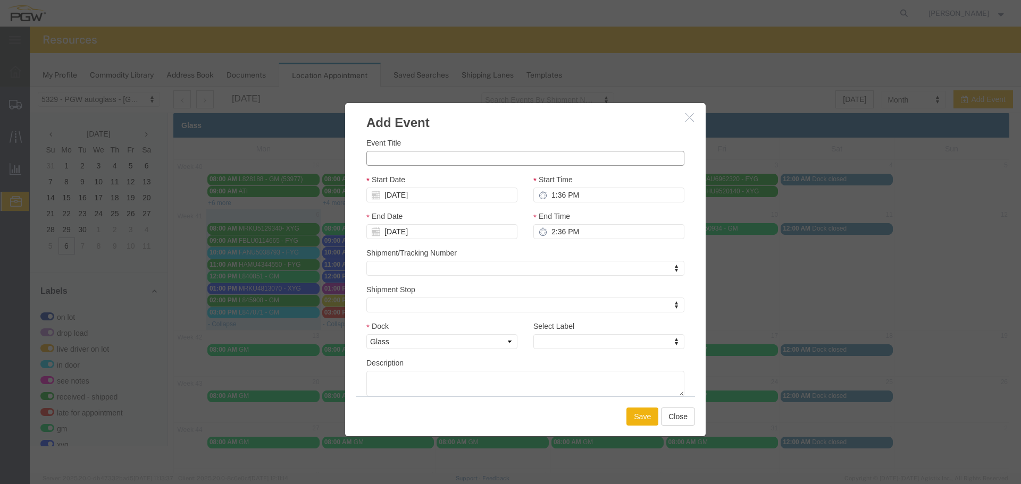
click at [437, 153] on input "Event Title" at bounding box center [525, 158] width 318 height 15
type input "CUSTOM GLASS"
click at [548, 197] on input "1:36 PM" at bounding box center [608, 195] width 151 height 15
type input "10:00 AM"
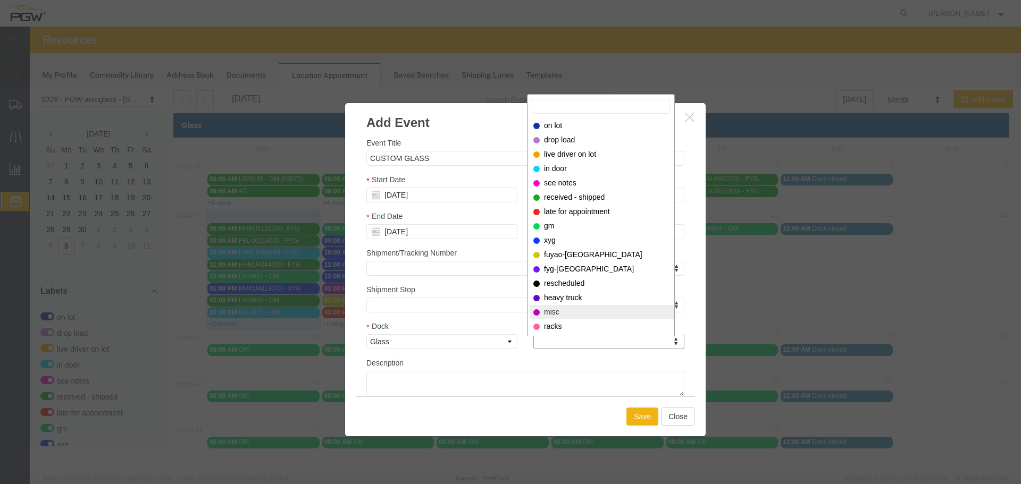
select select "12922"
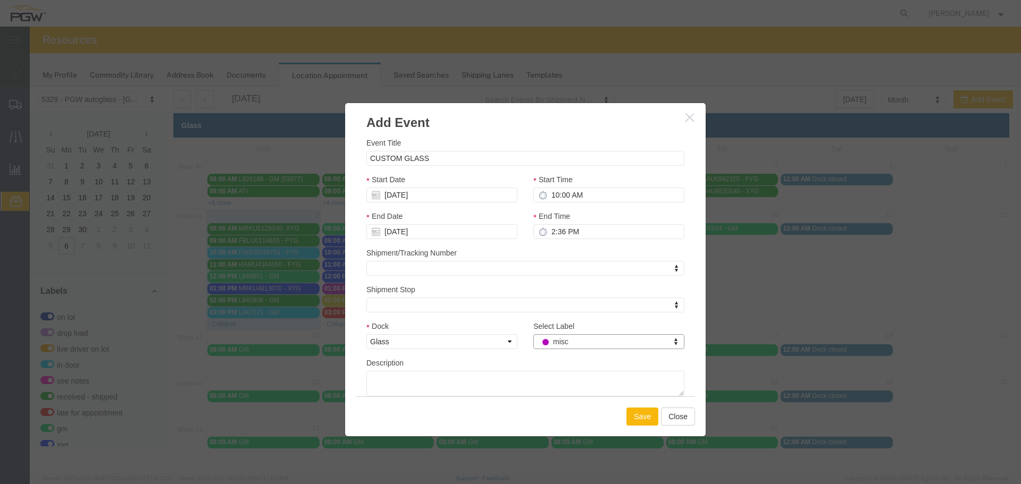
click at [633, 417] on button "Save" at bounding box center [642, 417] width 32 height 18
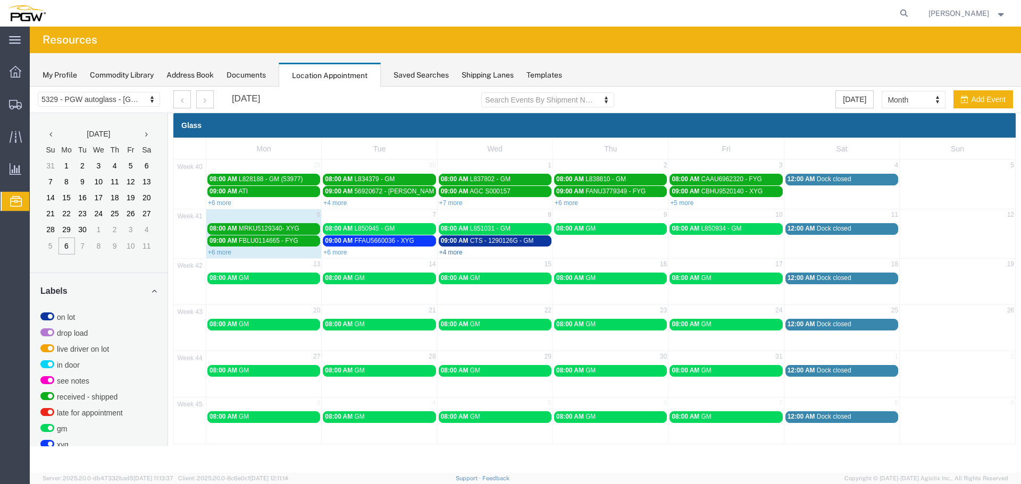
click at [451, 254] on link "+4 more" at bounding box center [450, 252] width 23 height 7
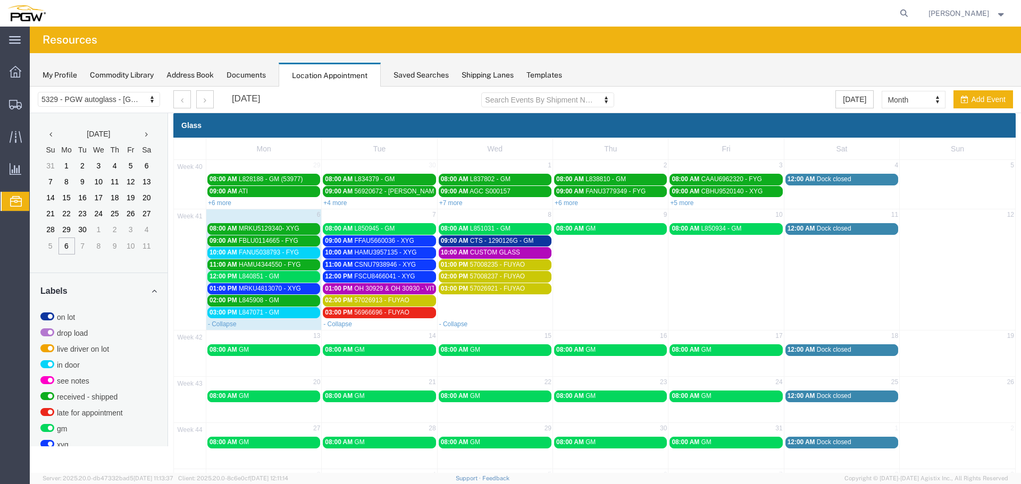
click at [419, 287] on span "OH 30929 & OH 30930 - VITRO // 5HT" at bounding box center [409, 288] width 110 height 7
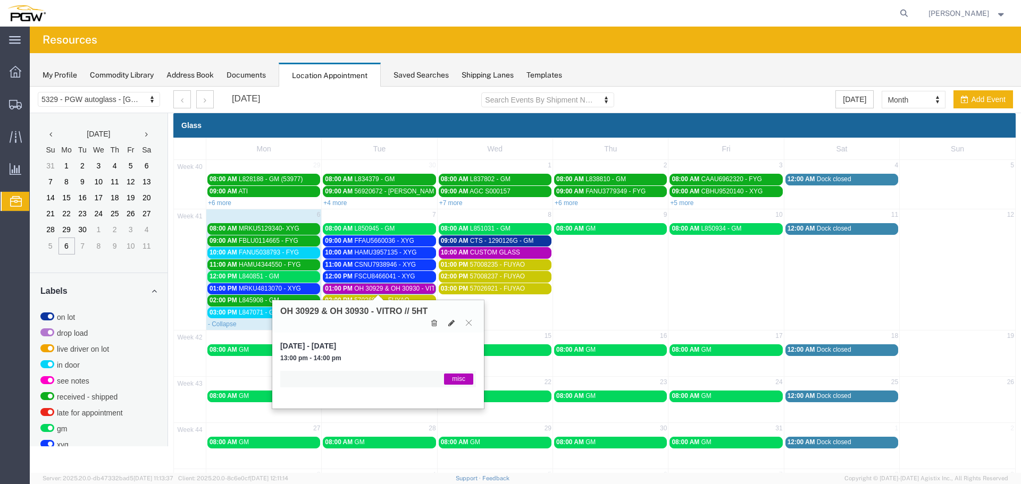
click at [419, 287] on span "OH 30929 & OH 30930 - VITRO // 5HT" at bounding box center [409, 288] width 110 height 7
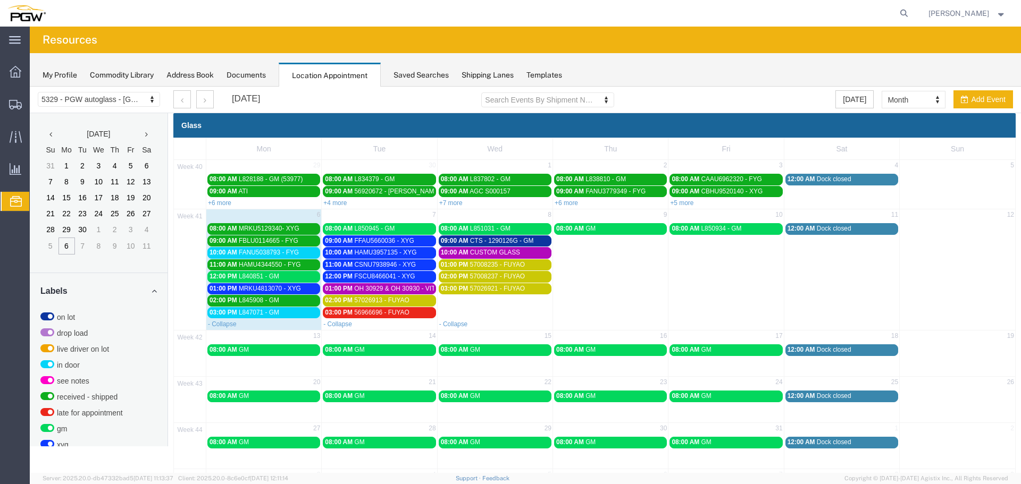
click at [419, 287] on span "OH 30929 & OH 30930 - VITRO // 5HT" at bounding box center [409, 288] width 110 height 7
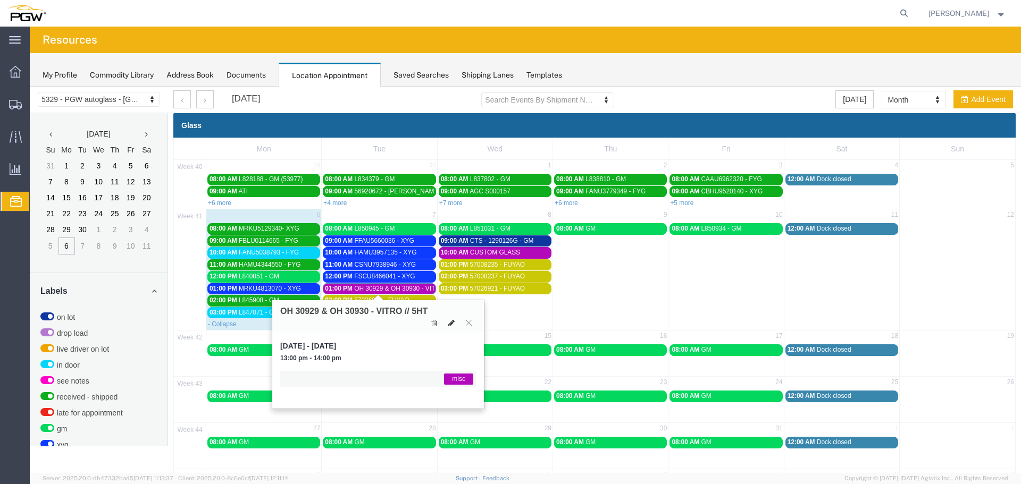
click at [456, 326] on button at bounding box center [451, 322] width 15 height 11
select select "1"
select select "12922"
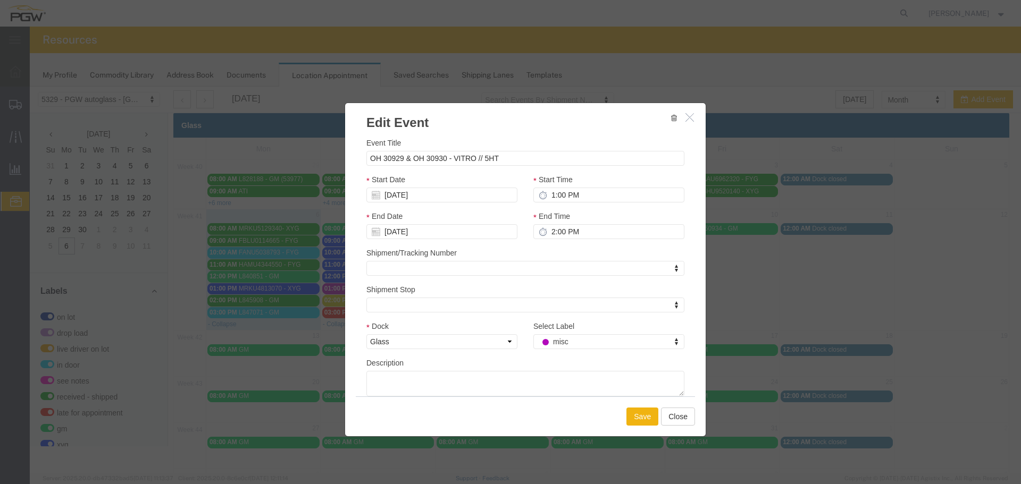
click at [539, 197] on icon at bounding box center [543, 195] width 9 height 9
click at [543, 196] on input "1:00 PM" at bounding box center [608, 195] width 151 height 15
type input "4:00 PM"
click at [440, 197] on input "10/07/2025" at bounding box center [441, 195] width 151 height 15
click at [393, 262] on td "6" at bounding box center [390, 262] width 16 height 16
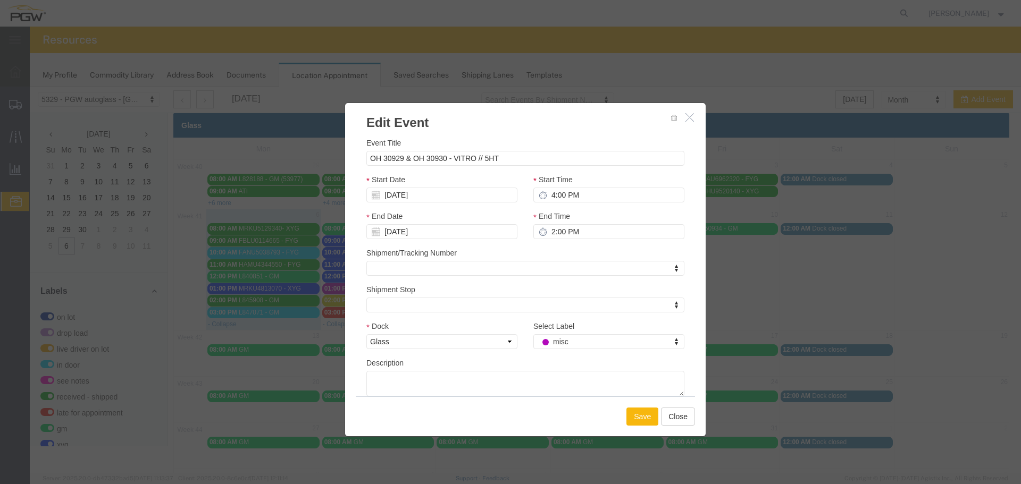
click at [649, 417] on button "Save" at bounding box center [642, 417] width 32 height 18
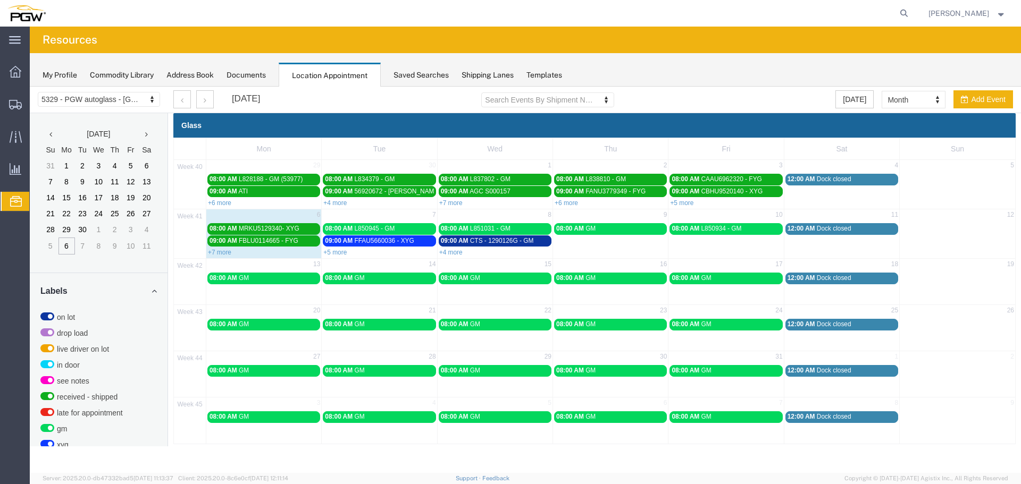
drag, startPoint x: 451, startPoint y: 248, endPoint x: 441, endPoint y: 214, distance: 35.0
click at [451, 248] on div "+4 more" at bounding box center [495, 252] width 115 height 11
select select "1"
select select
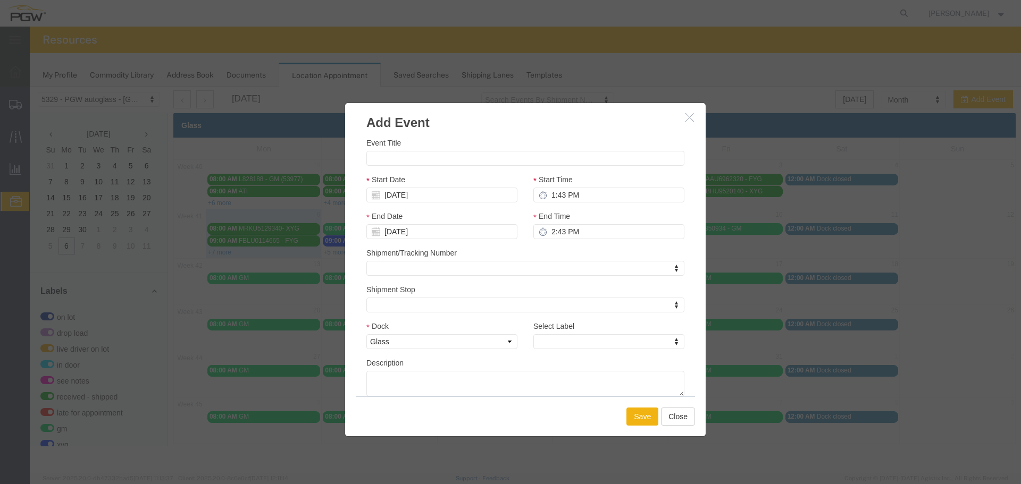
click at [688, 120] on icon "button" at bounding box center [689, 117] width 9 height 9
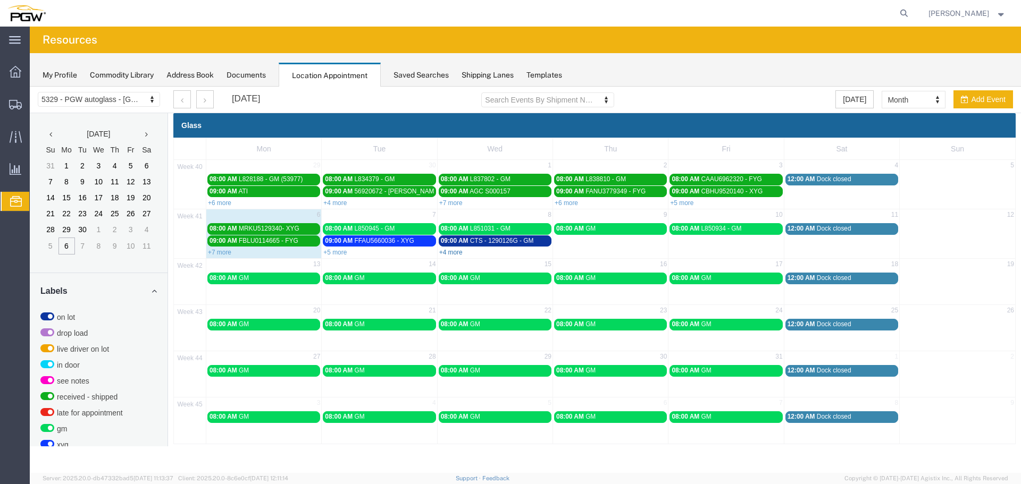
click at [456, 253] on link "+4 more" at bounding box center [450, 252] width 23 height 7
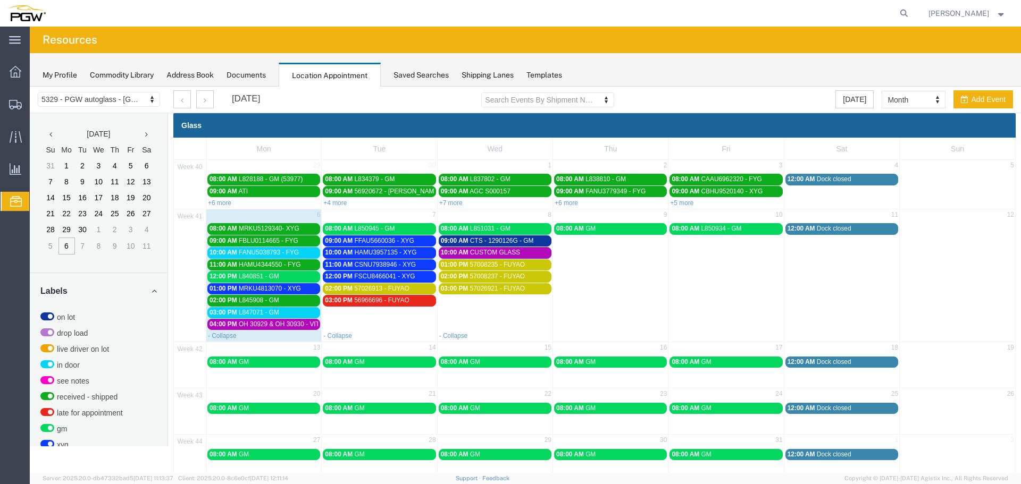
click at [302, 279] on div "12:00 PM L840851 - GM" at bounding box center [263, 277] width 108 height 8
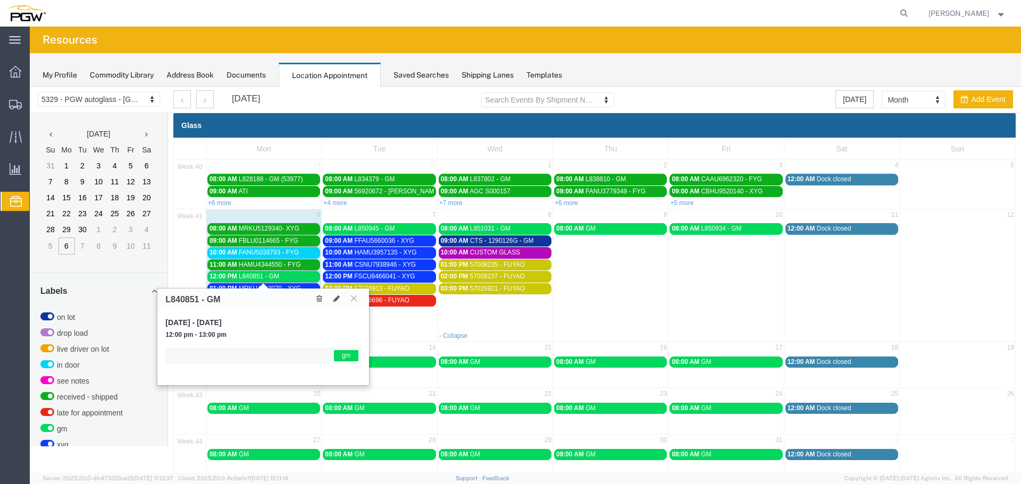
click at [179, 297] on h3 "L840851 - GM" at bounding box center [192, 300] width 55 height 10
copy h3 "L840851"
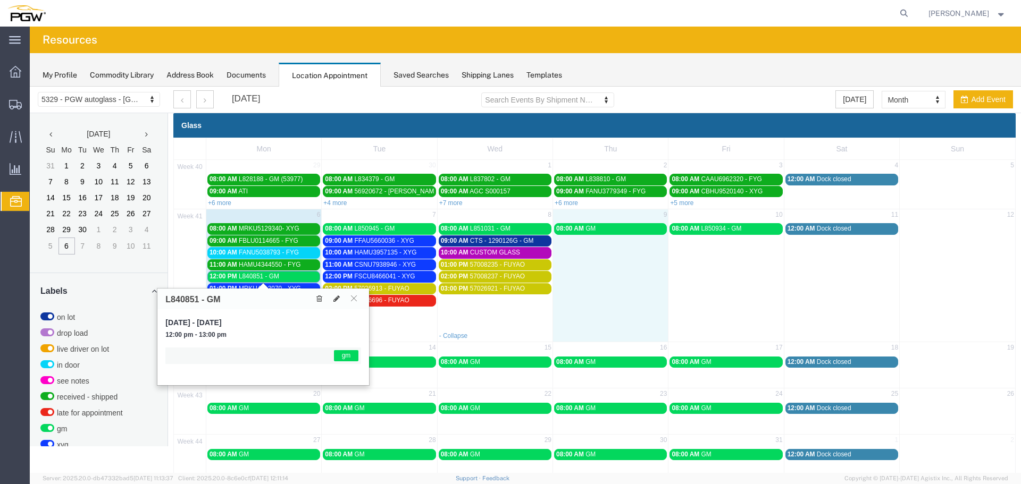
click at [597, 278] on td "08:00 AM GM" at bounding box center [610, 276] width 115 height 108
select select "1"
select select
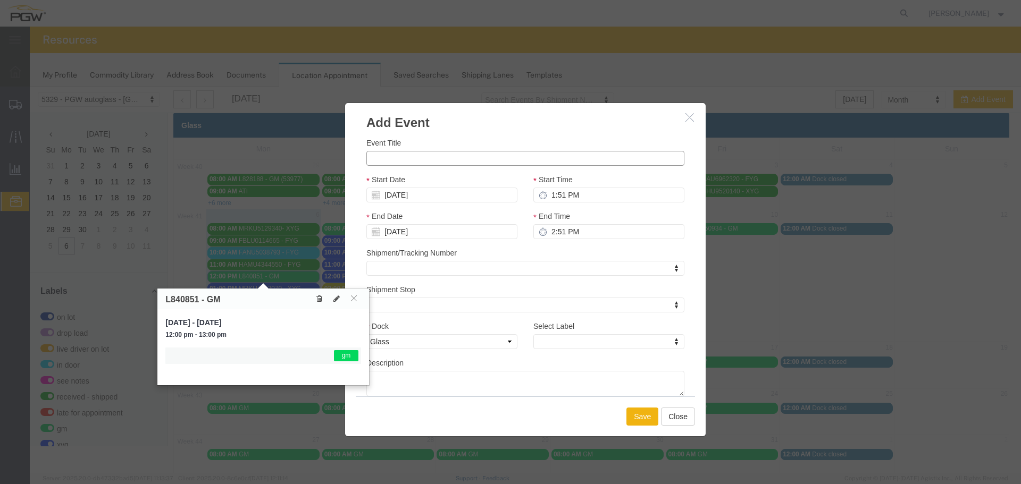
click at [501, 159] on input "Event Title" at bounding box center [525, 158] width 318 height 15
paste input "57036574"
type input "57036574 - FUYAO"
click at [544, 195] on input "1:51 PM" at bounding box center [608, 195] width 151 height 15
type input "3:00 PM"
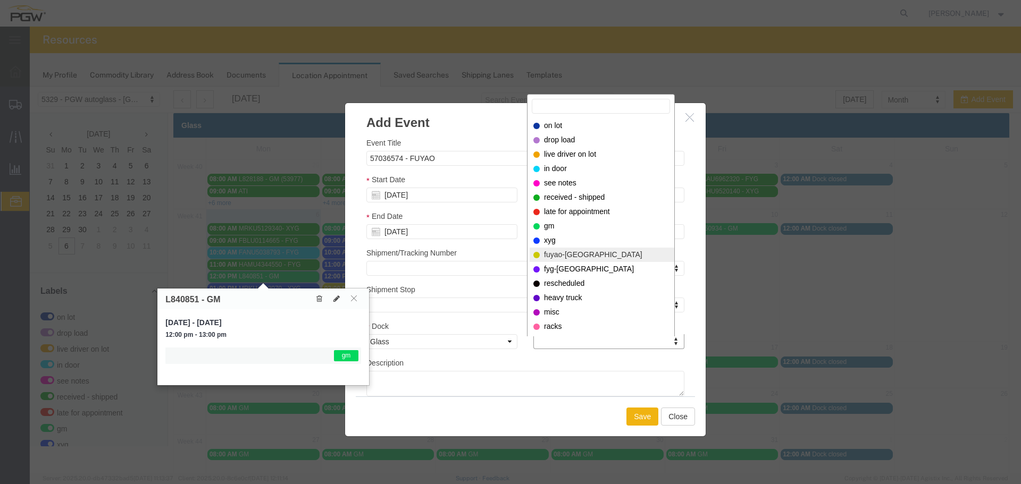
select select "12921"
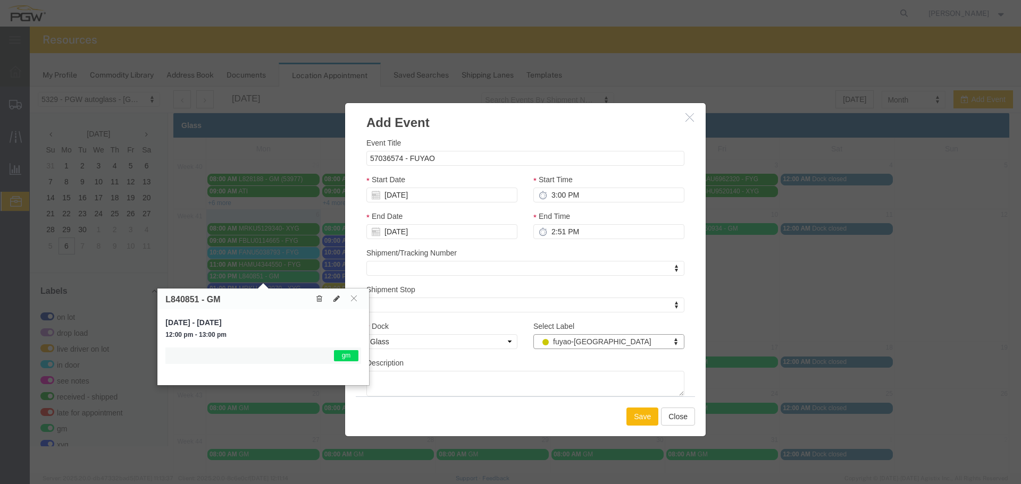
click at [648, 414] on button "Save" at bounding box center [642, 417] width 32 height 18
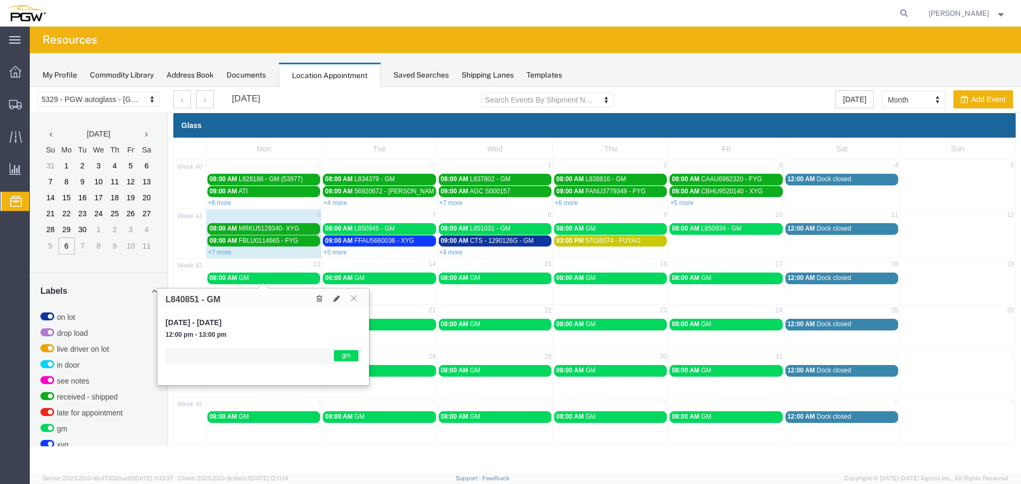
click at [354, 298] on icon at bounding box center [354, 298] width 6 height 6
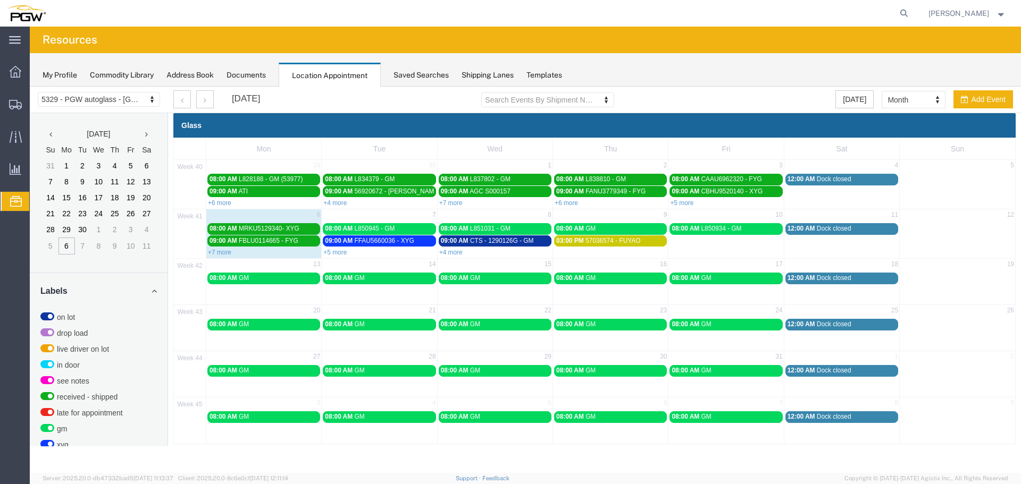
click at [455, 250] on link "+4 more" at bounding box center [450, 252] width 23 height 7
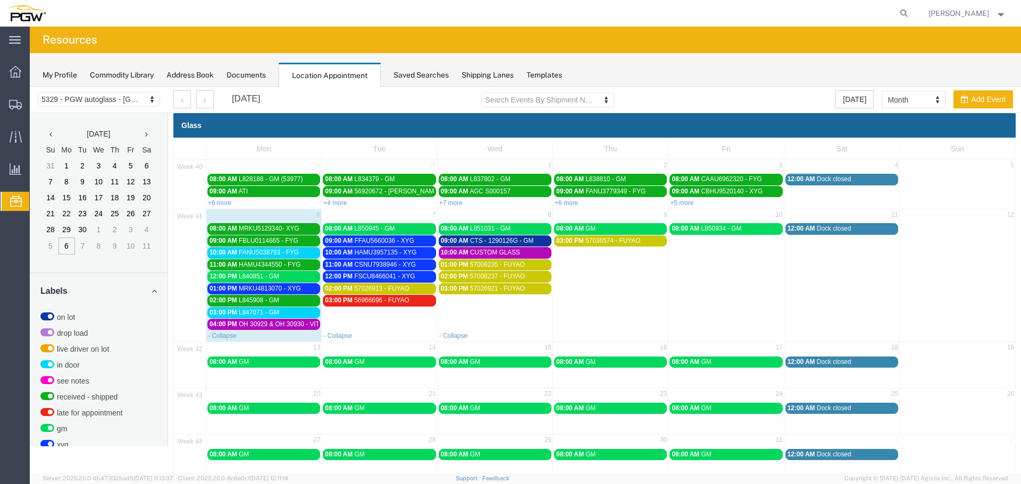
click at [239, 285] on span "MRKU4813070 - XYG" at bounding box center [270, 288] width 62 height 7
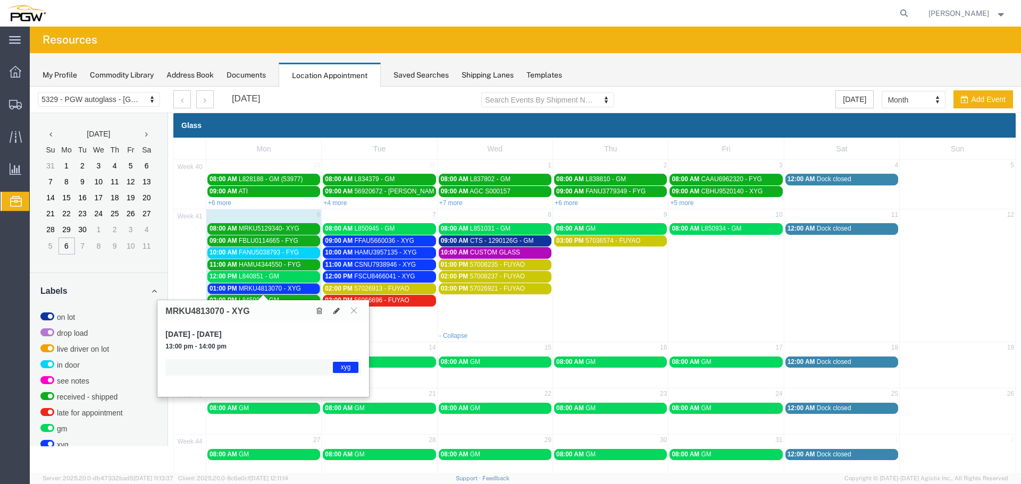
click at [239, 275] on span "L840851 - GM" at bounding box center [259, 276] width 40 height 7
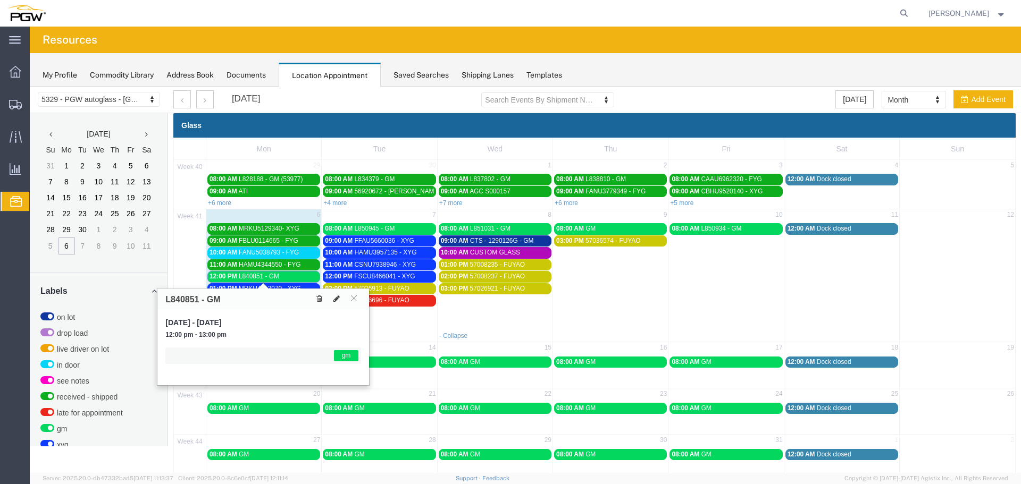
click at [333, 298] on button at bounding box center [336, 298] width 15 height 11
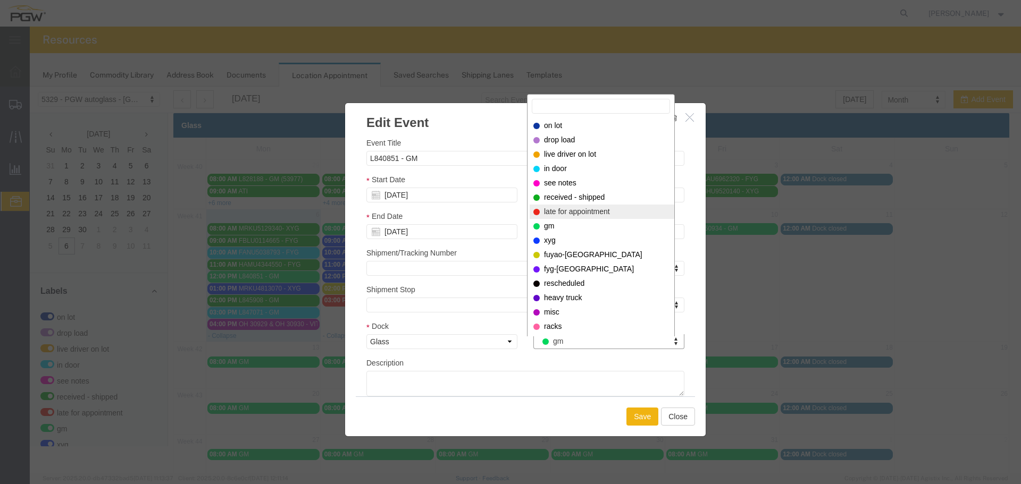
select select "260"
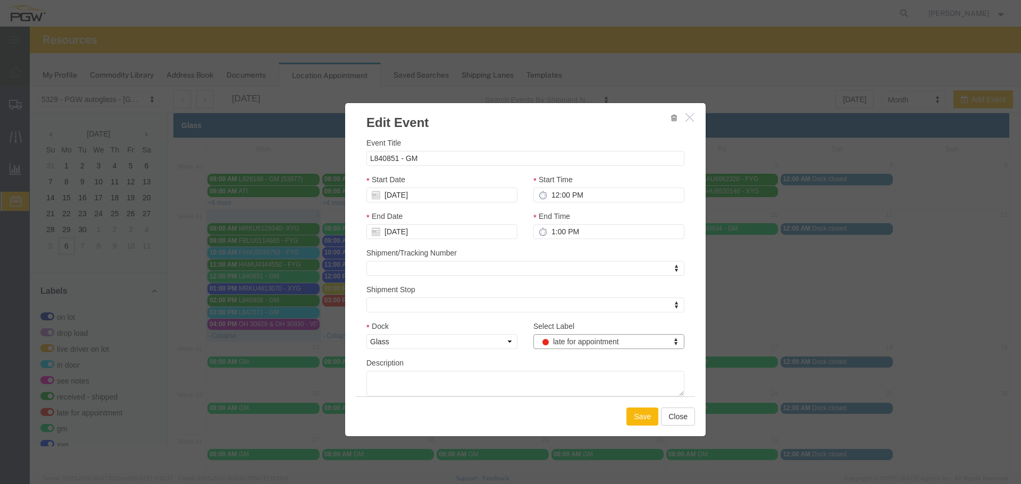
click at [630, 417] on button "Save" at bounding box center [642, 417] width 32 height 18
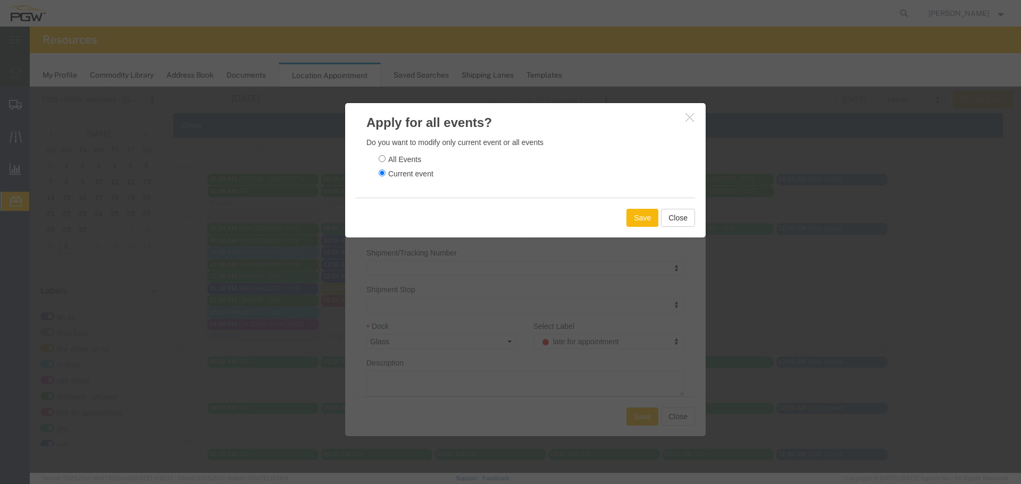
click at [645, 215] on button "Save" at bounding box center [642, 218] width 32 height 18
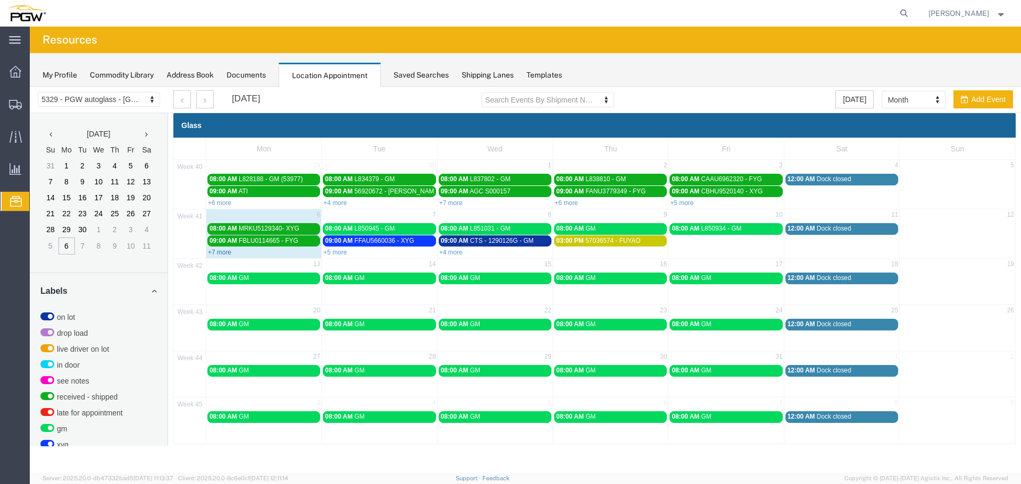
click at [218, 254] on link "+7 more" at bounding box center [219, 252] width 23 height 7
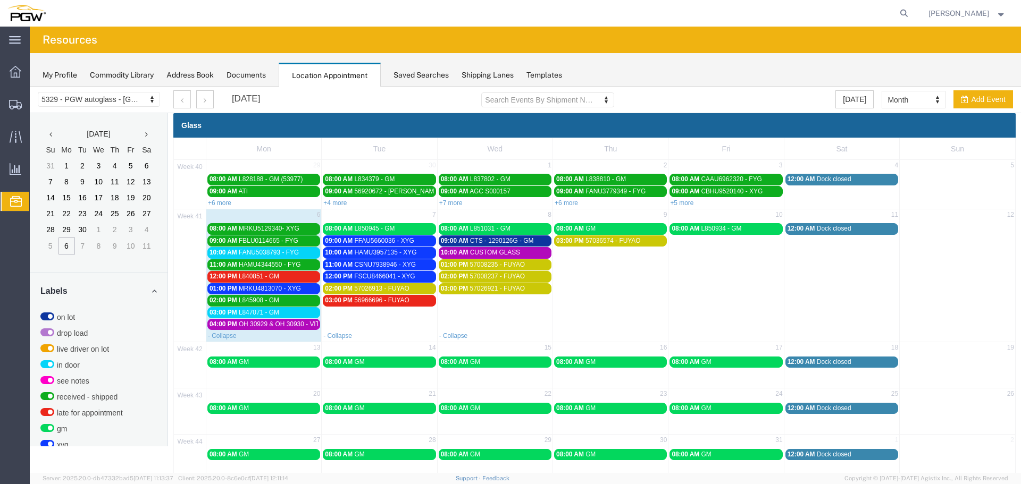
click at [251, 327] on span "OH 30929 & OH 30930 - VITRO // 5HT" at bounding box center [294, 324] width 110 height 7
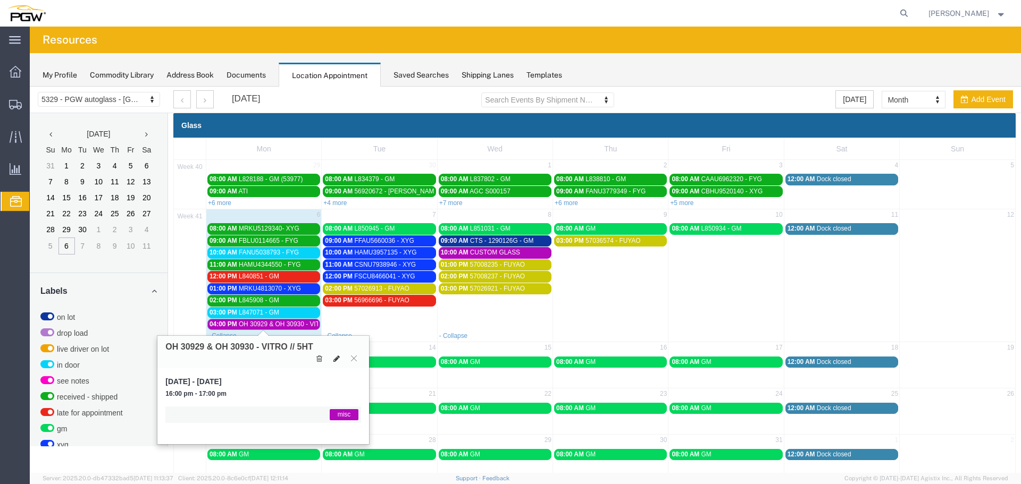
click at [335, 360] on icon at bounding box center [336, 358] width 6 height 7
select select "1"
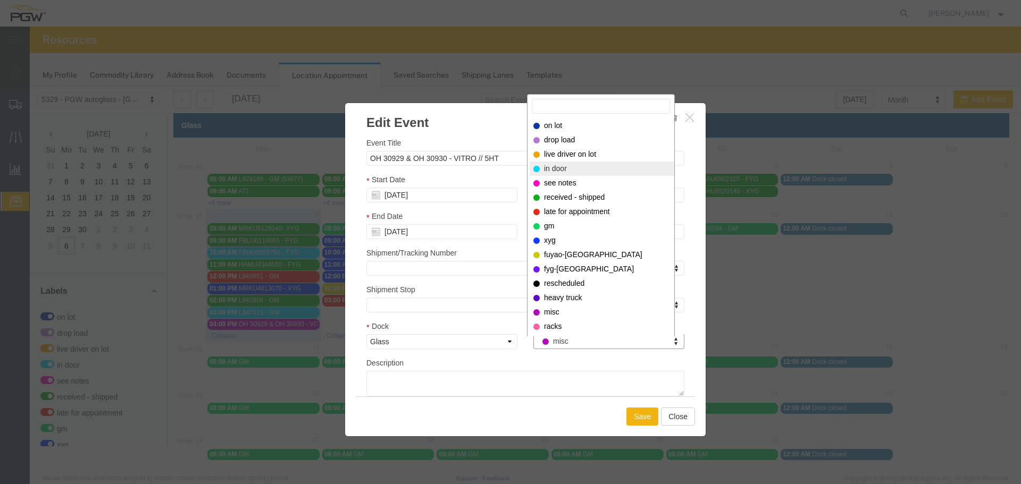
select select "220"
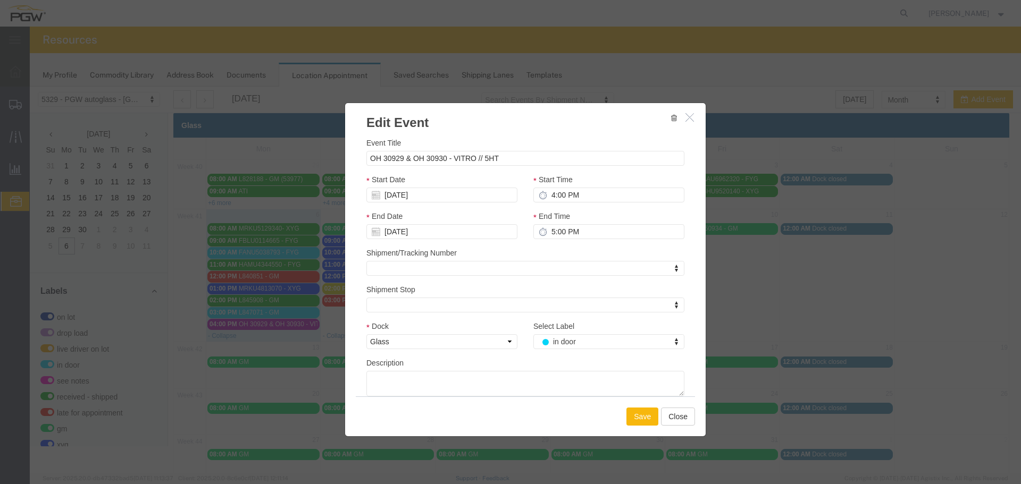
click at [635, 417] on button "Save" at bounding box center [642, 417] width 32 height 18
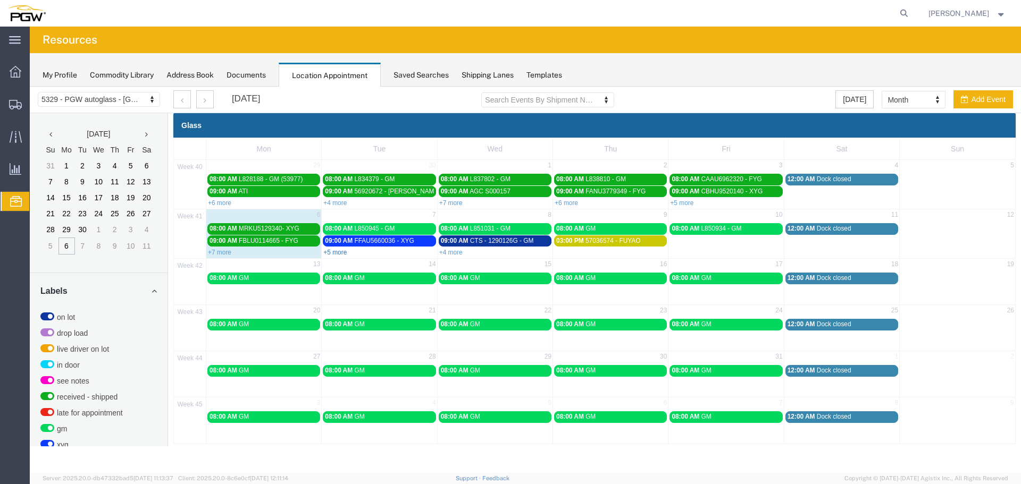
click at [336, 252] on link "+5 more" at bounding box center [334, 252] width 23 height 7
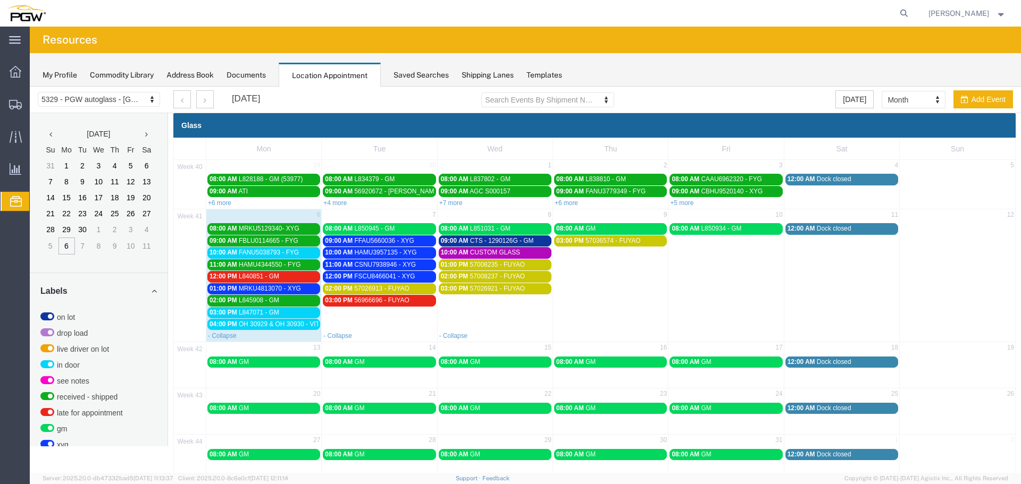
click at [299, 298] on div "02:00 PM L845908 - GM" at bounding box center [263, 301] width 108 height 8
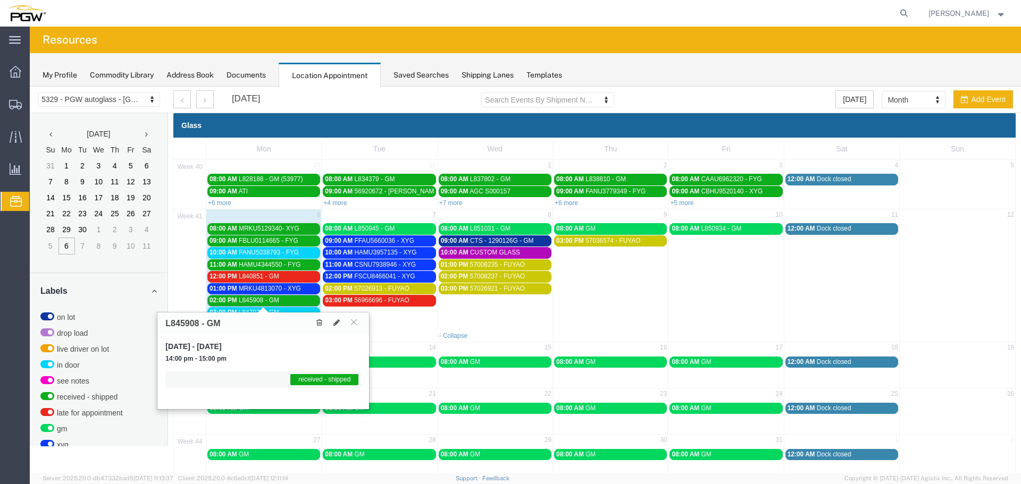
click at [291, 302] on div "02:00 PM L845908 - GM" at bounding box center [263, 301] width 108 height 8
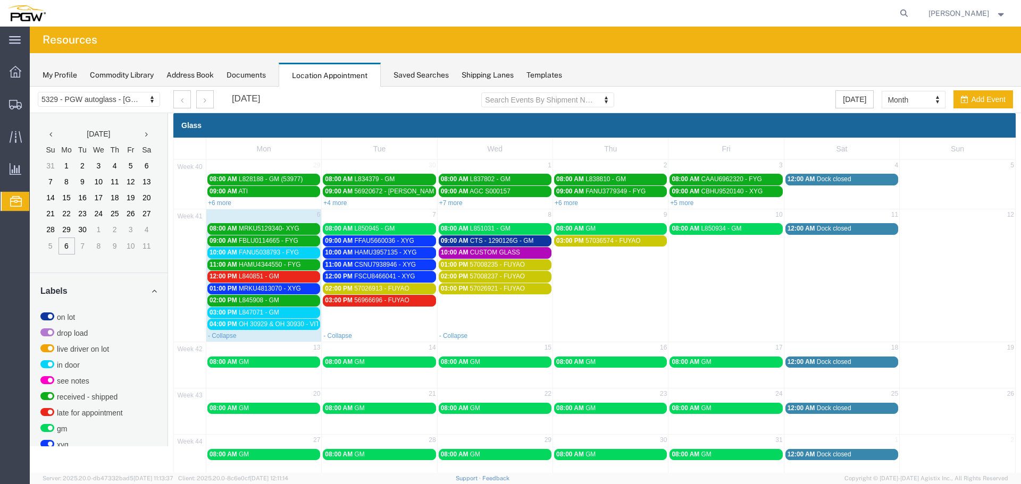
click at [309, 290] on div "01:00 PM MRKU4813070 - XYG" at bounding box center [263, 289] width 108 height 8
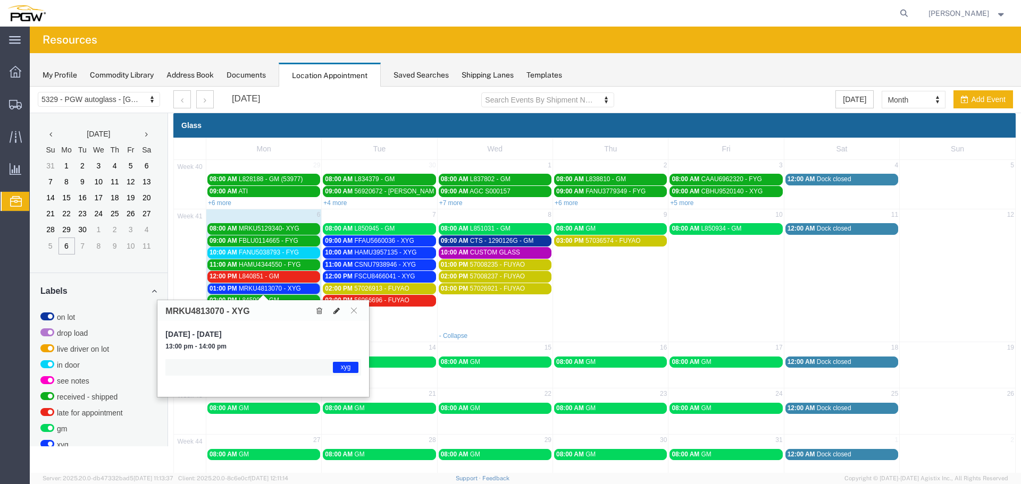
click at [341, 313] on button at bounding box center [336, 310] width 15 height 11
select select "1"
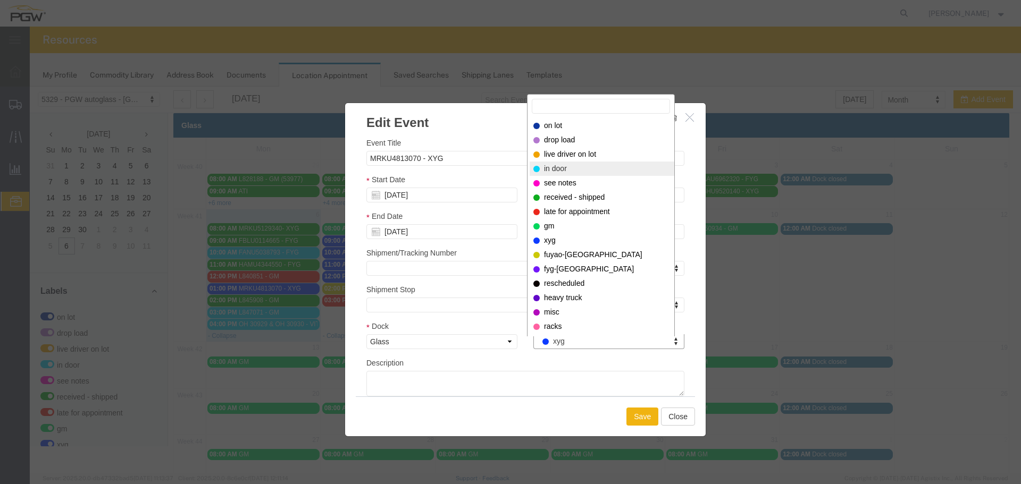
select select "220"
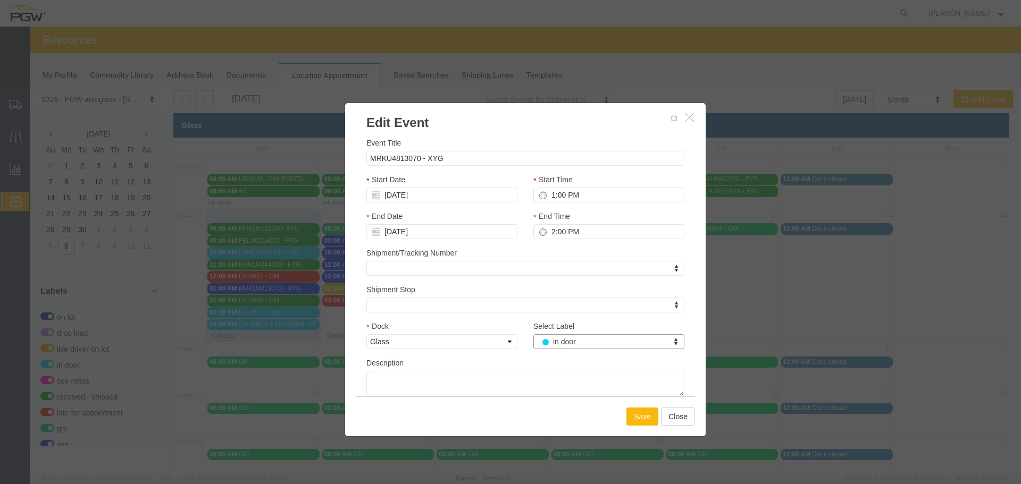
click at [626, 417] on button "Save" at bounding box center [642, 417] width 32 height 18
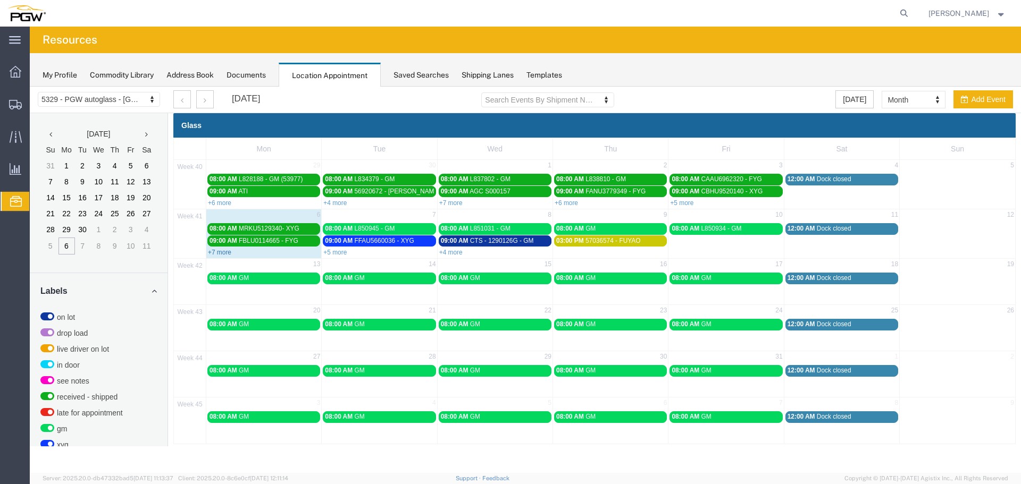
click at [215, 253] on link "+7 more" at bounding box center [219, 252] width 23 height 7
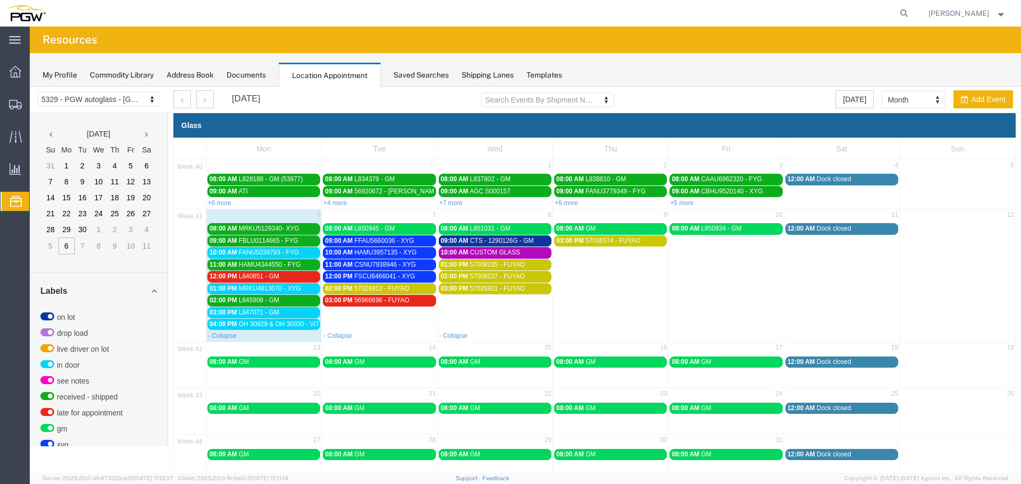
click at [240, 309] on span "L847071 - GM" at bounding box center [259, 312] width 40 height 7
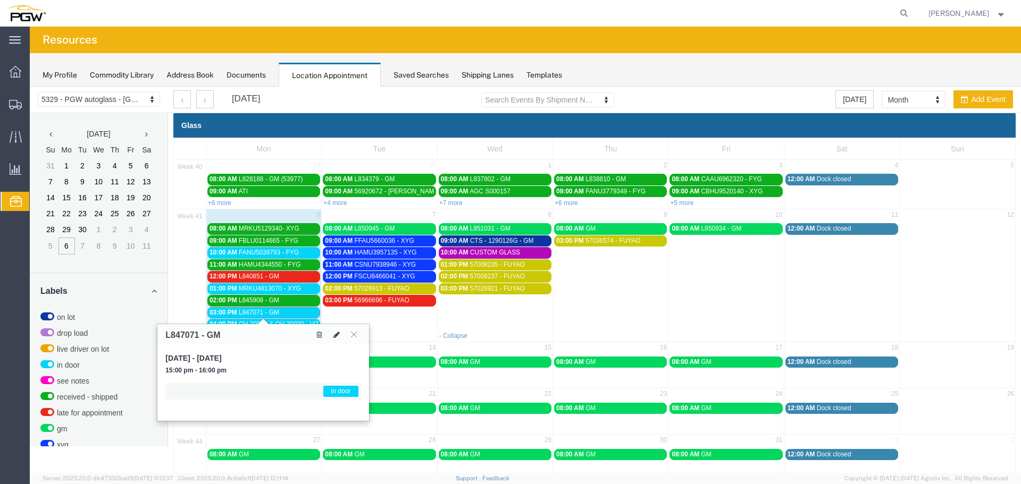
click at [340, 333] on button at bounding box center [336, 334] width 15 height 11
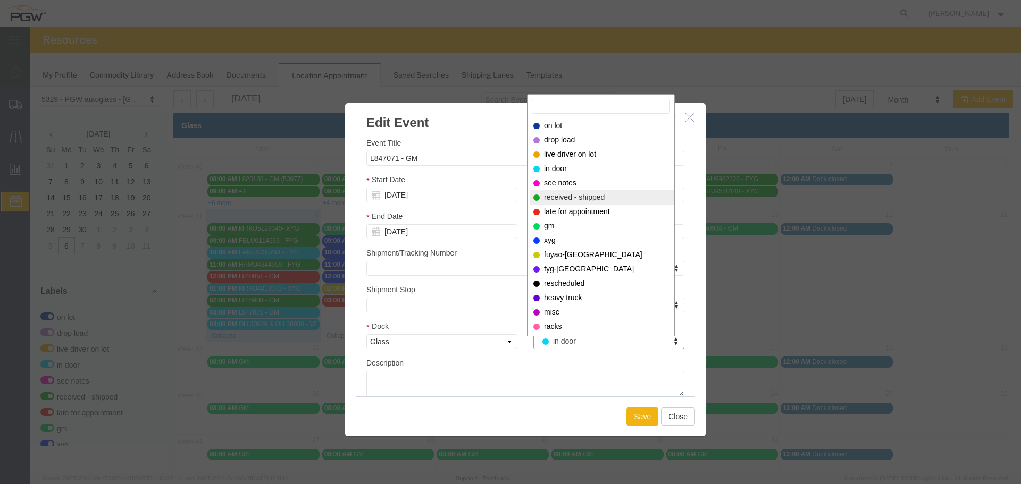
select select "200"
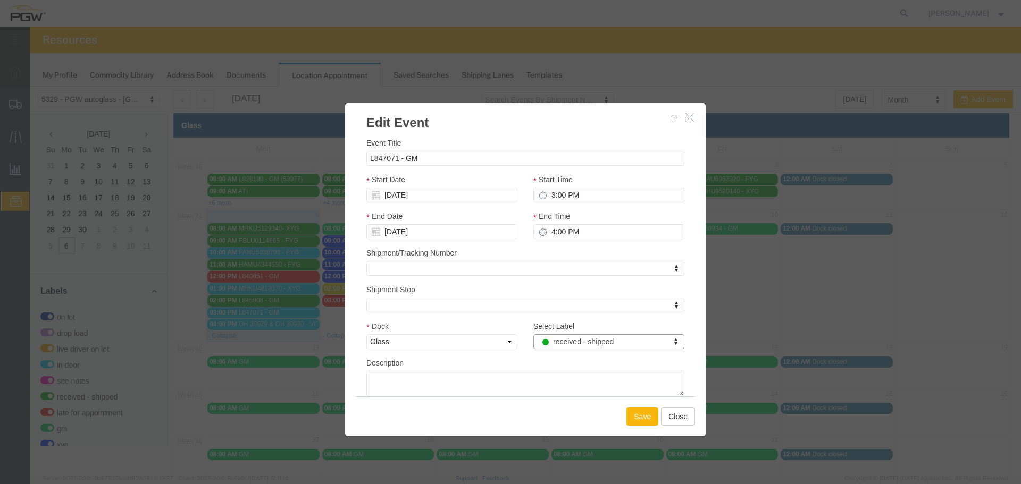
click at [628, 416] on button "Save" at bounding box center [642, 417] width 32 height 18
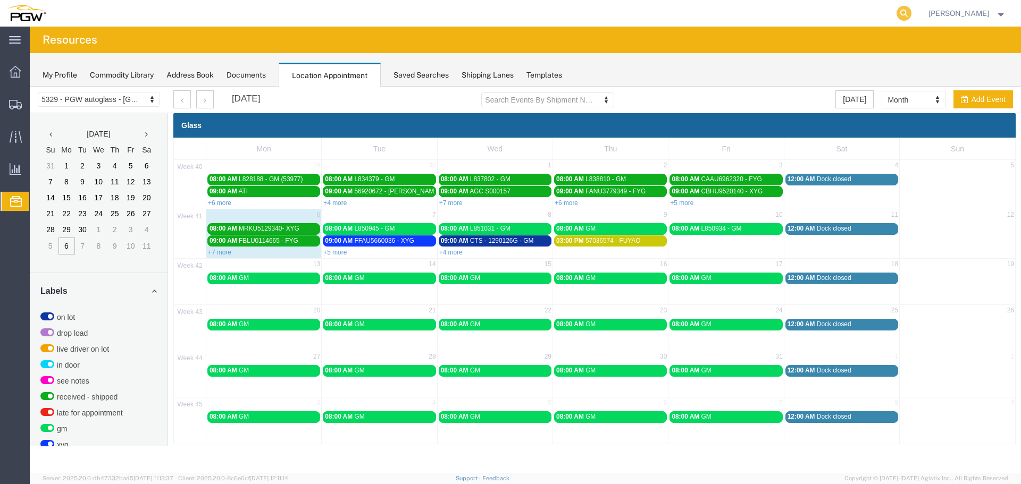
click at [905, 18] on icon at bounding box center [903, 13] width 15 height 15
paste input "669172"
type input "669172"
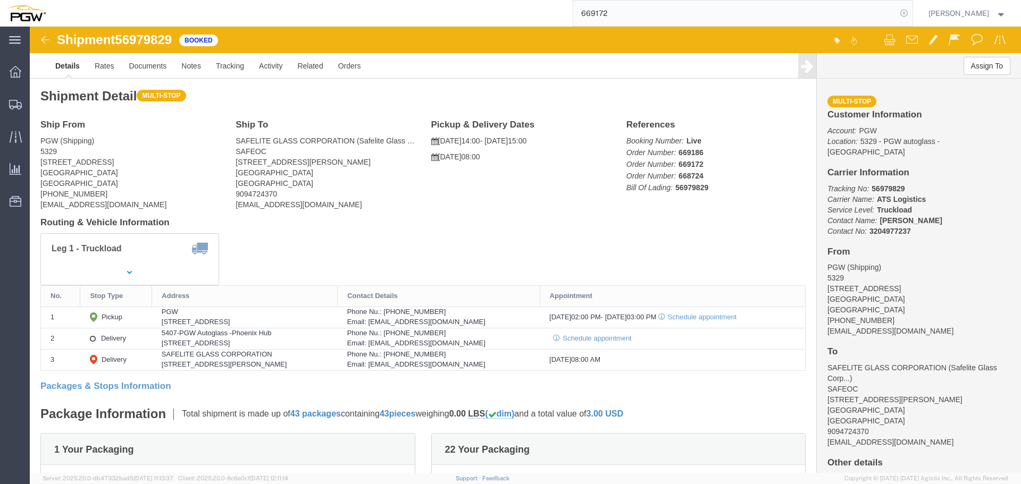
click at [909, 19] on icon at bounding box center [903, 13] width 15 height 15
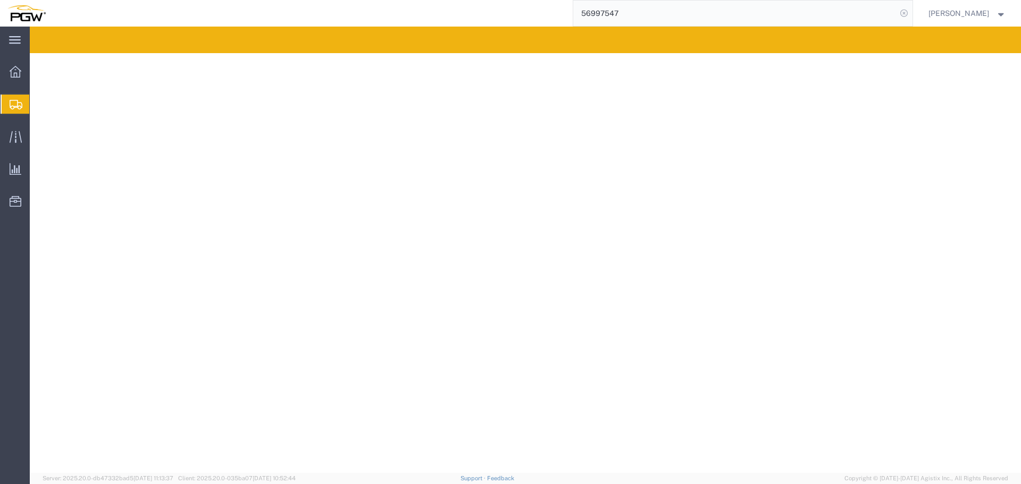
click at [911, 18] on icon at bounding box center [903, 13] width 15 height 15
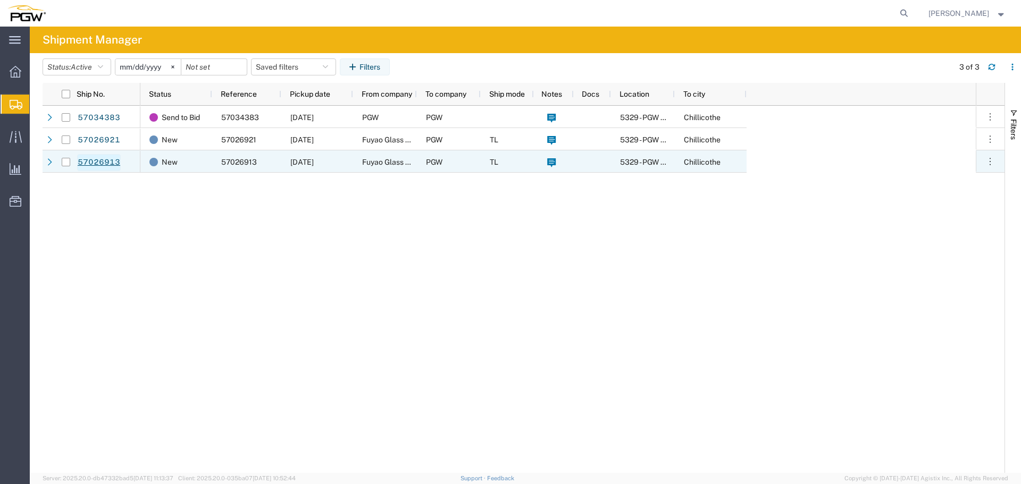
click at [103, 162] on link "57026913" at bounding box center [99, 162] width 44 height 17
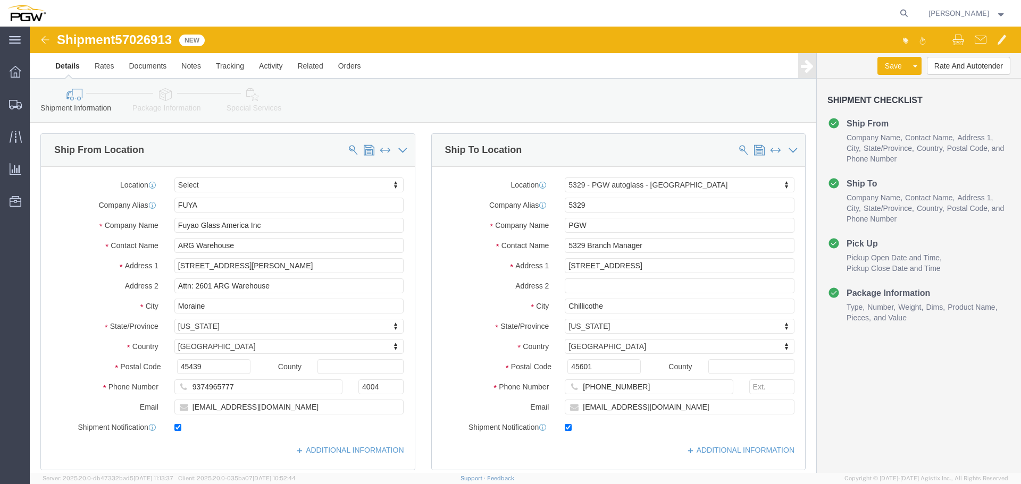
select select
select select "28253"
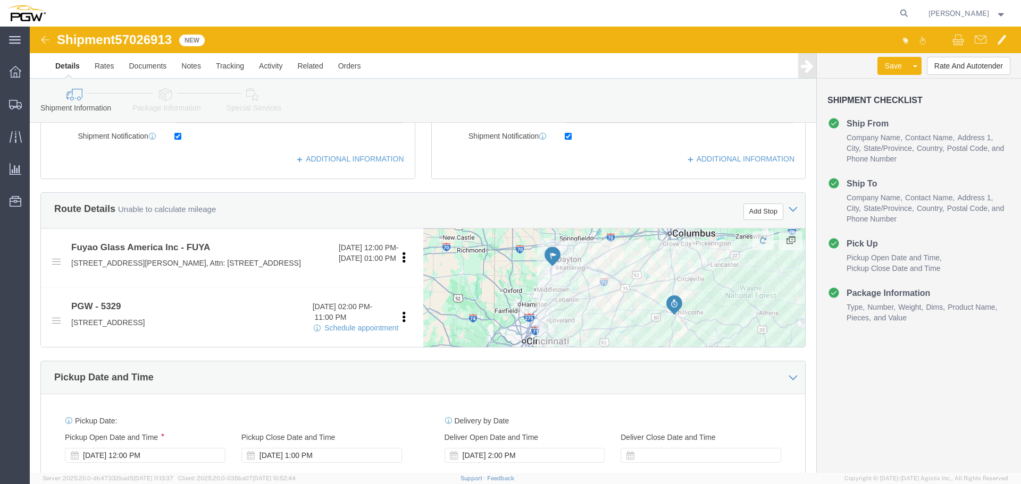
scroll to position [372, 0]
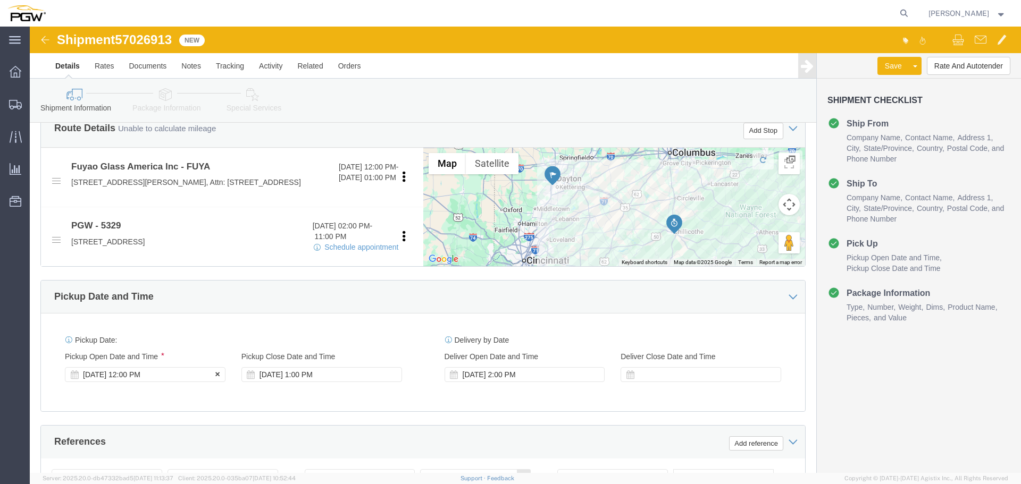
click div "Oct 07 2025 12:00 PM"
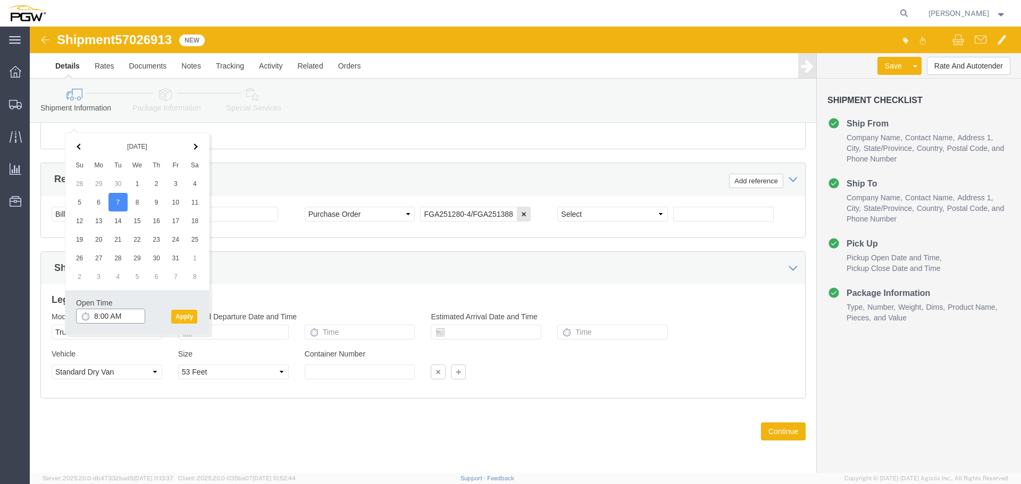
type input "8:00 AM"
click button "Apply"
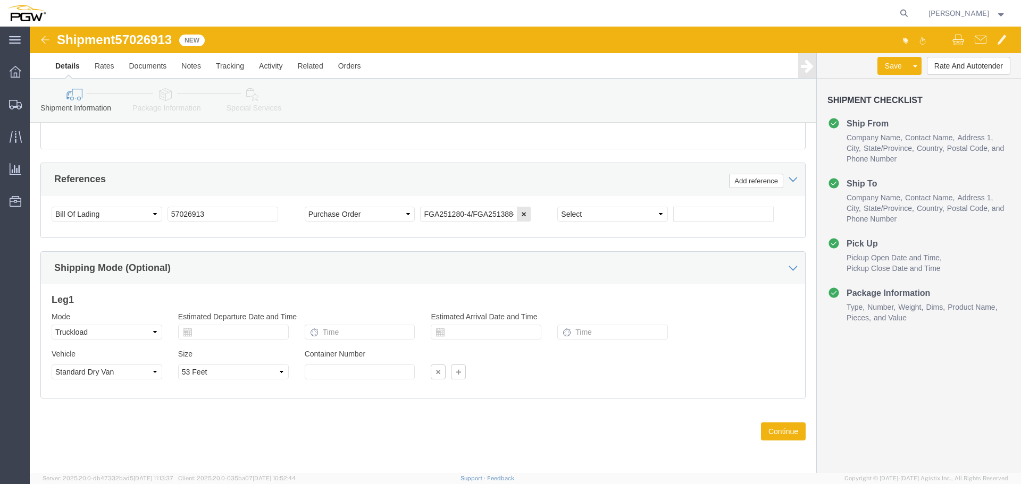
scroll to position [539, 0]
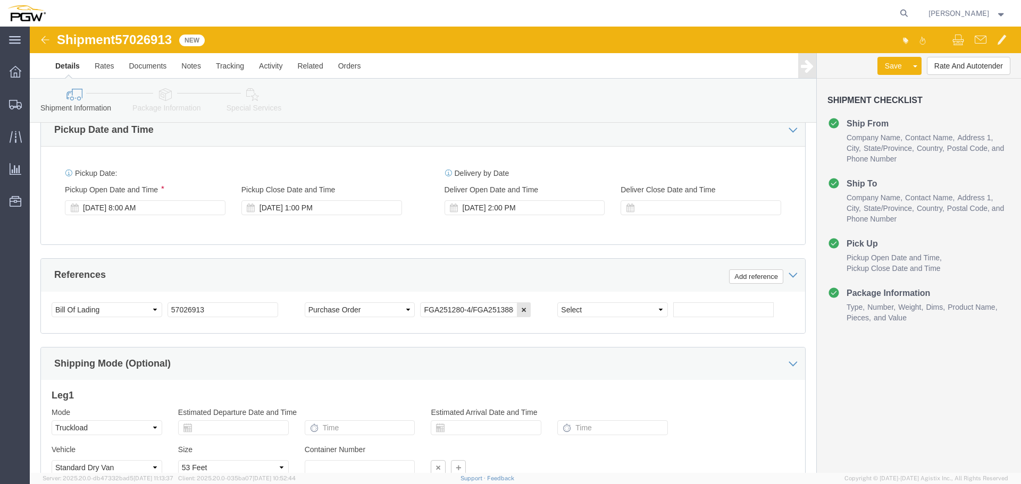
click span "57026913"
copy span "57026913"
click button "Rate And Autotender"
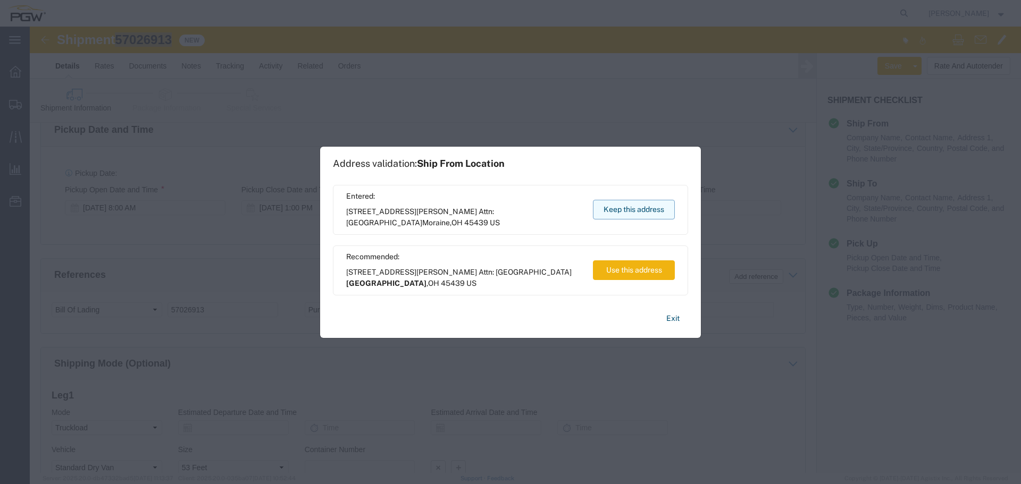
click at [636, 209] on button "Keep this address" at bounding box center [634, 210] width 82 height 20
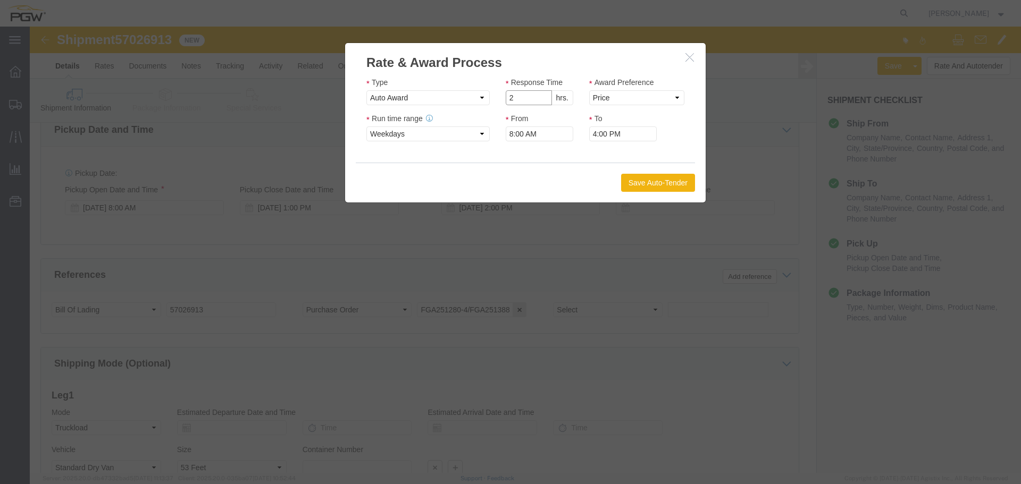
type input "2"
click input "2"
click select "Price Carrier Rank"
select select "LANE_RANK"
click select "Price Carrier Rank"
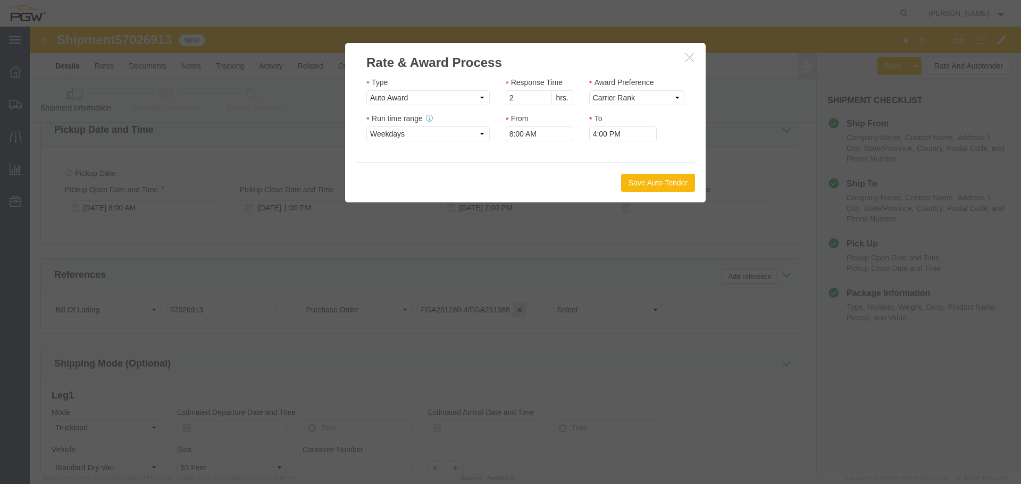
click button "Save Auto-Tender"
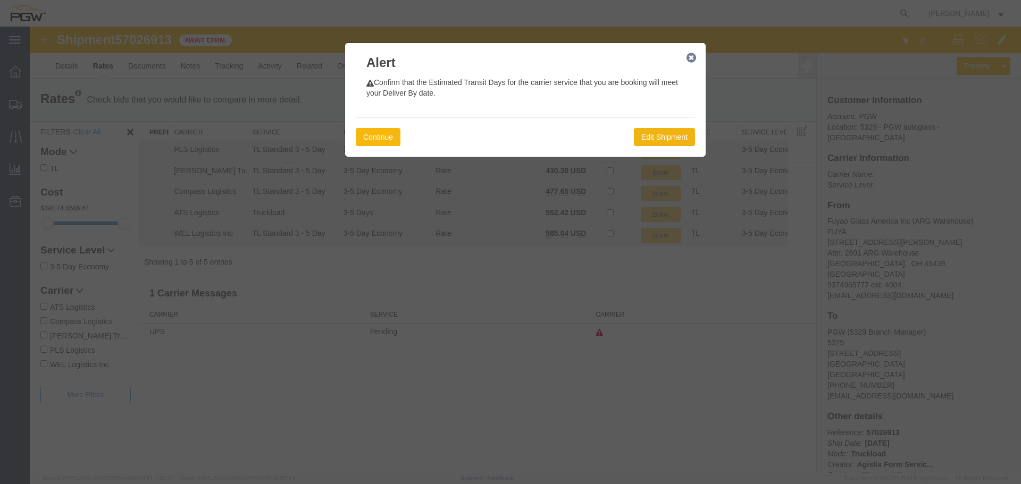
click at [367, 138] on button "Continue" at bounding box center [378, 137] width 45 height 18
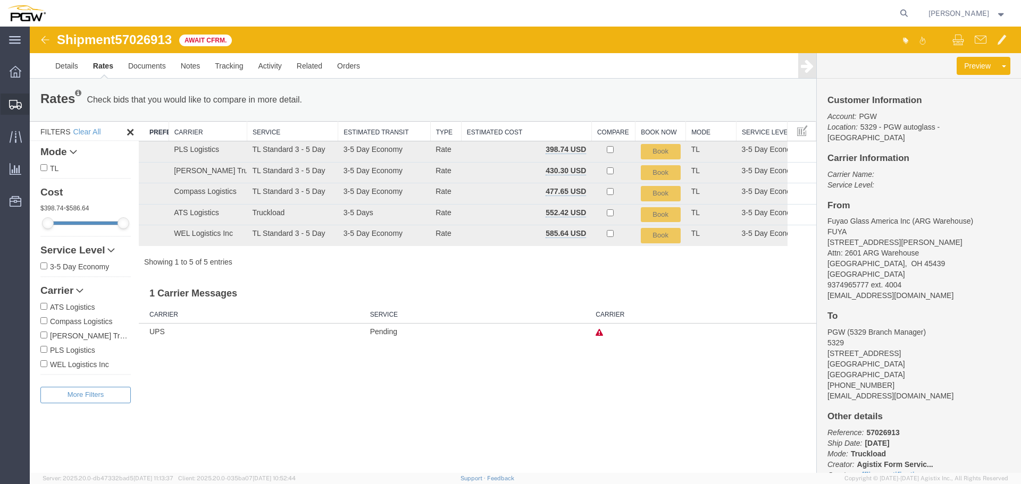
drag, startPoint x: 22, startPoint y: 106, endPoint x: 30, endPoint y: 105, distance: 8.0
click at [22, 106] on div at bounding box center [16, 104] width 30 height 21
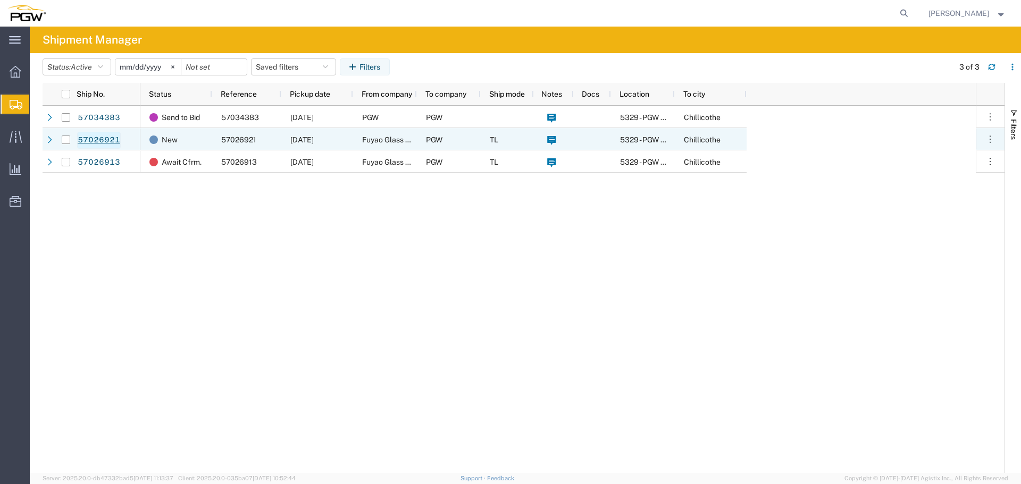
click at [105, 142] on link "57026921" at bounding box center [99, 140] width 44 height 17
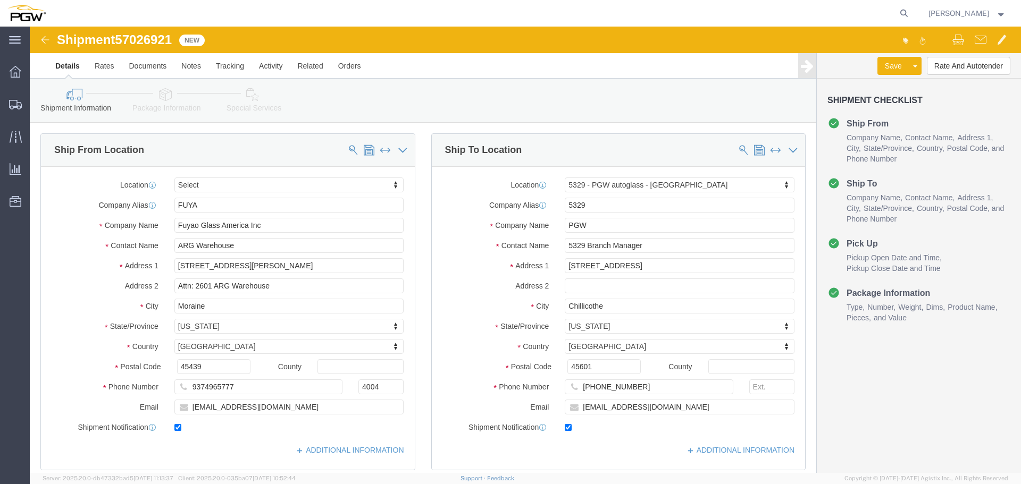
select select
select select "28253"
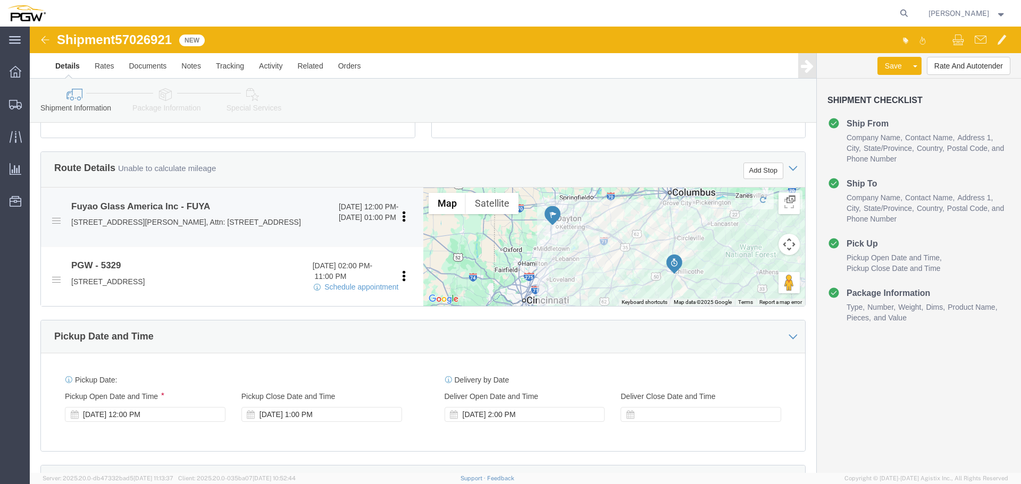
scroll to position [425, 0]
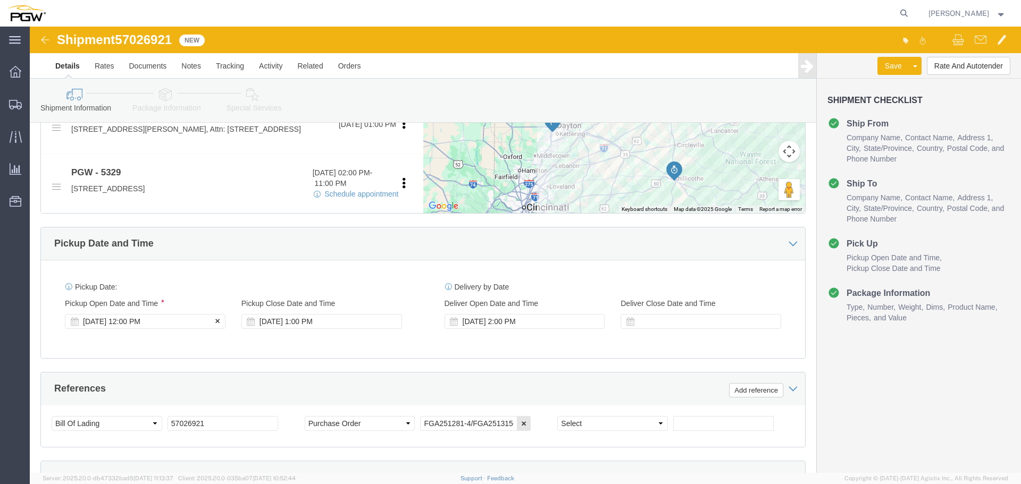
click div "Oct 07 2025 12:00 PM"
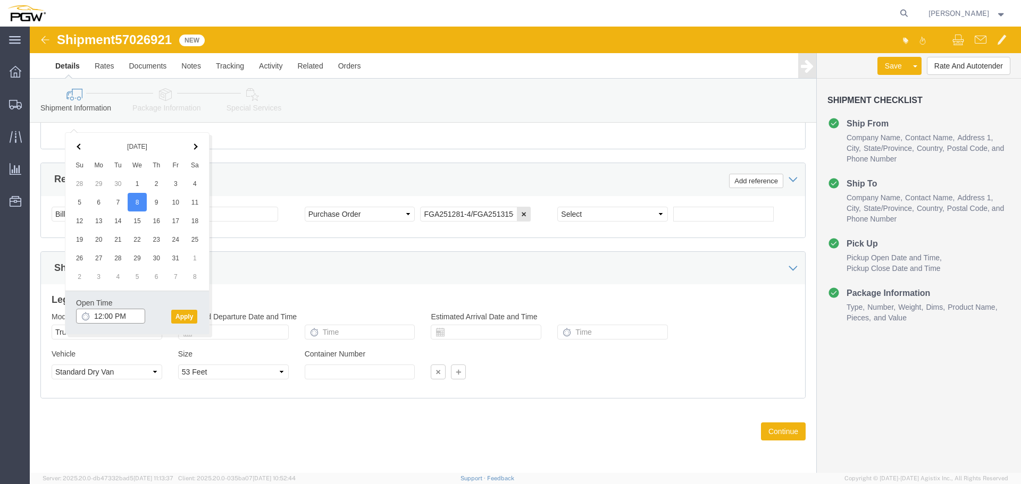
click input "12:00 PM"
type input "8:00 AM"
click button "Apply"
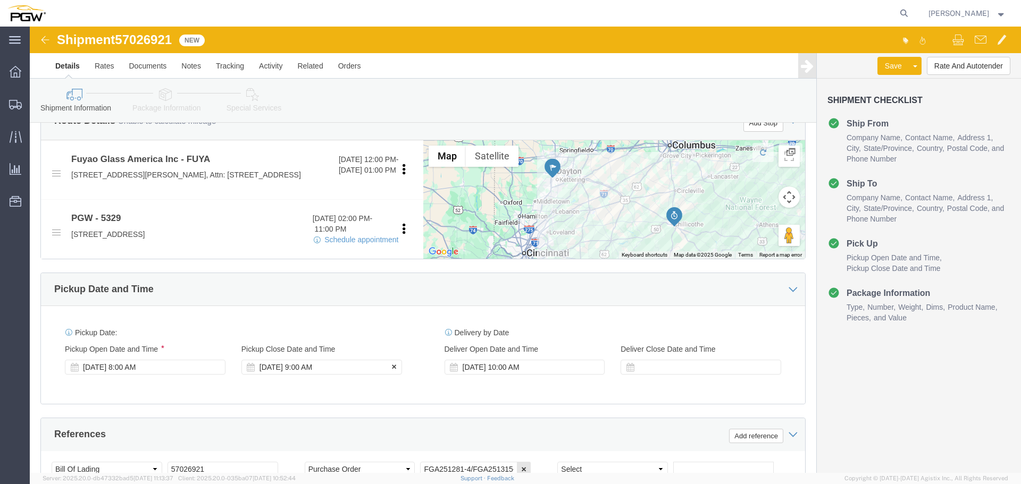
click div "Oct 08 2025 9:00 AM"
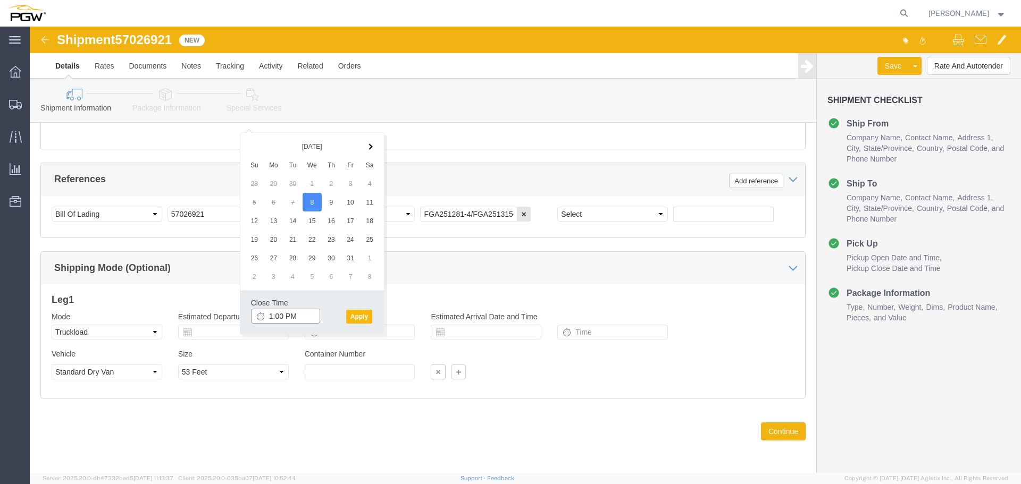
type input "1:00 PM"
click button "Apply"
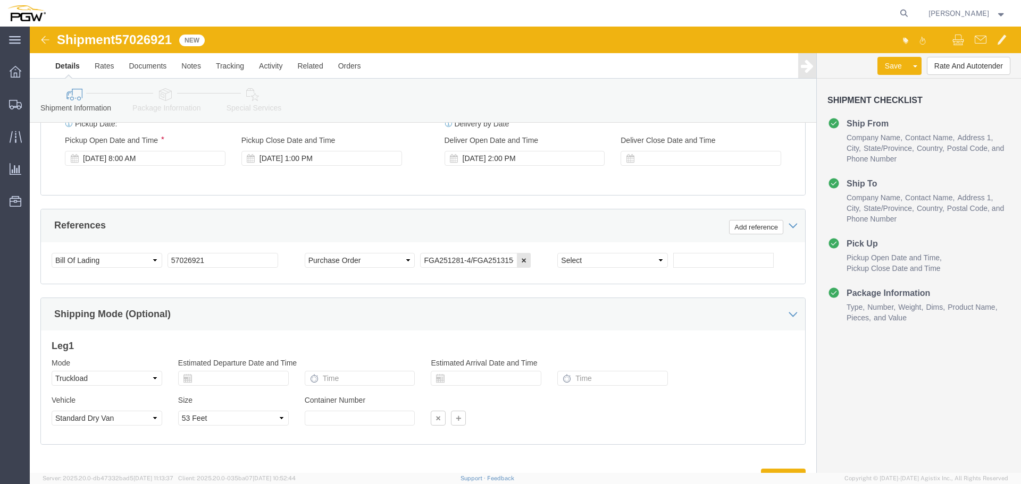
scroll to position [486, 0]
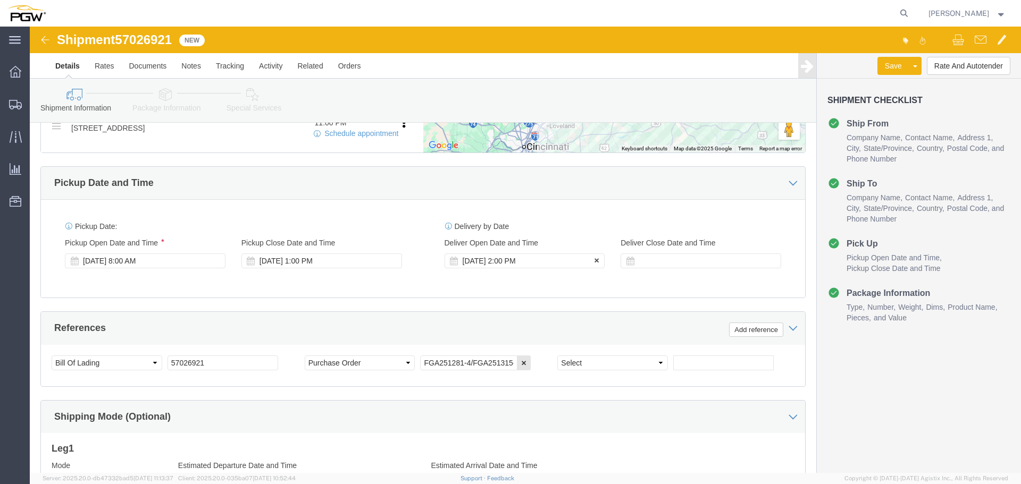
click div "[DATE] 2:00 PM"
type input "3:00 PM"
click button "Apply"
click span "57026921"
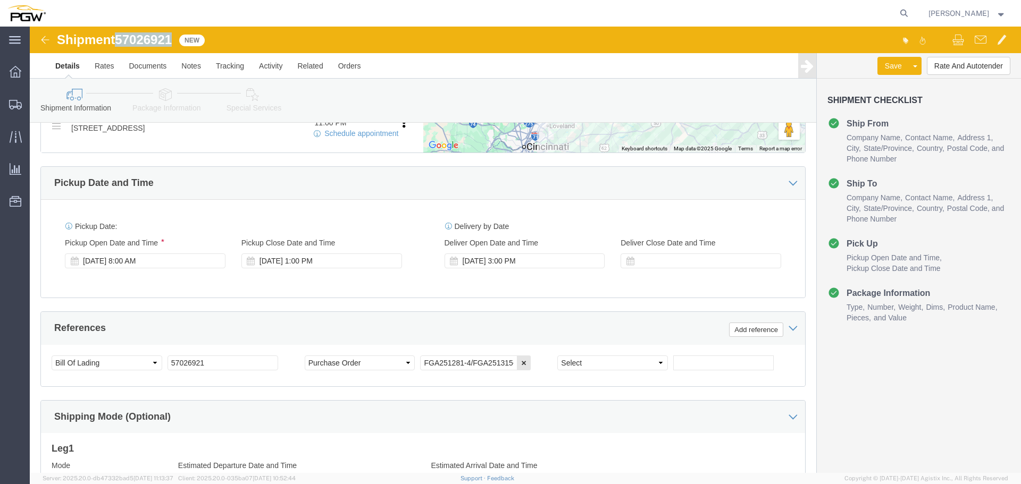
copy span "57026921"
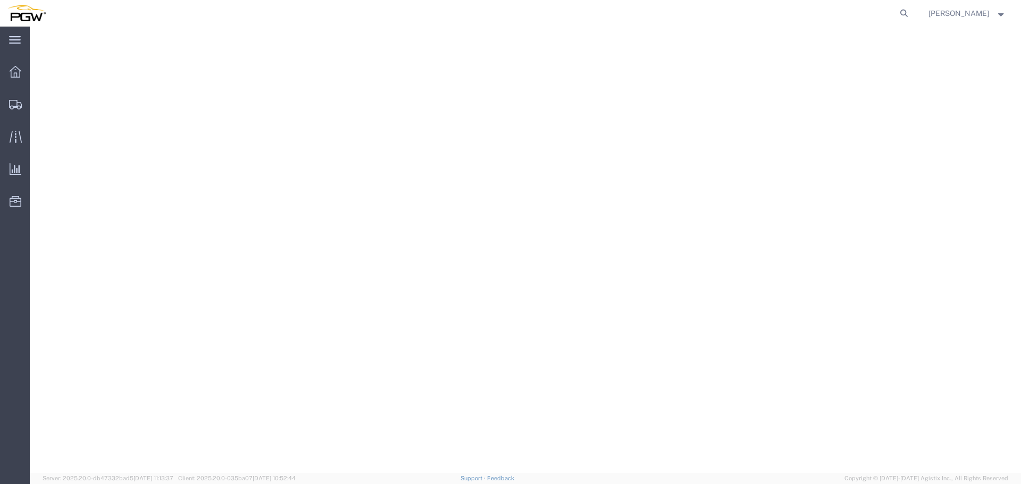
select select
select select "28253"
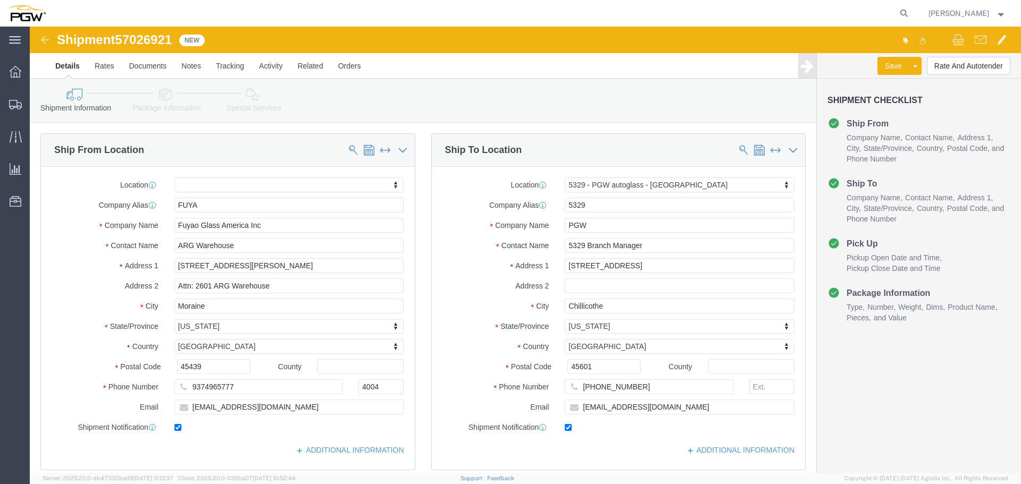
scroll to position [486, 0]
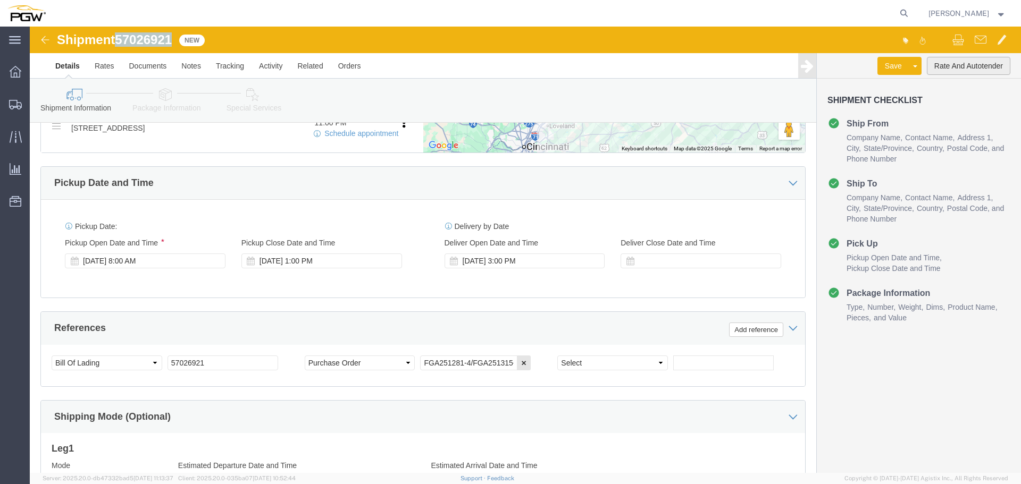
click button "Rate And Autotender"
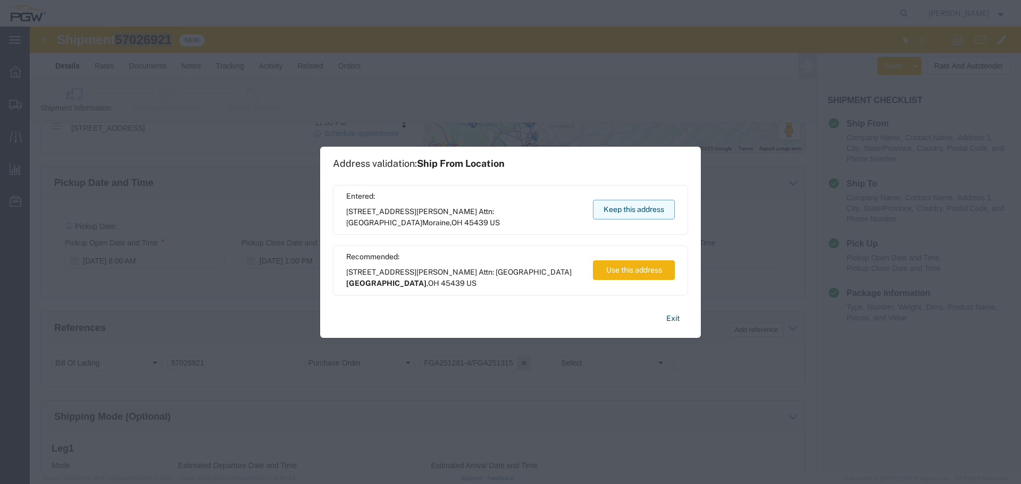
click at [603, 214] on button "Keep this address" at bounding box center [634, 210] width 82 height 20
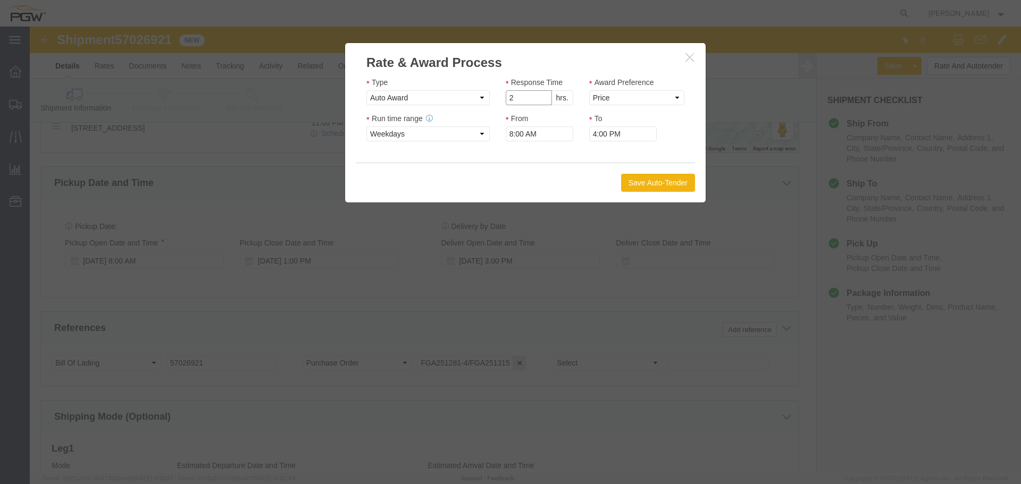
drag, startPoint x: 509, startPoint y: 75, endPoint x: 551, endPoint y: 75, distance: 42.0
type input "2"
click input "2"
click select "Price Carrier Rank"
select select "LANE_RANK"
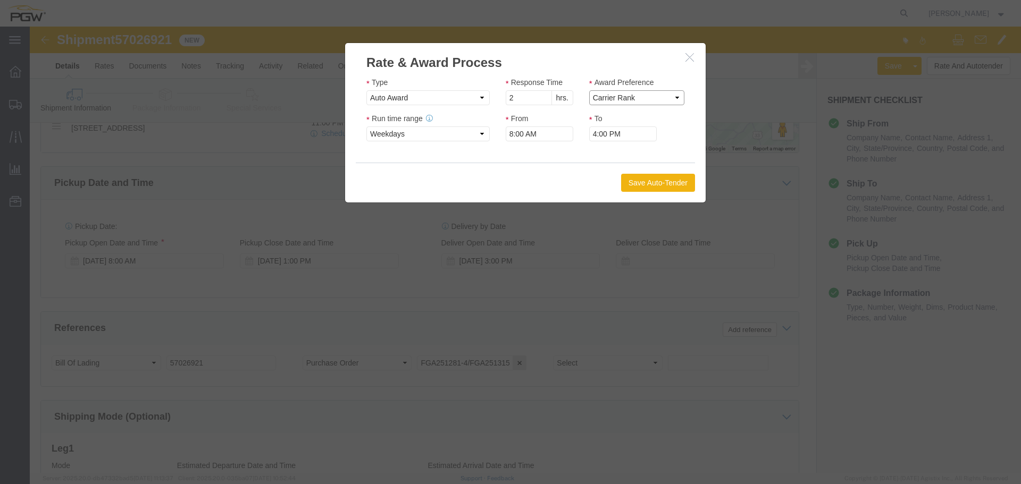
click select "Price Carrier Rank"
click button "Save Auto-Tender"
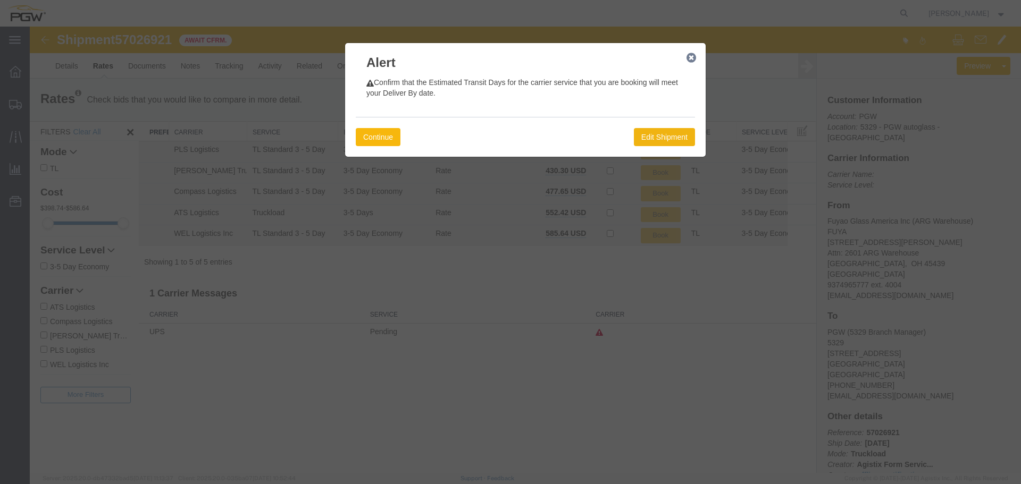
click at [384, 137] on button "Continue" at bounding box center [378, 137] width 45 height 18
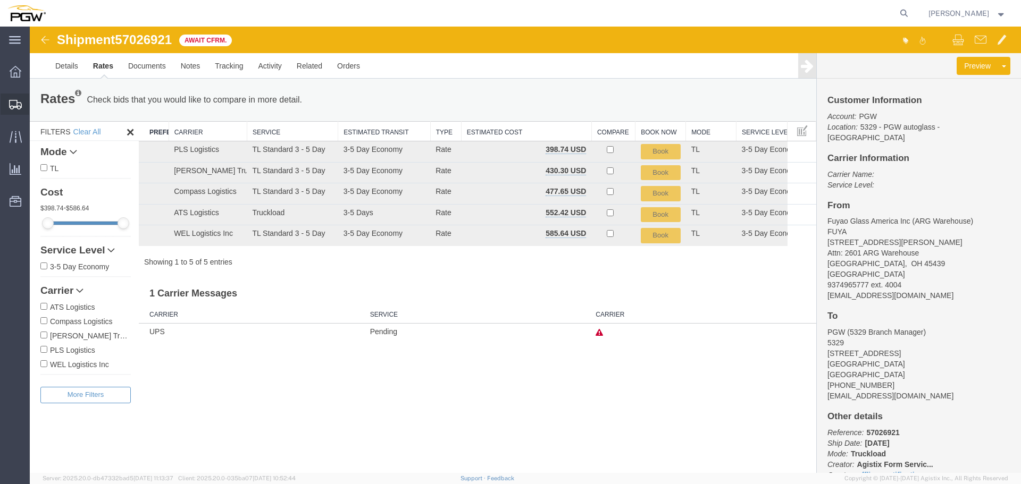
click at [0, 0] on span "Shipment Manager" at bounding box center [0, 0] width 0 height 0
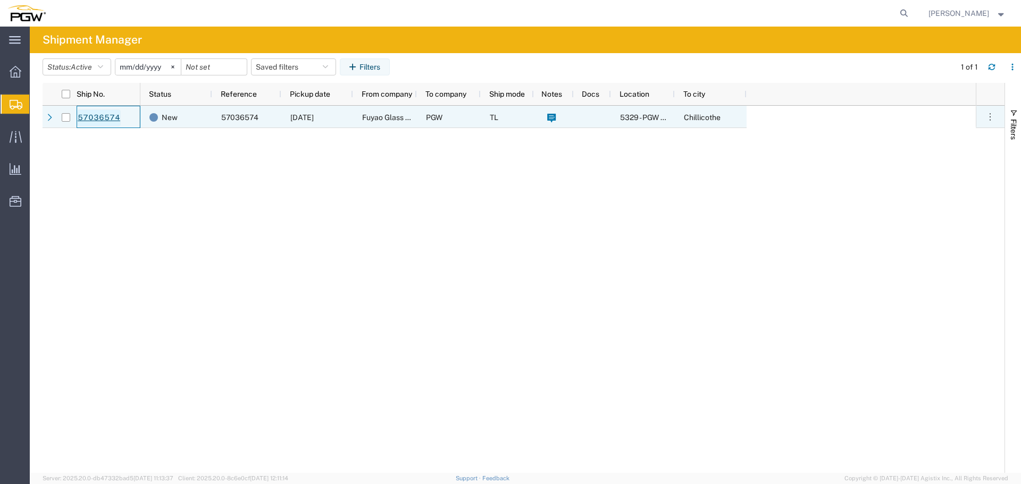
click at [94, 117] on link "57036574" at bounding box center [99, 118] width 44 height 17
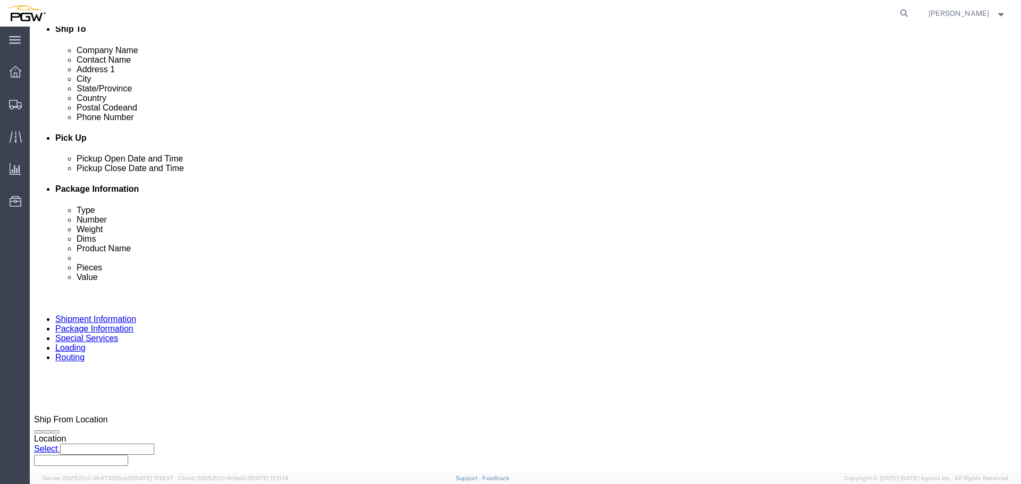
select select
select select "28253"
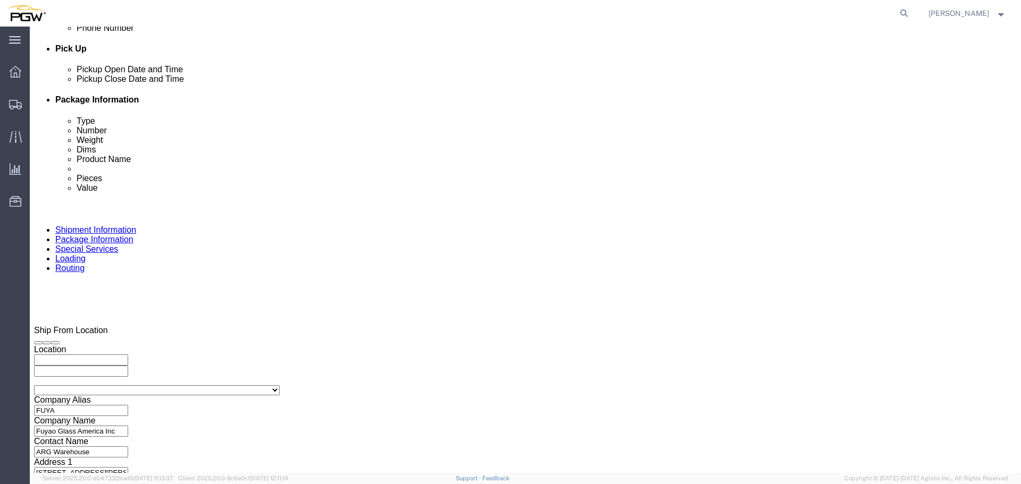
scroll to position [478, 0]
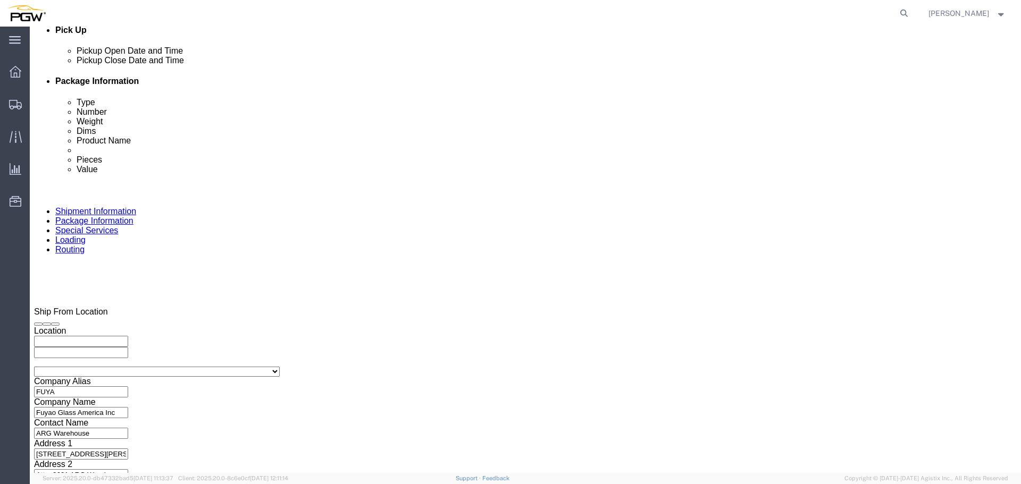
click div "[DATE] 12:00 PM"
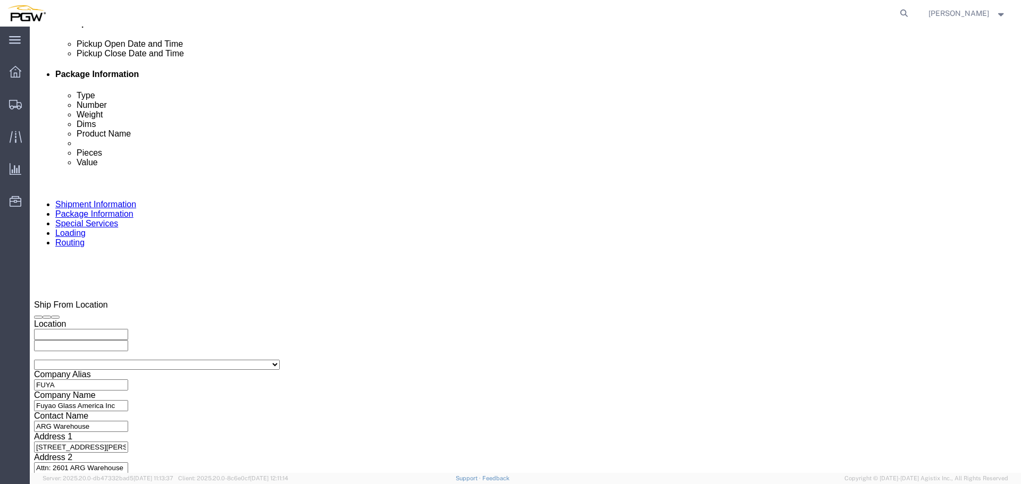
click input "12:00 PM"
type input "8:00 AM"
click button "Apply"
click div "[DATE] 9:00 AM"
type input "1:00 PM"
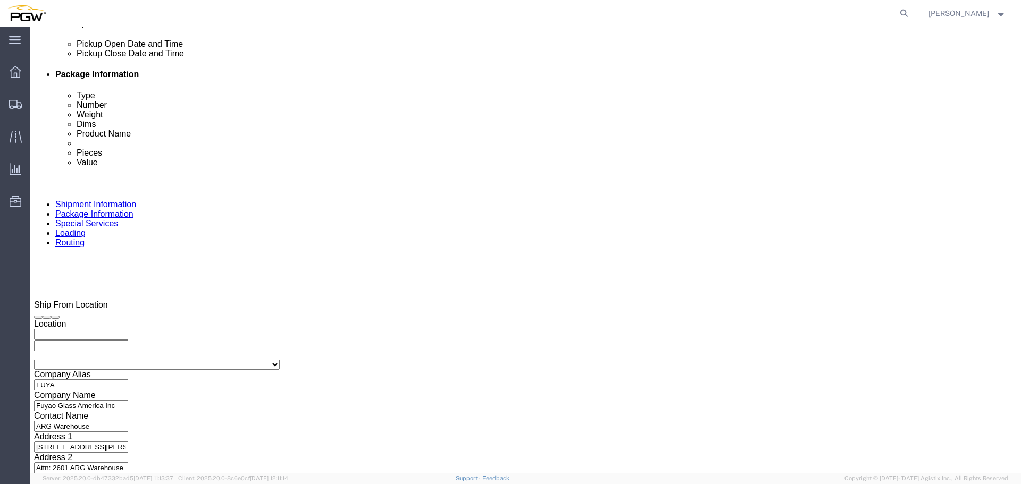
click button "Apply"
click div "[DATE] 2:00 PM"
type input "3:00 PM"
click button "Apply"
click div "Shipment 57036574 New Details Rates Documents Notes Tracking Activity Related O…"
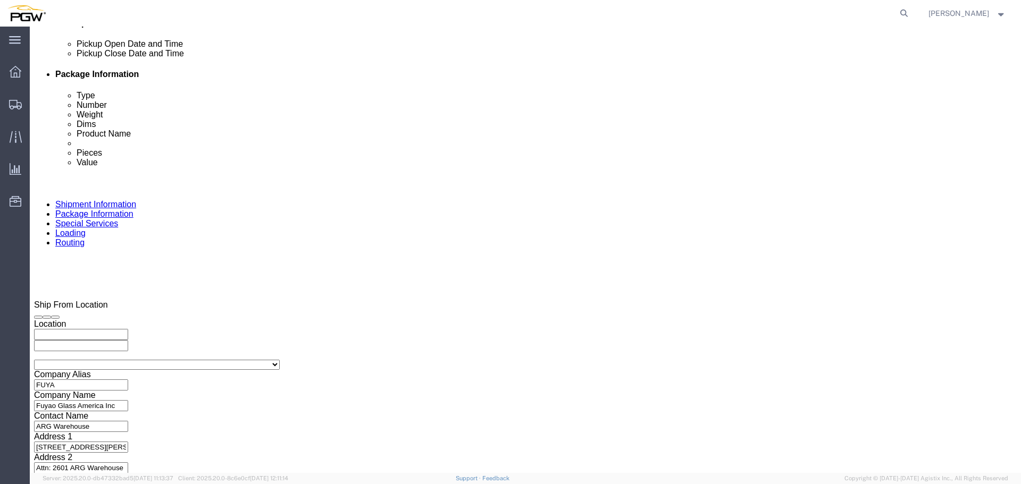
click span "57036574"
copy span "57036574"
